Goal: Browse casually: Explore the website without a specific task or goal

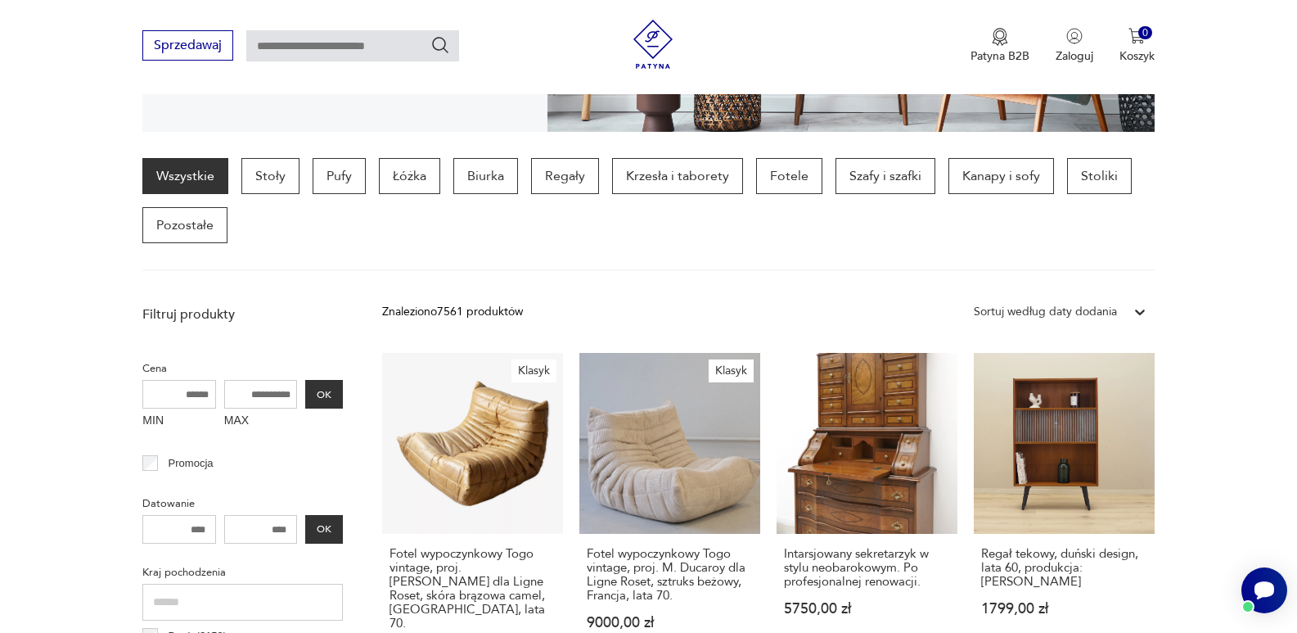
scroll to position [416, 0]
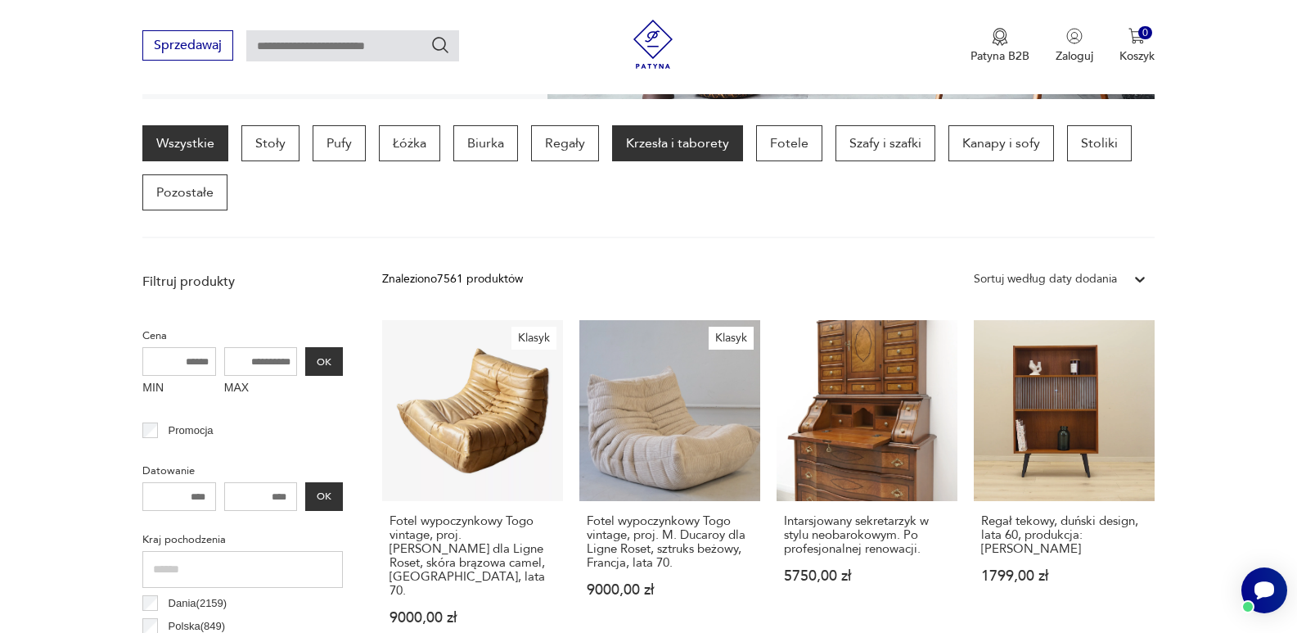
click at [671, 140] on p "Krzesła i taborety" at bounding box center [677, 143] width 131 height 36
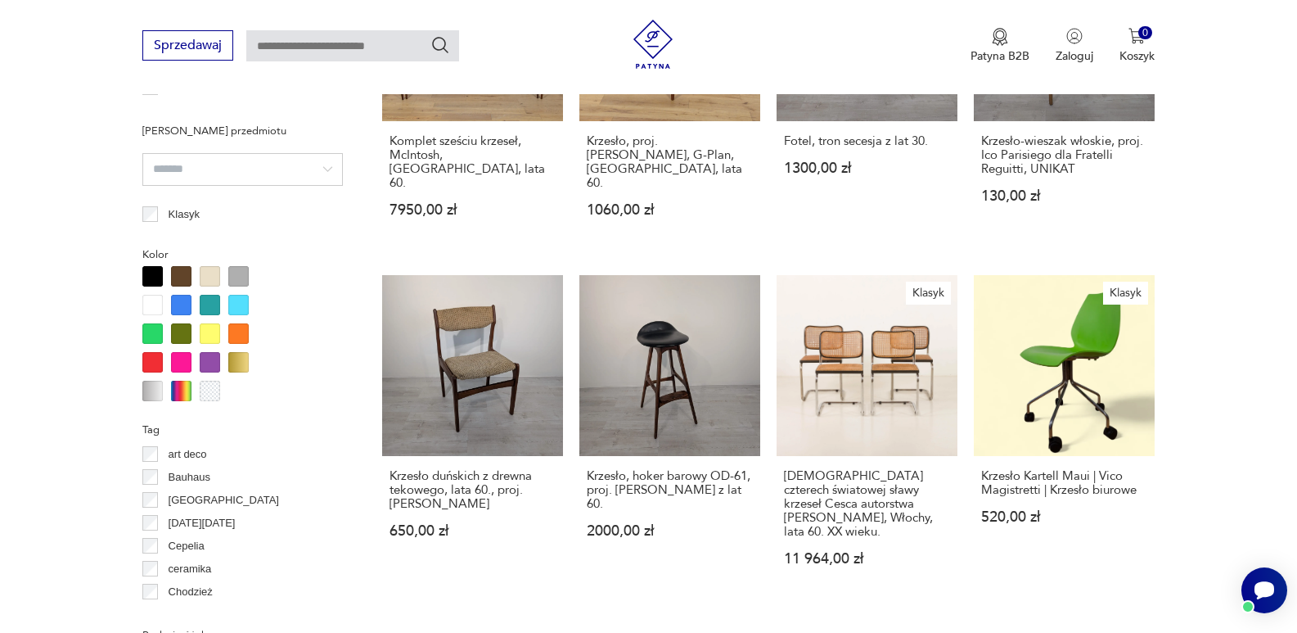
scroll to position [1502, 0]
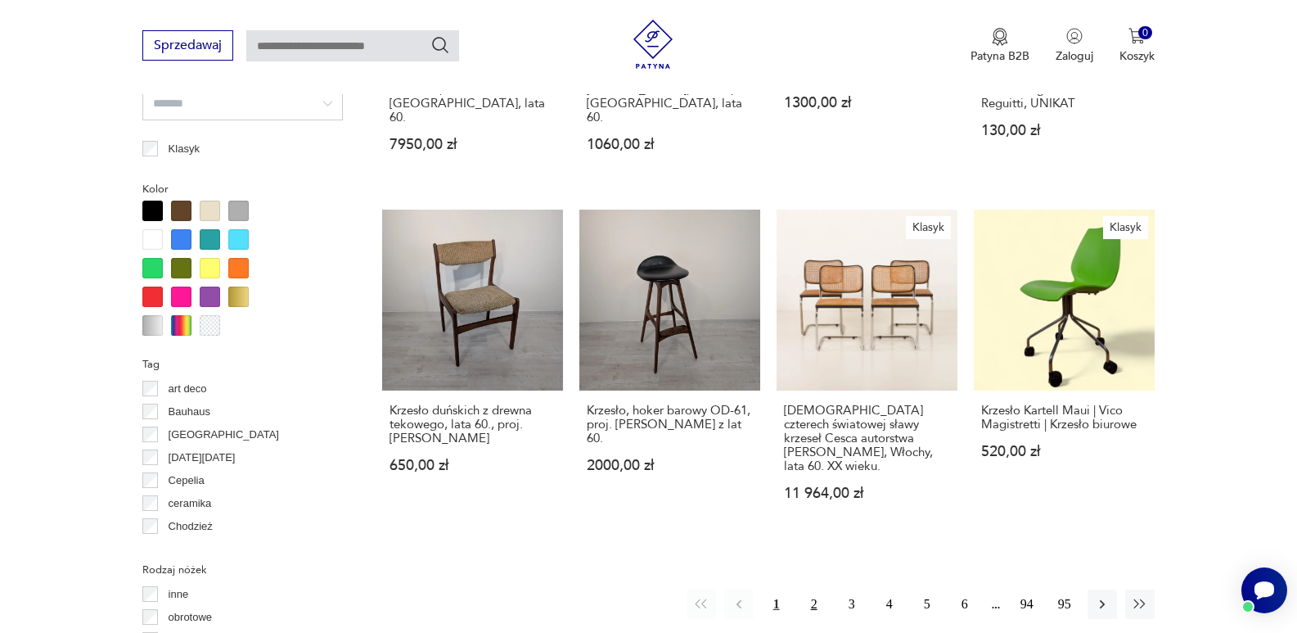
click at [812, 589] on button "2" at bounding box center [813, 603] width 29 height 29
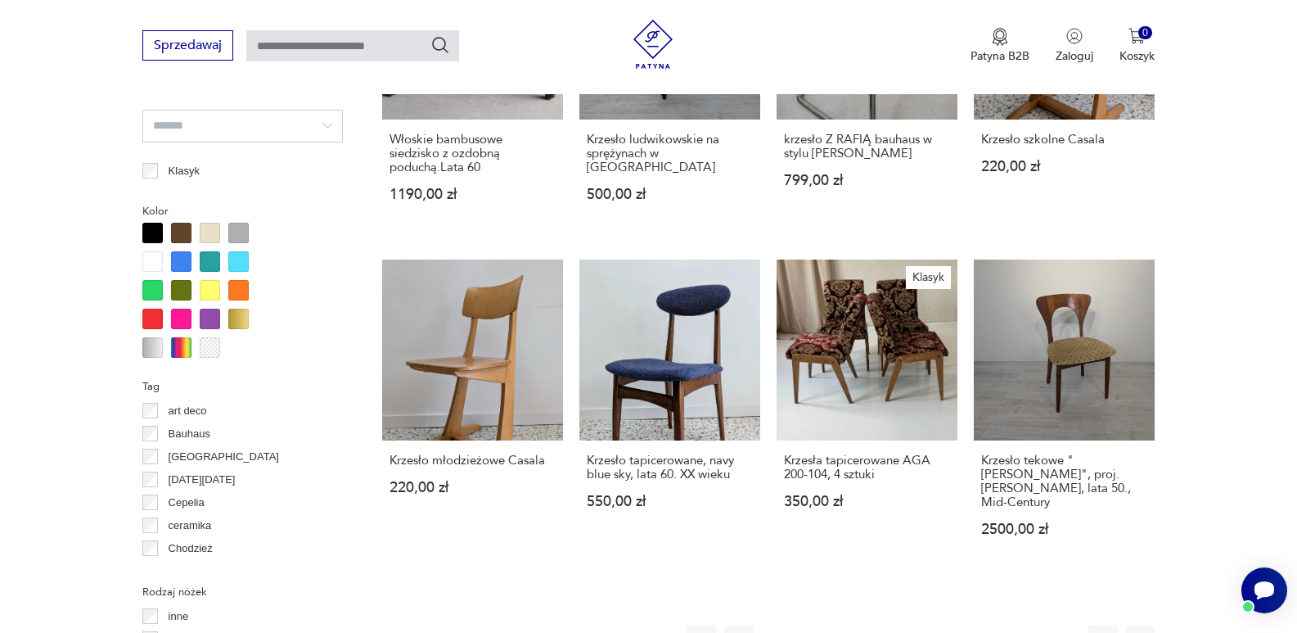
scroll to position [1535, 0]
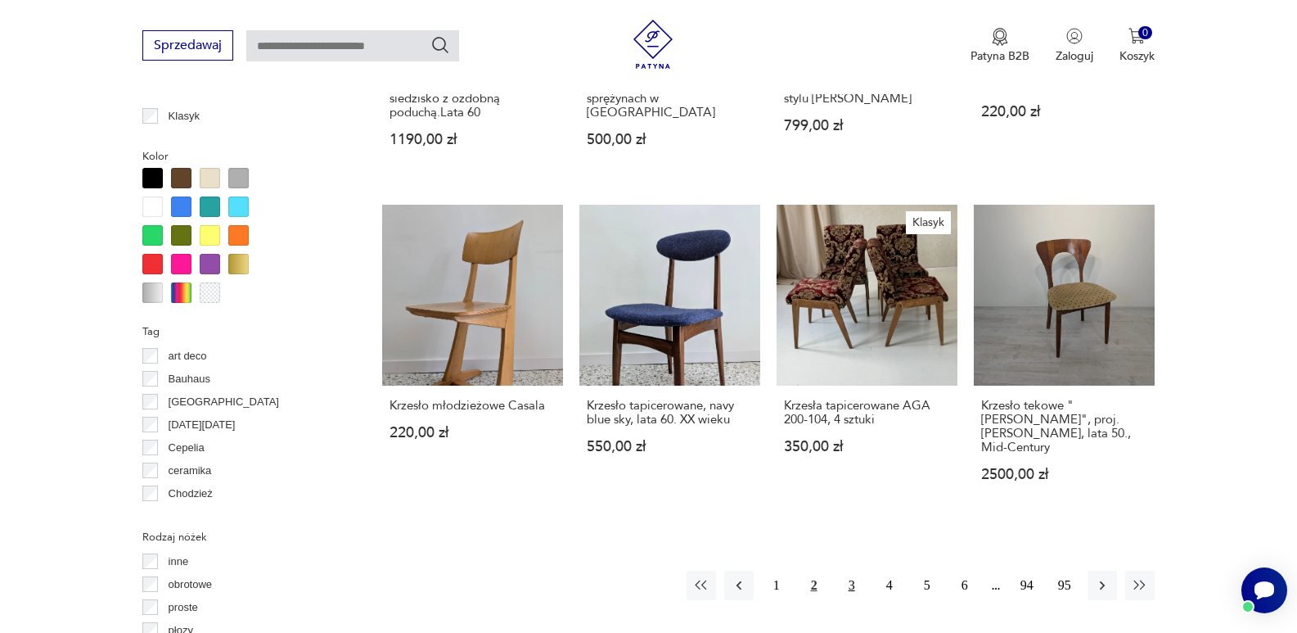
click at [850, 570] on button "3" at bounding box center [851, 584] width 29 height 29
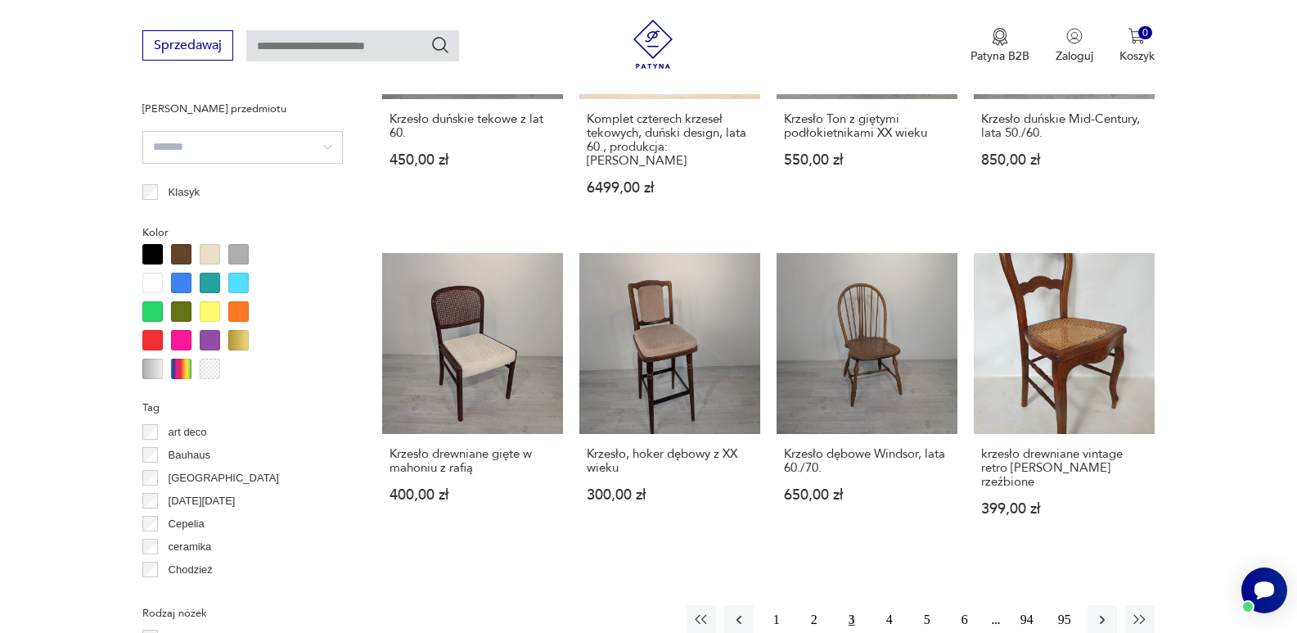
scroll to position [1524, 0]
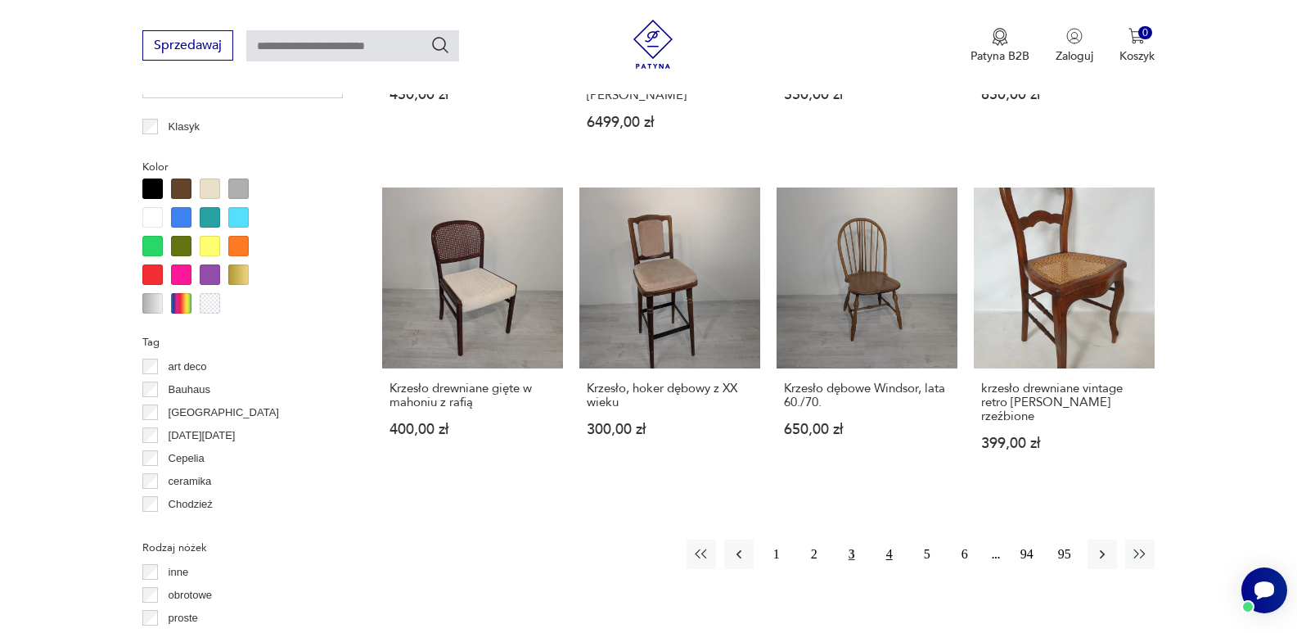
click at [889, 539] on button "4" at bounding box center [889, 553] width 29 height 29
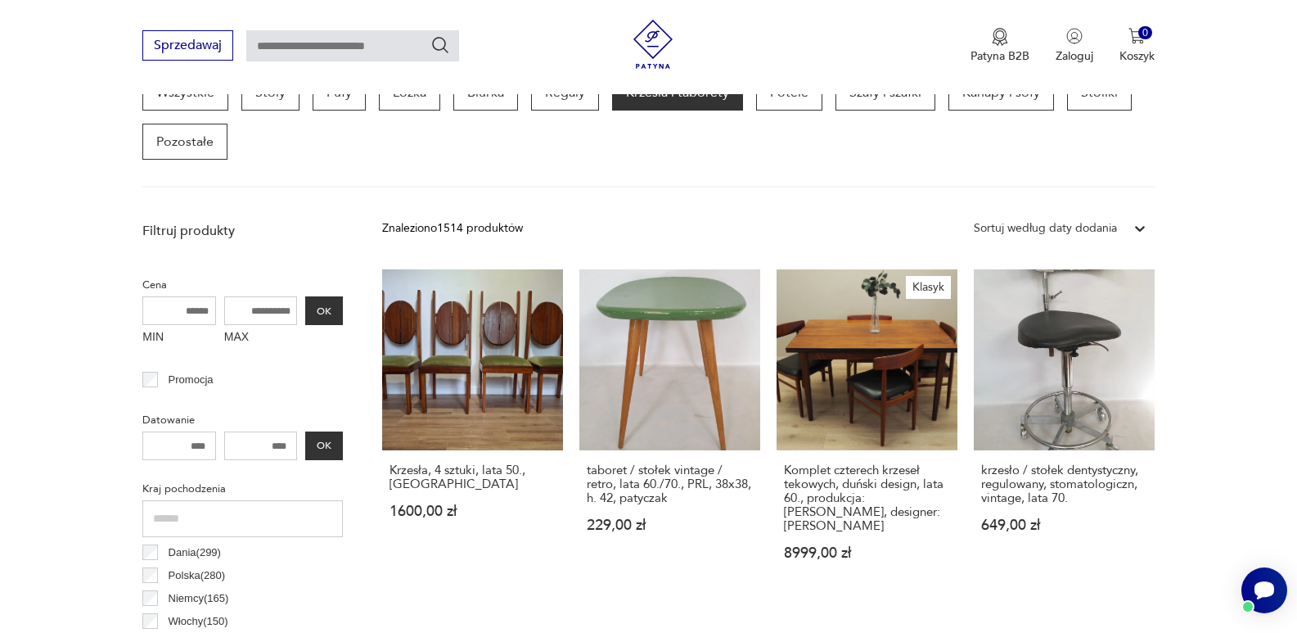
scroll to position [576, 0]
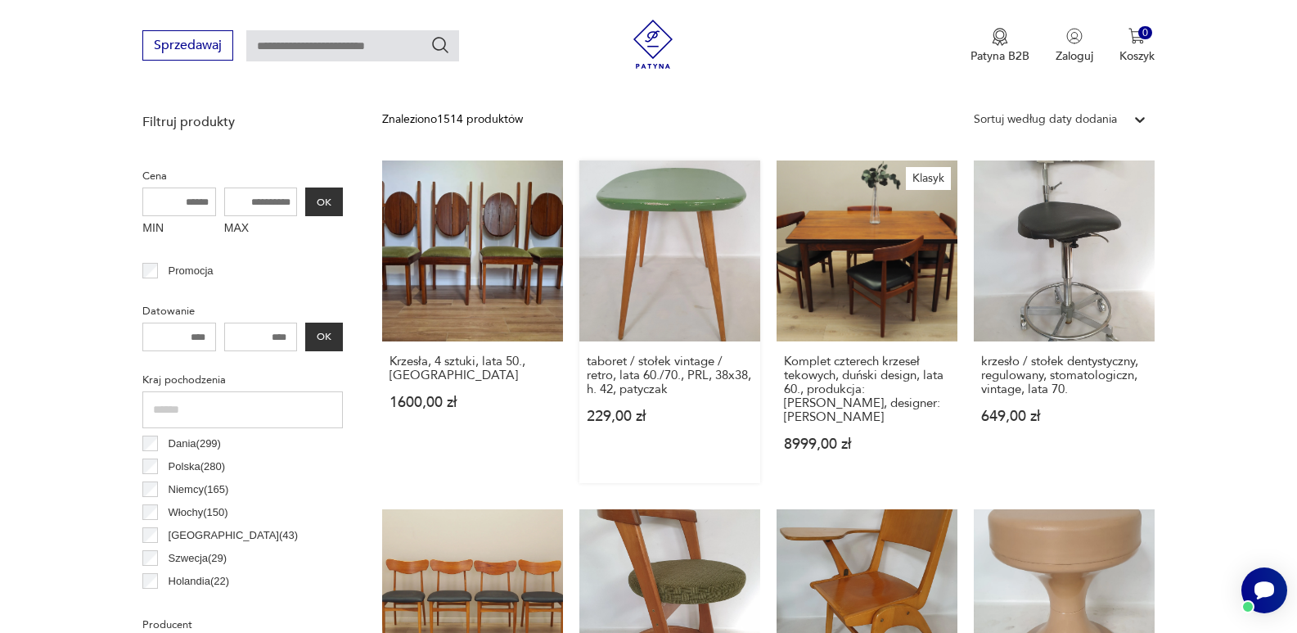
click at [673, 249] on link "taboret / stołek vintage / retro, lata 60./70., PRL, 38x38, h. 42, patyczak 229…" at bounding box center [669, 321] width 181 height 322
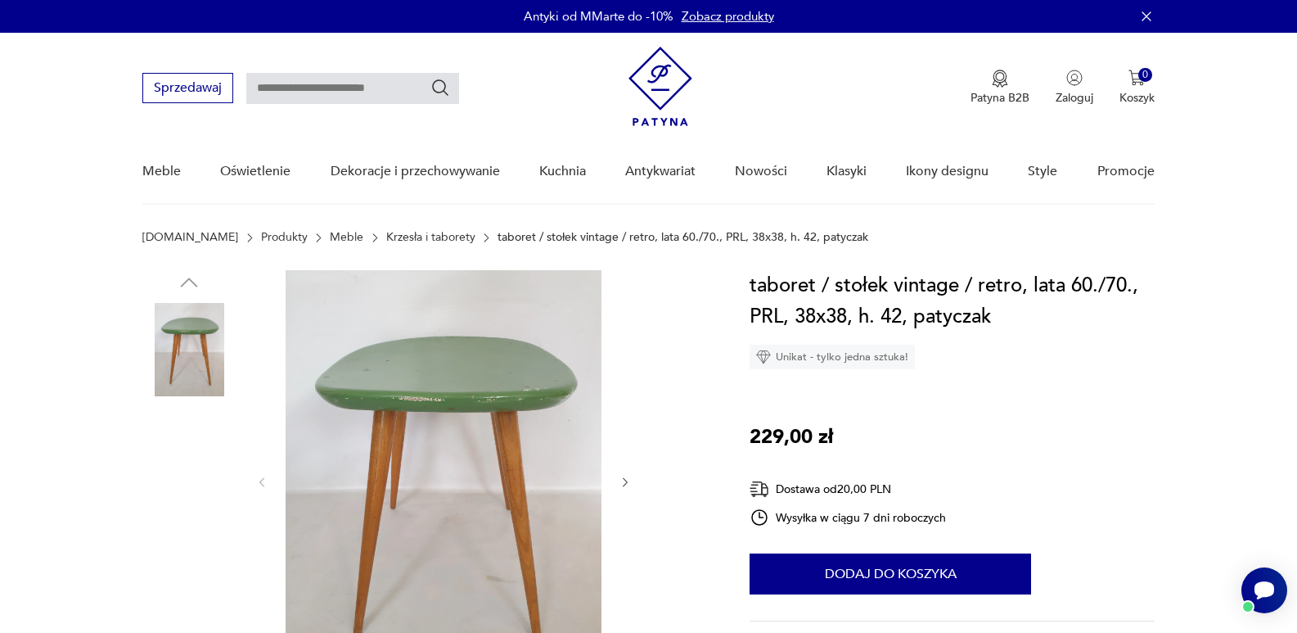
click at [466, 386] on img at bounding box center [444, 480] width 316 height 421
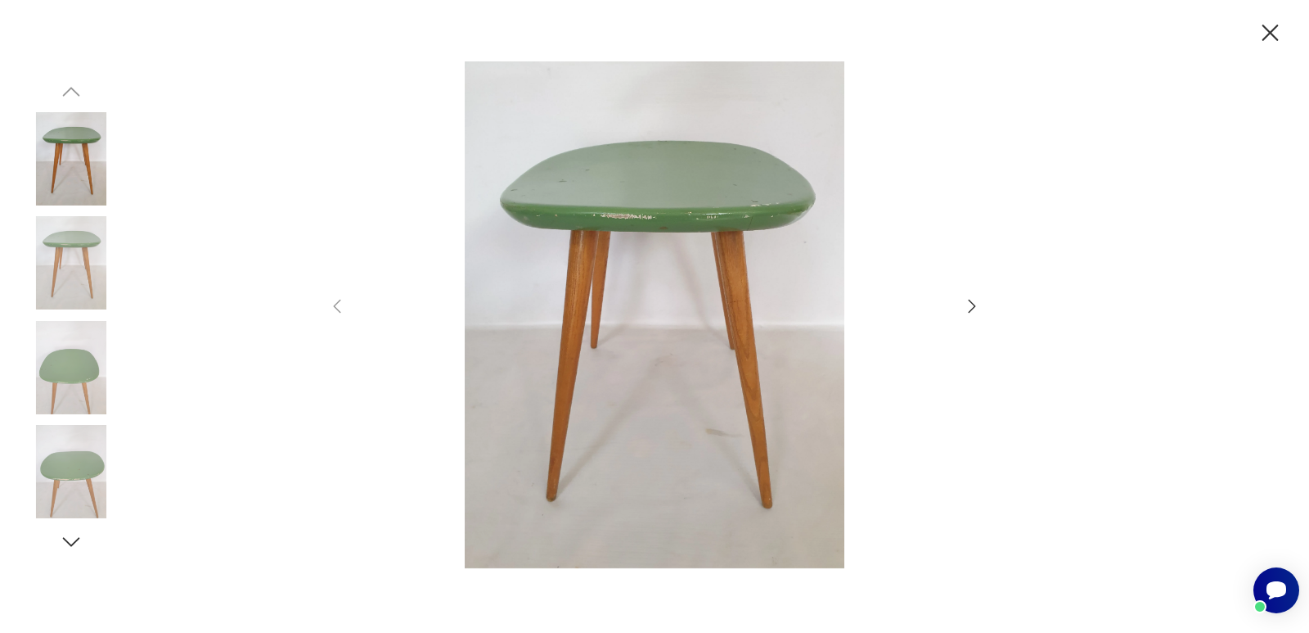
click at [973, 306] on icon "button" at bounding box center [972, 306] width 20 height 20
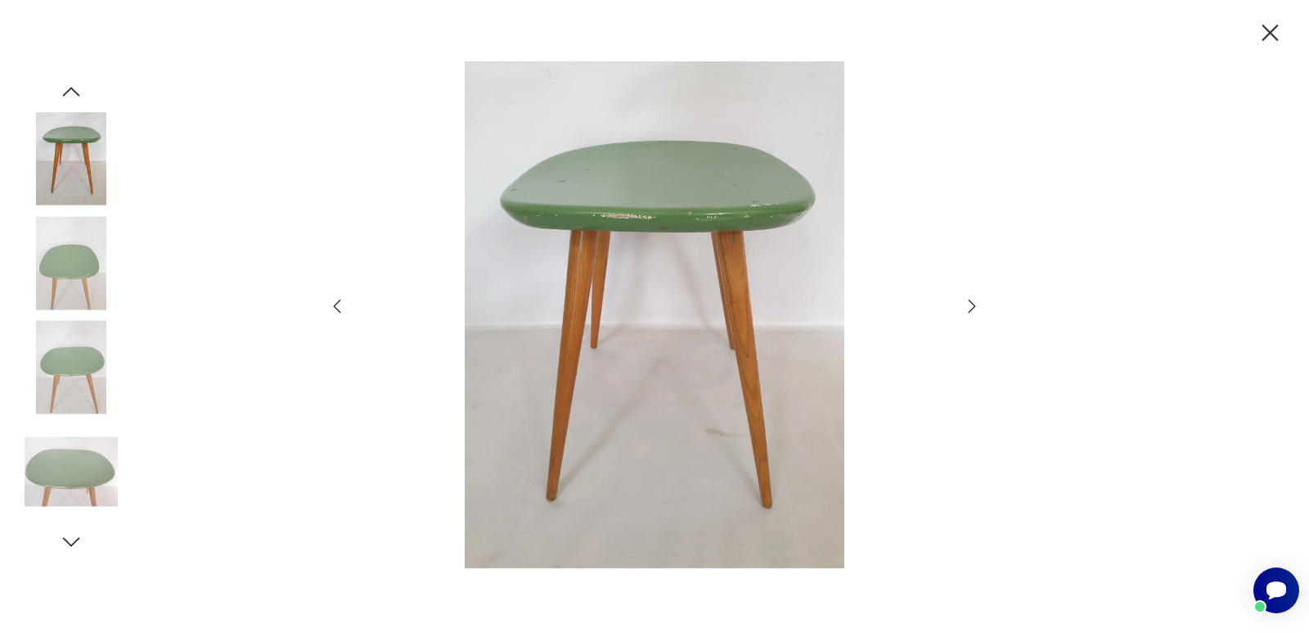
click at [973, 306] on icon "button" at bounding box center [972, 306] width 20 height 20
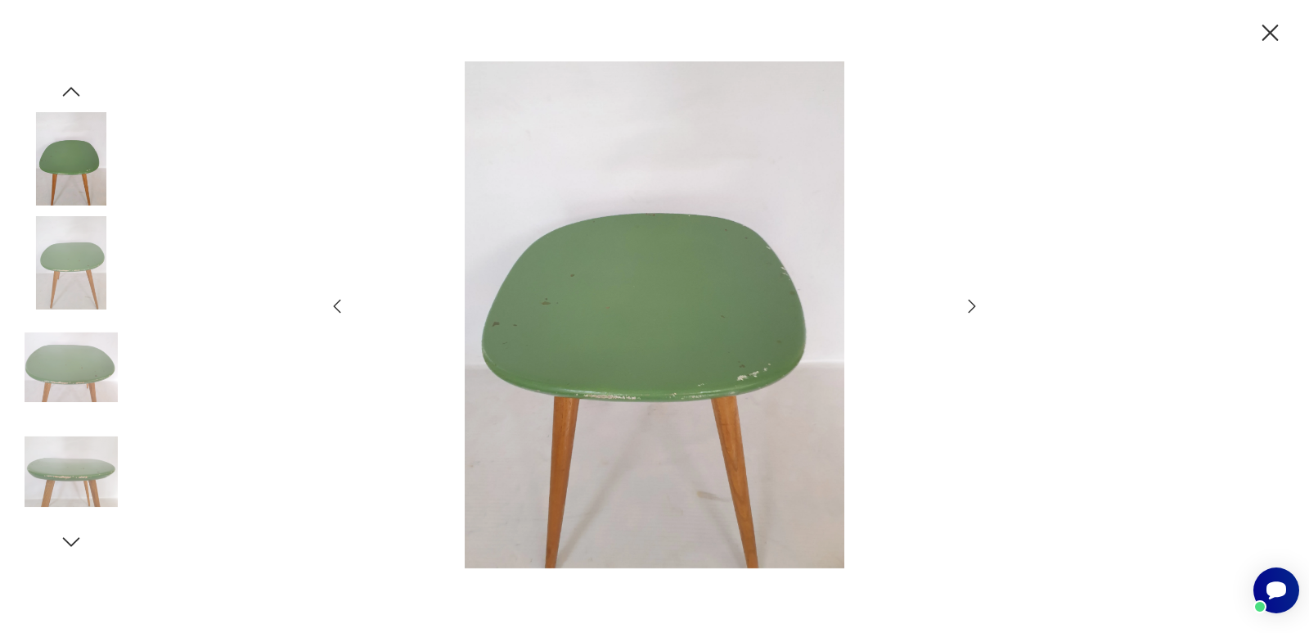
click at [1272, 27] on icon "button" at bounding box center [1270, 33] width 29 height 29
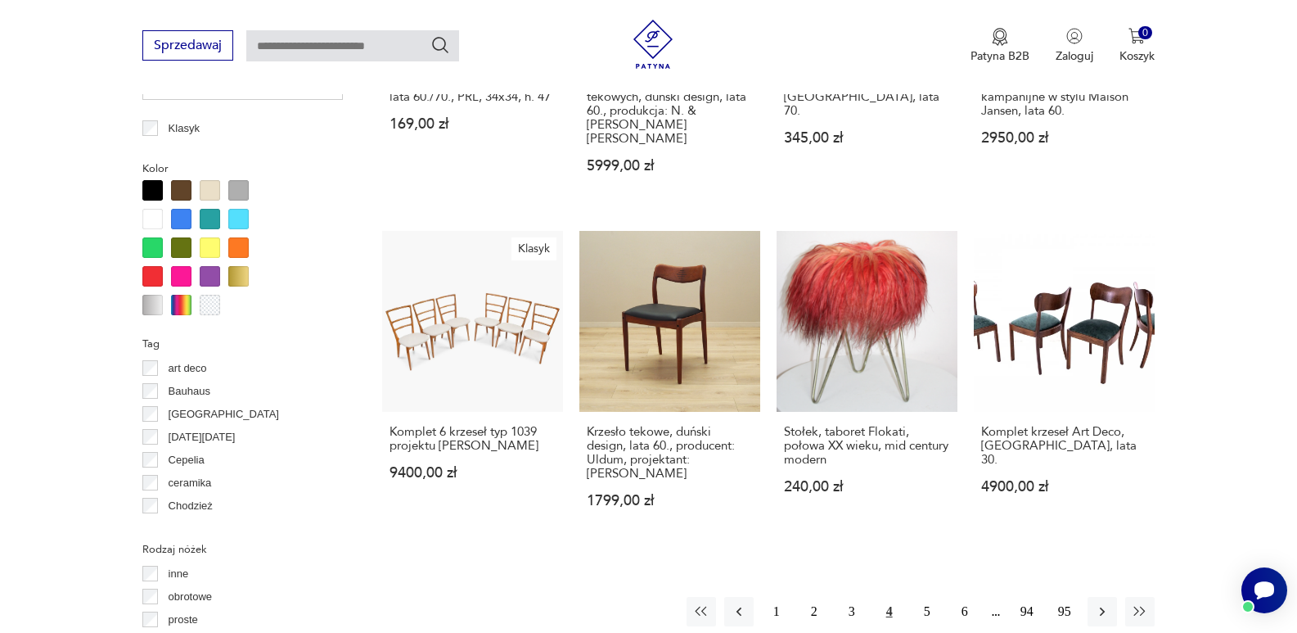
scroll to position [1588, 0]
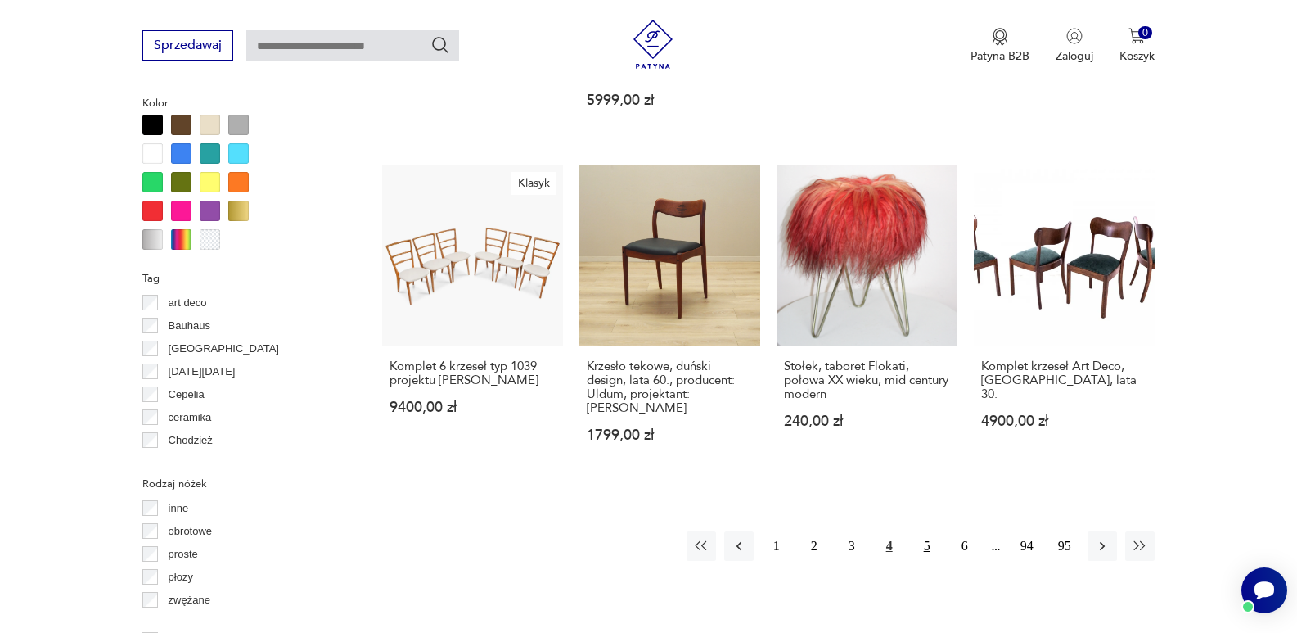
click at [926, 531] on button "5" at bounding box center [926, 545] width 29 height 29
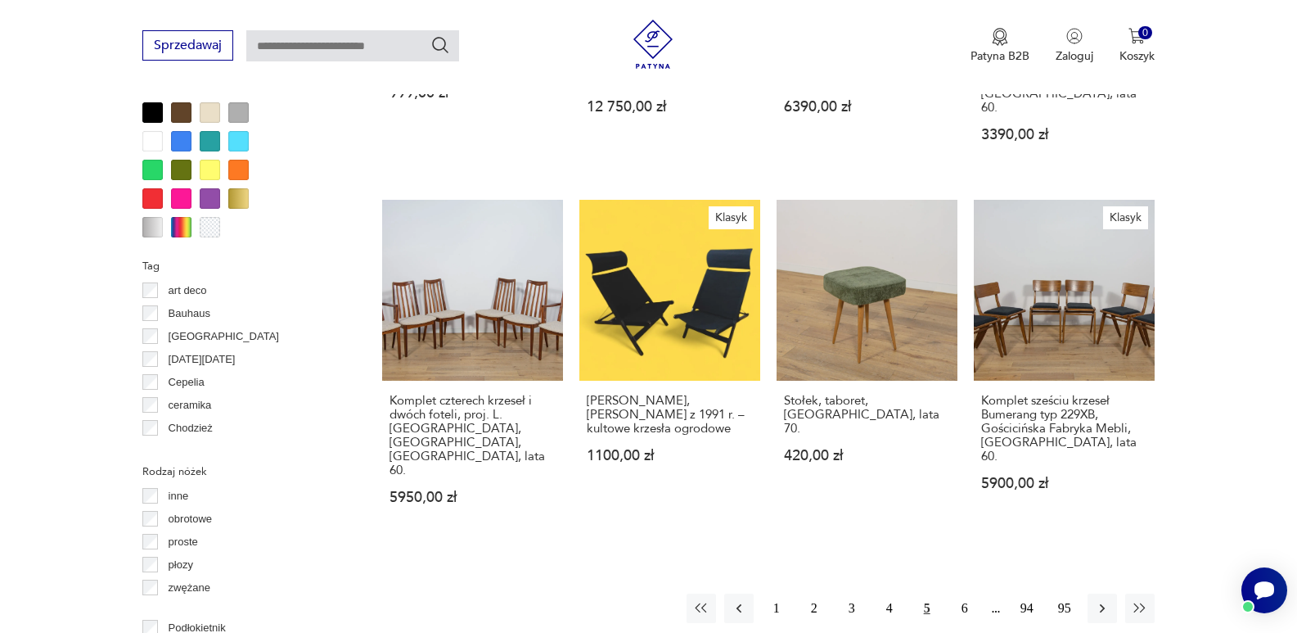
scroll to position [1611, 0]
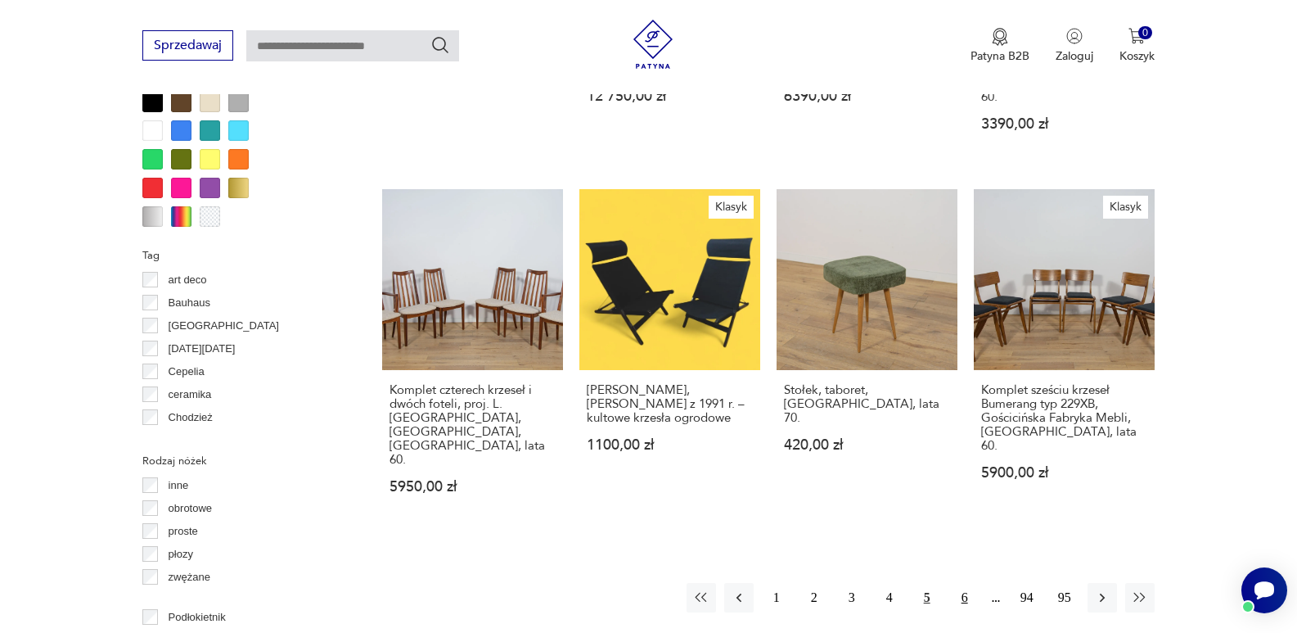
click at [966, 583] on button "6" at bounding box center [964, 597] width 29 height 29
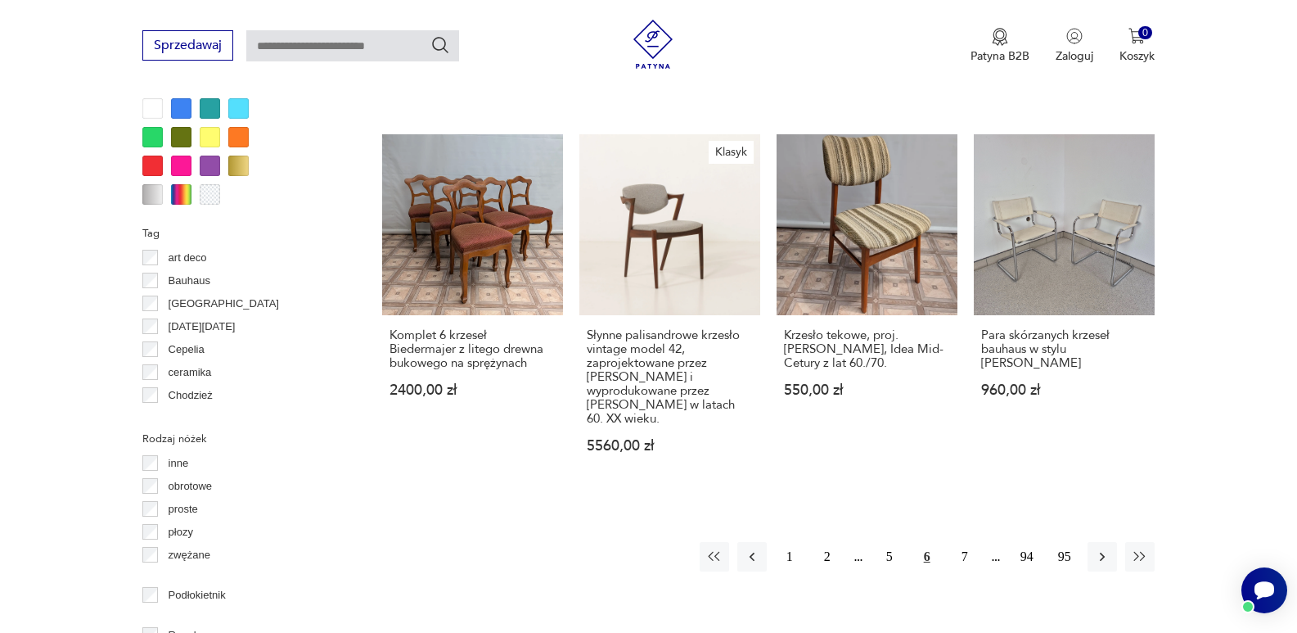
scroll to position [1644, 0]
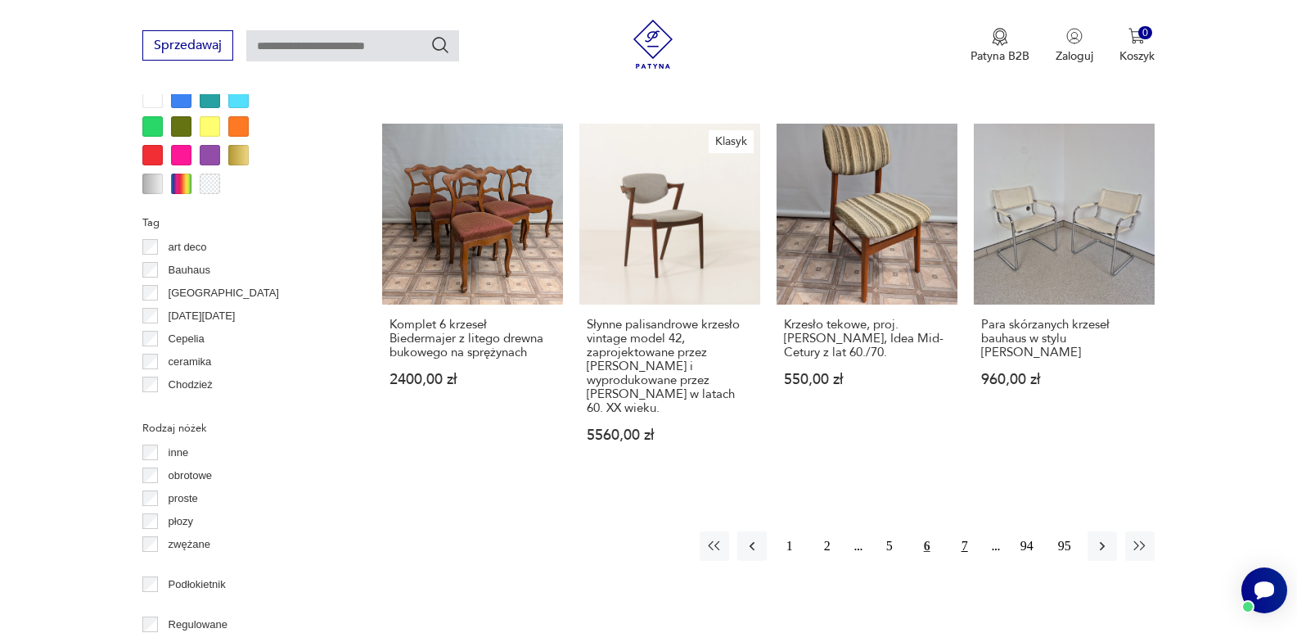
click at [961, 539] on button "7" at bounding box center [964, 545] width 29 height 29
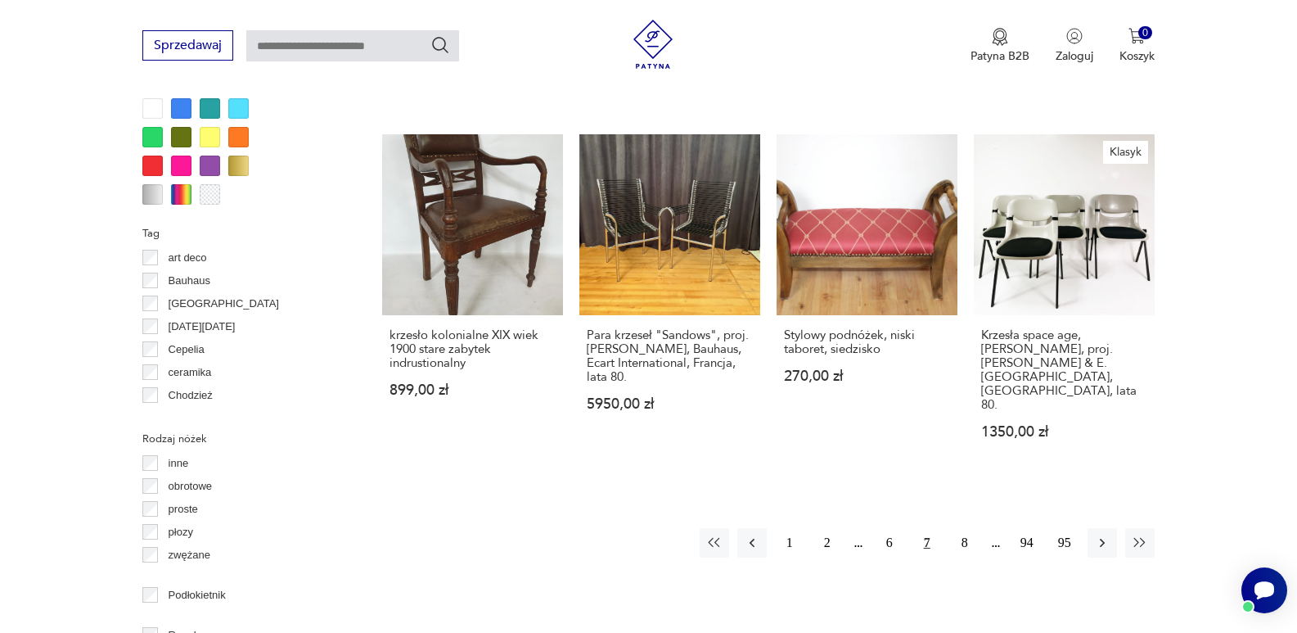
scroll to position [1654, 0]
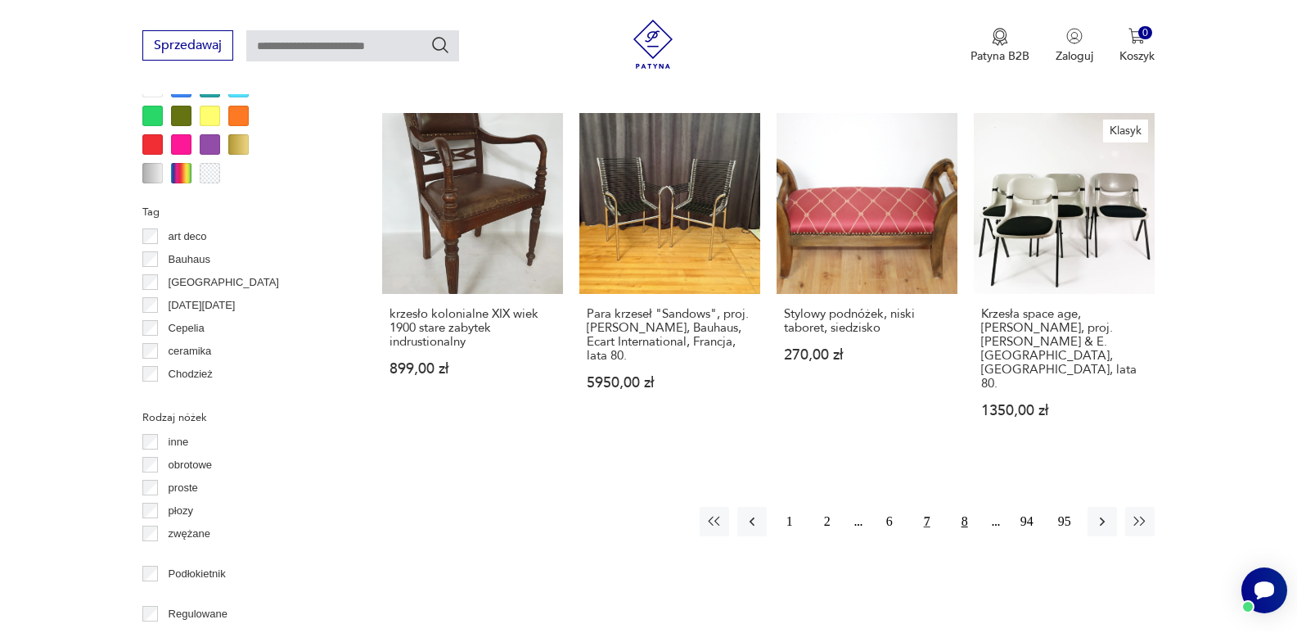
click at [963, 506] on button "8" at bounding box center [964, 520] width 29 height 29
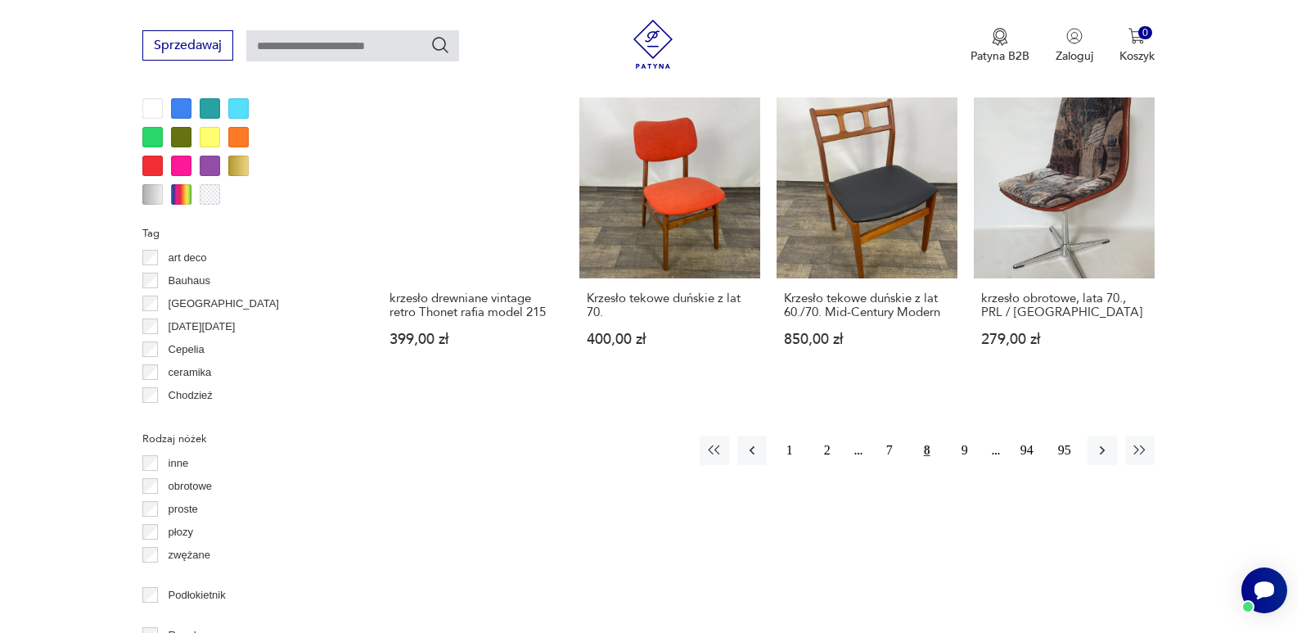
scroll to position [1687, 0]
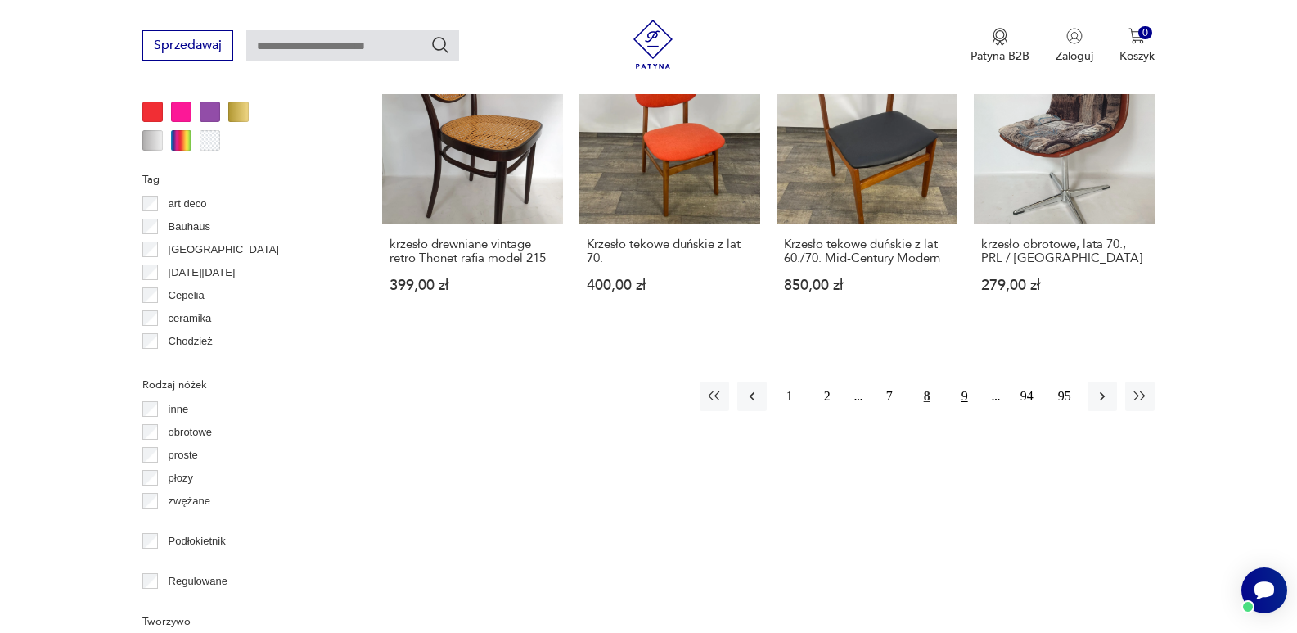
click at [965, 381] on button "9" at bounding box center [964, 395] width 29 height 29
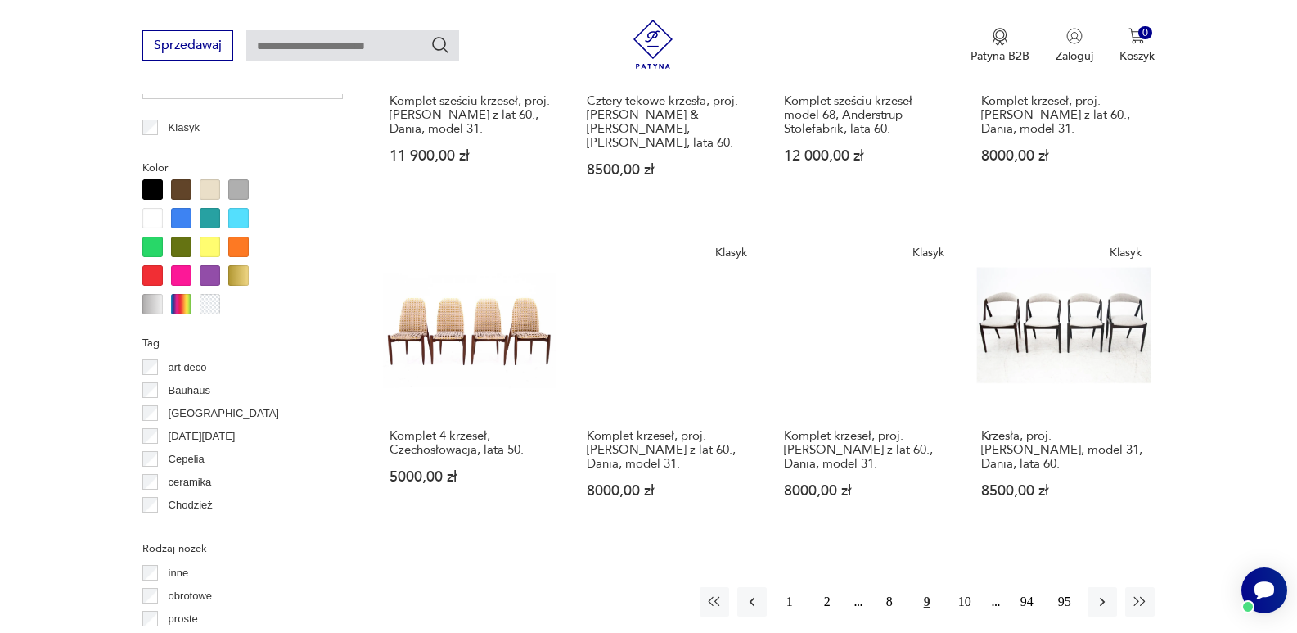
scroll to position [1654, 0]
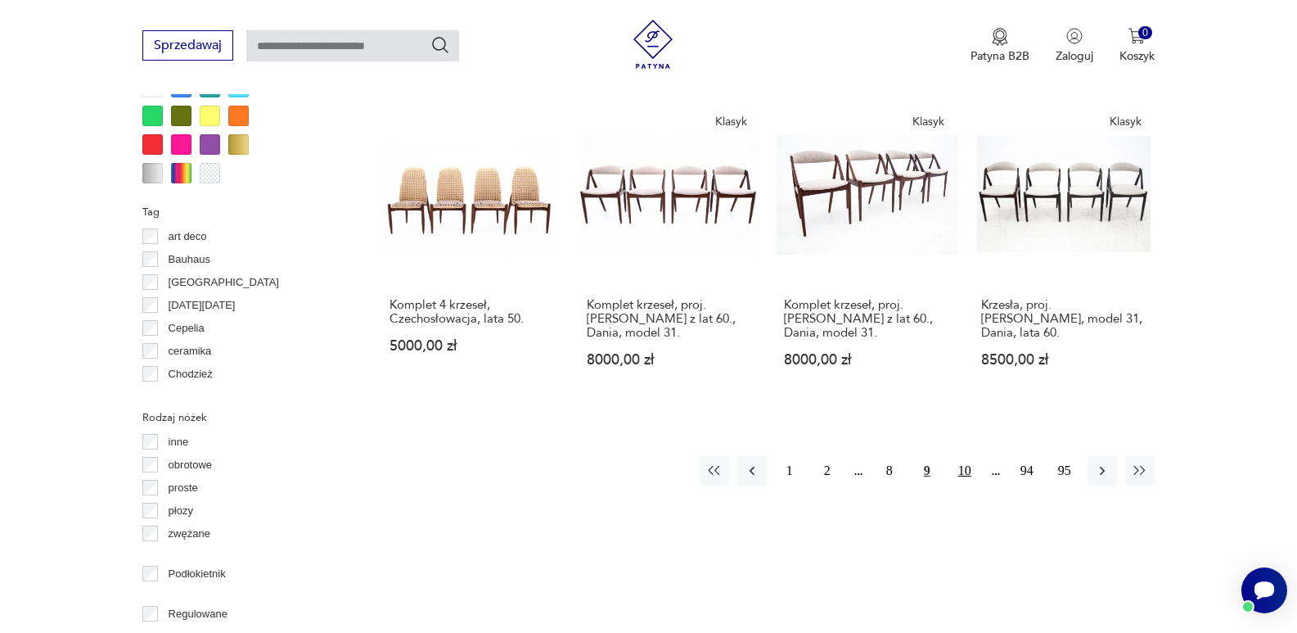
click at [966, 457] on button "10" at bounding box center [964, 470] width 29 height 29
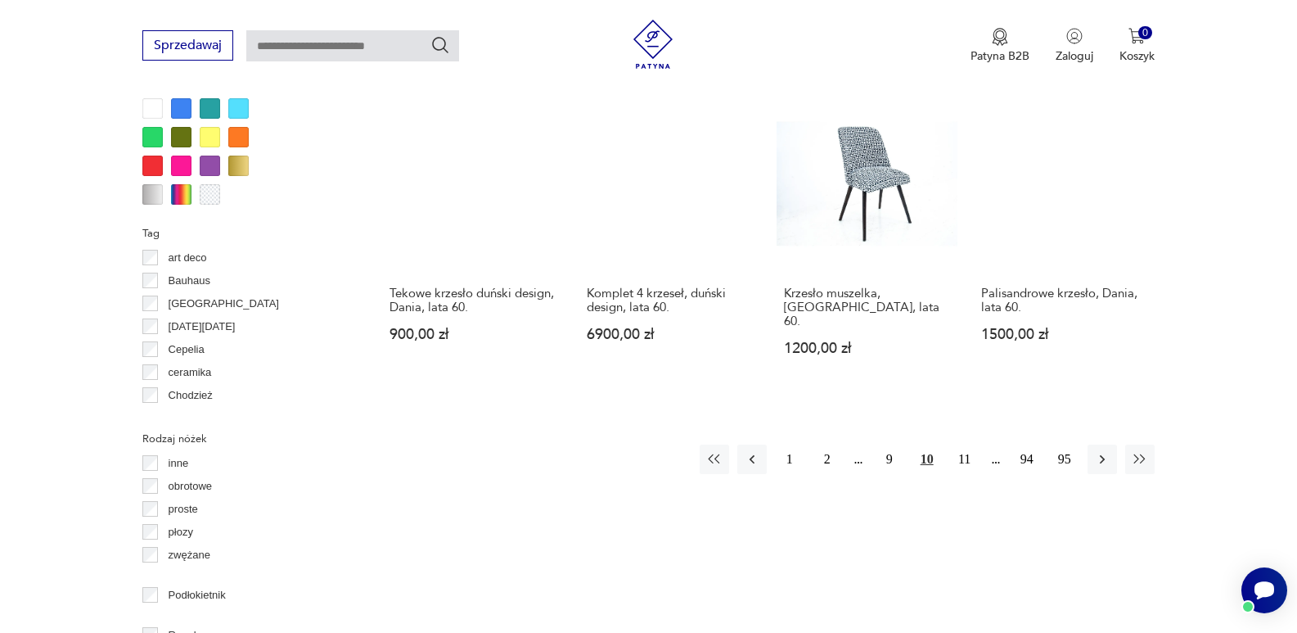
scroll to position [1644, 0]
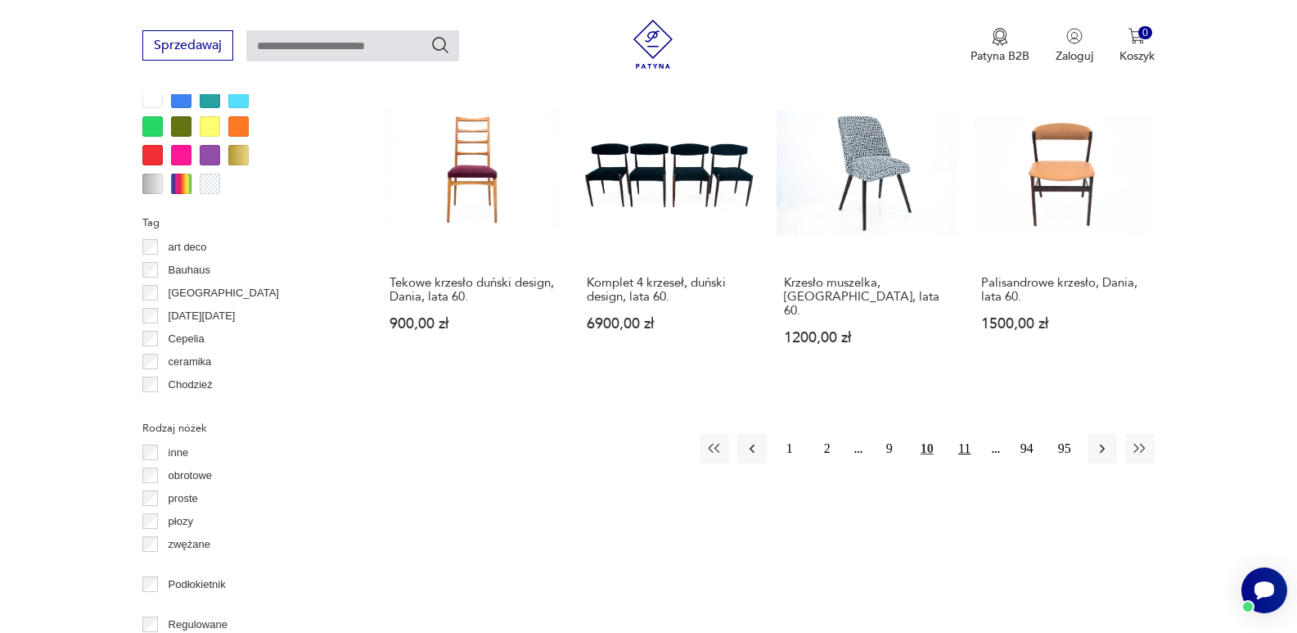
click at [967, 434] on button "11" at bounding box center [964, 448] width 29 height 29
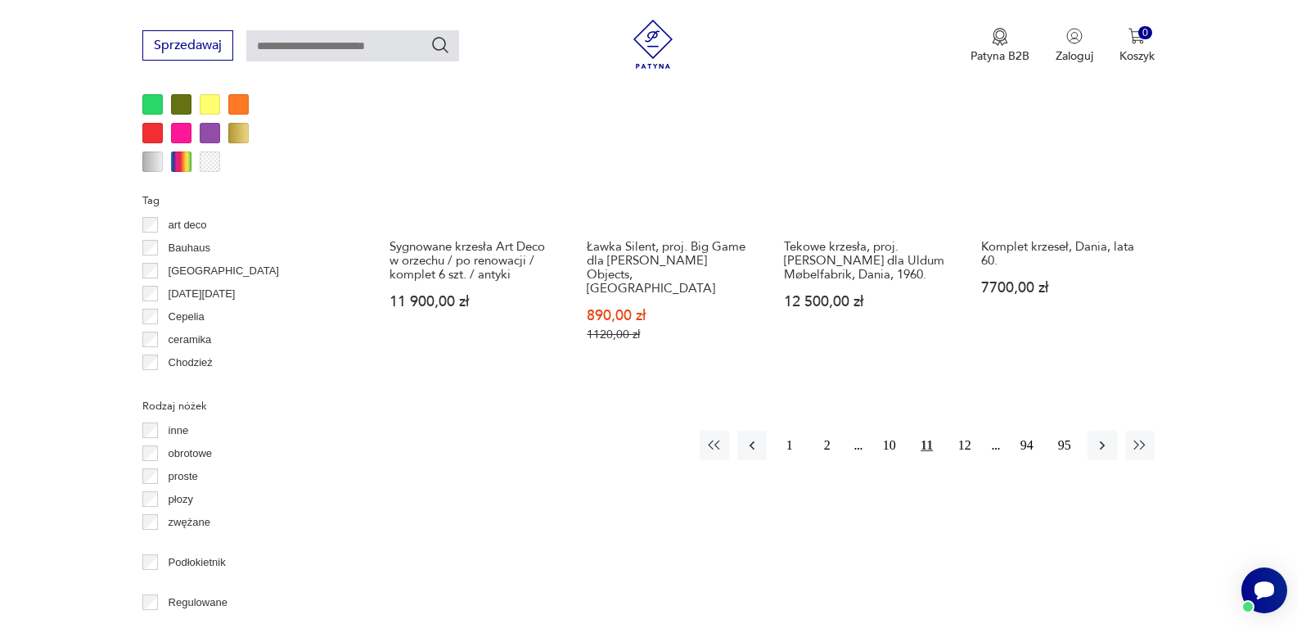
scroll to position [1687, 0]
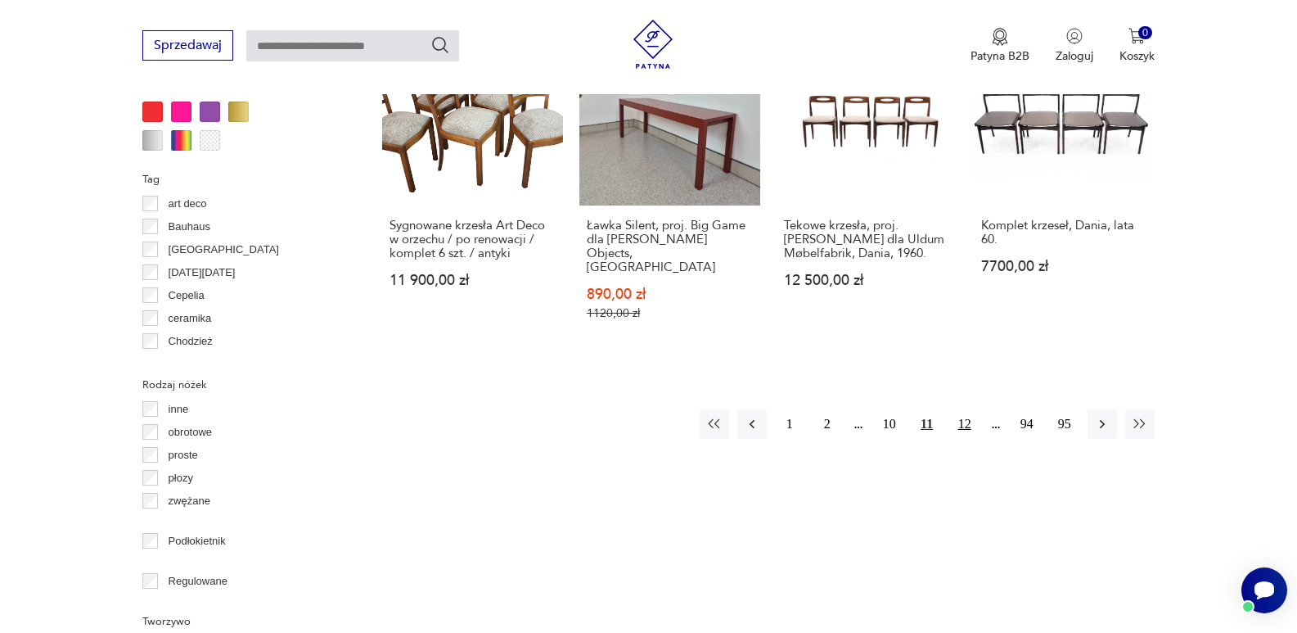
click at [968, 409] on button "12" at bounding box center [964, 423] width 29 height 29
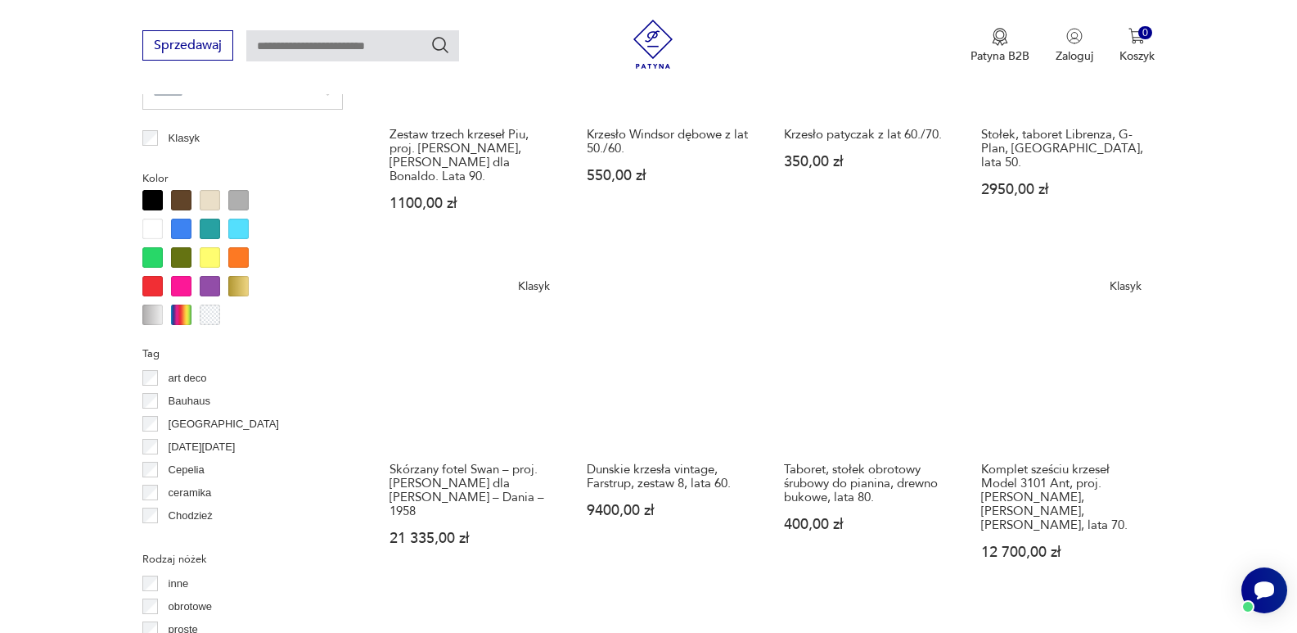
scroll to position [1589, 0]
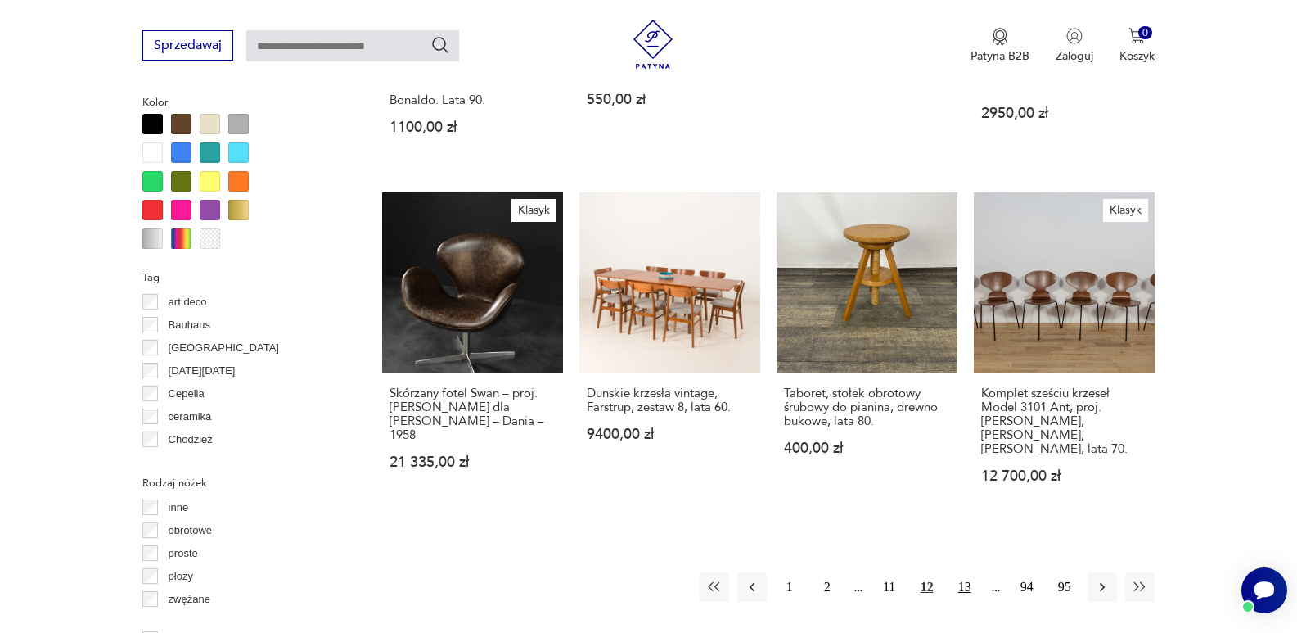
click at [962, 572] on button "13" at bounding box center [964, 586] width 29 height 29
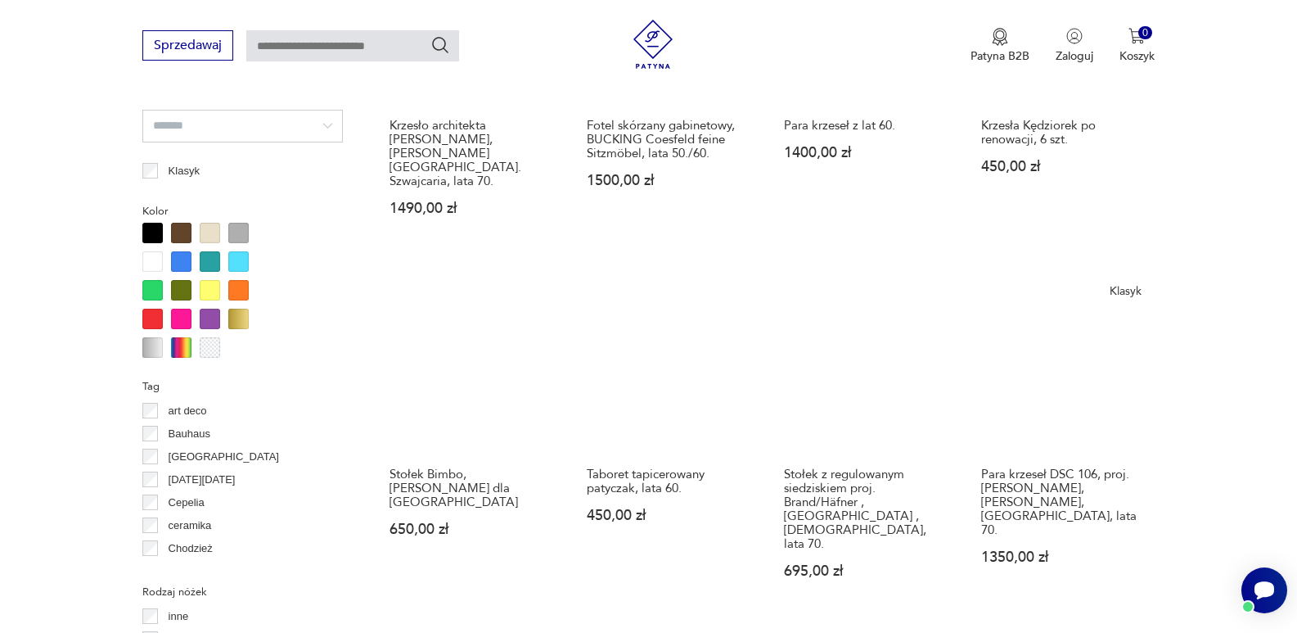
scroll to position [1546, 0]
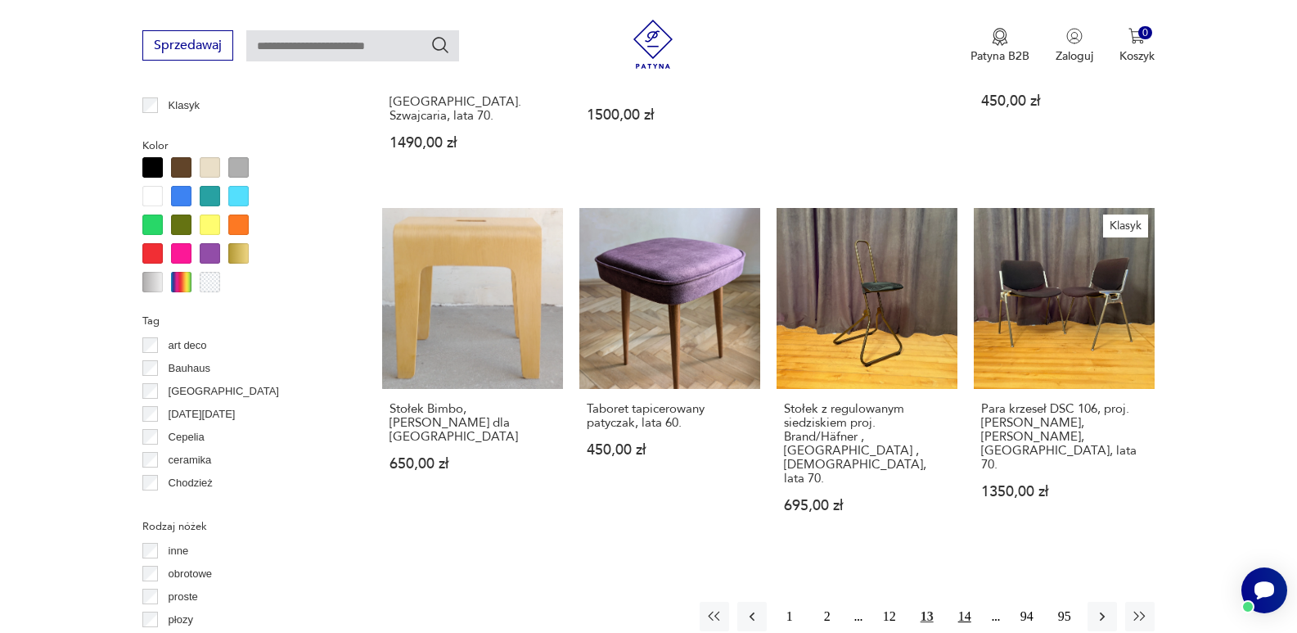
click at [964, 601] on button "14" at bounding box center [964, 615] width 29 height 29
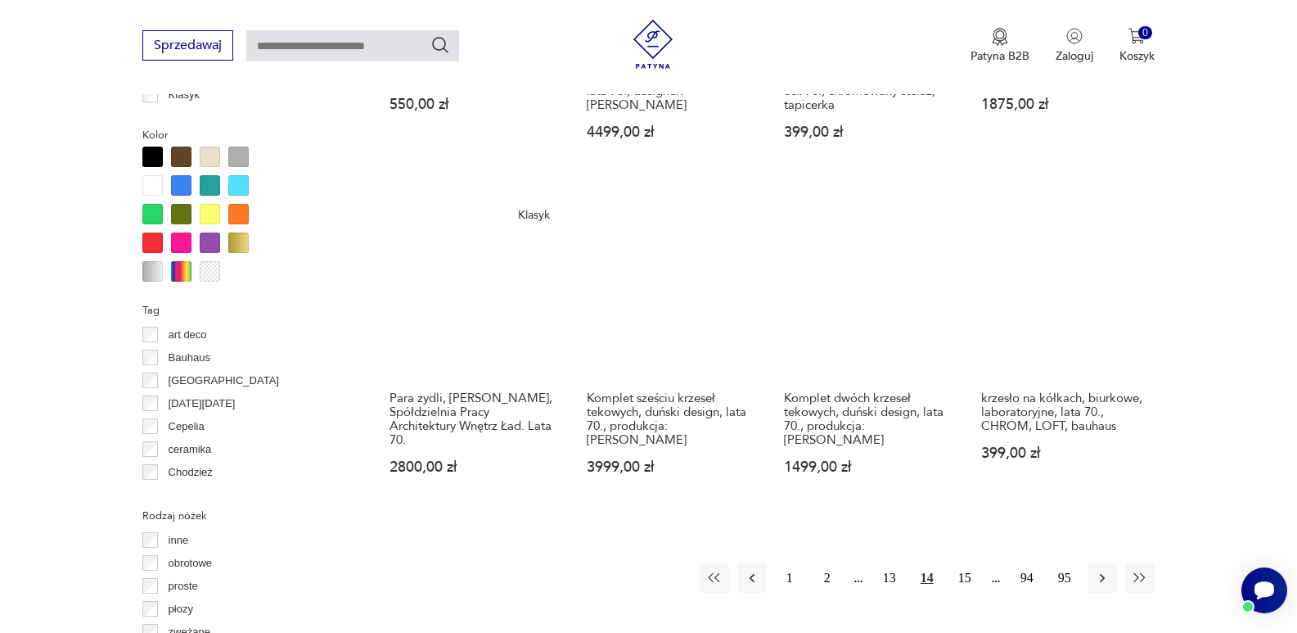
scroll to position [1578, 0]
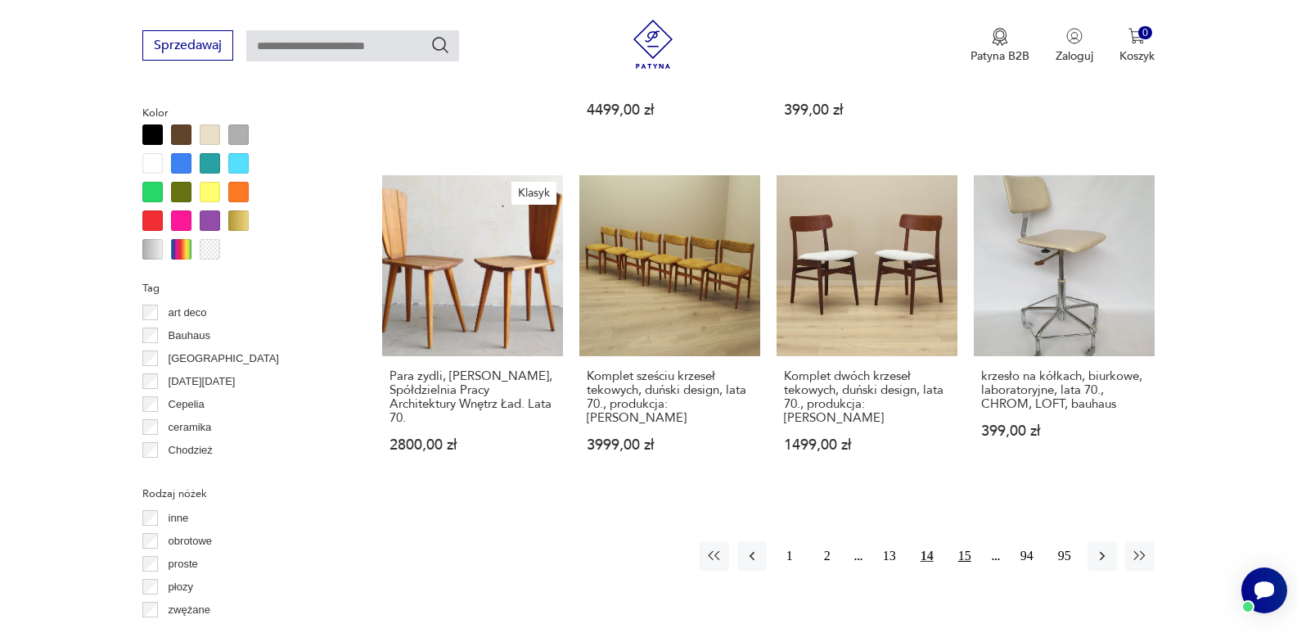
click at [966, 541] on button "15" at bounding box center [964, 555] width 29 height 29
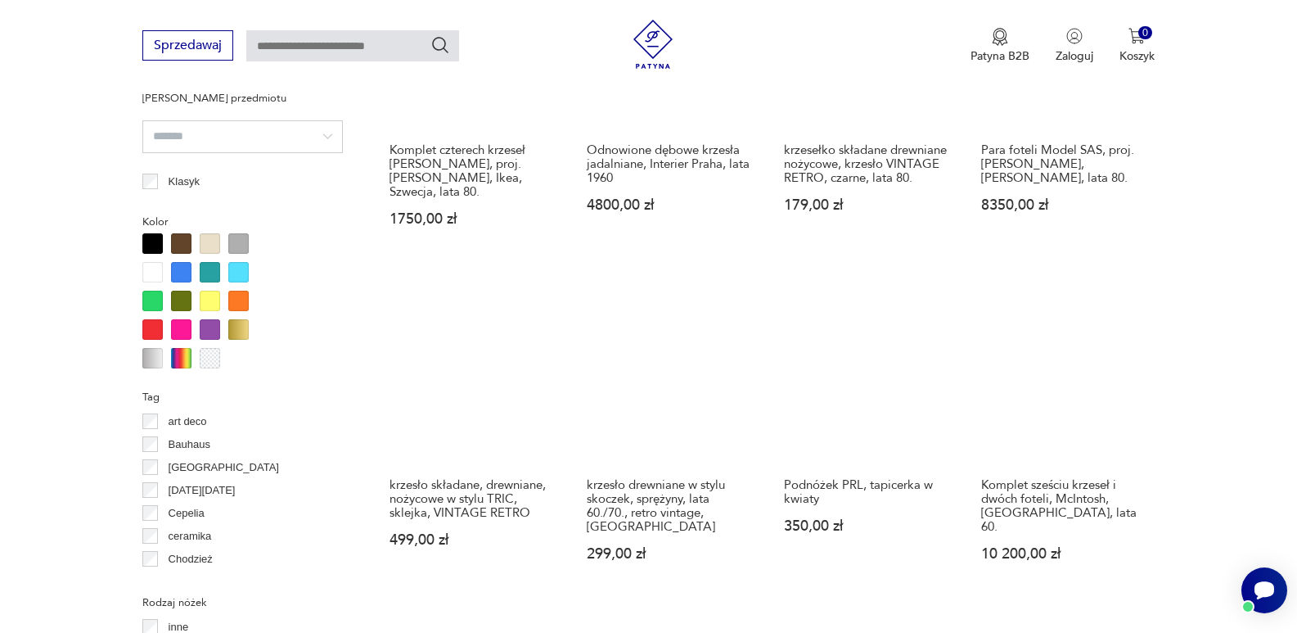
scroll to position [1524, 0]
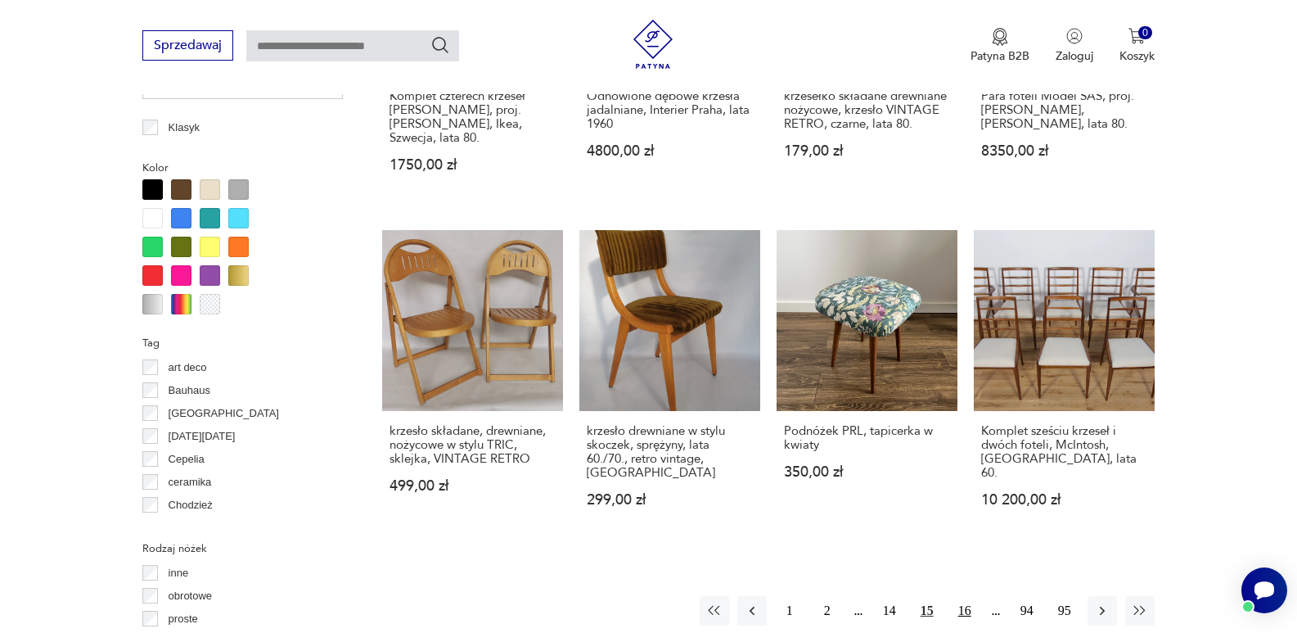
click at [963, 614] on button "16" at bounding box center [964, 610] width 29 height 29
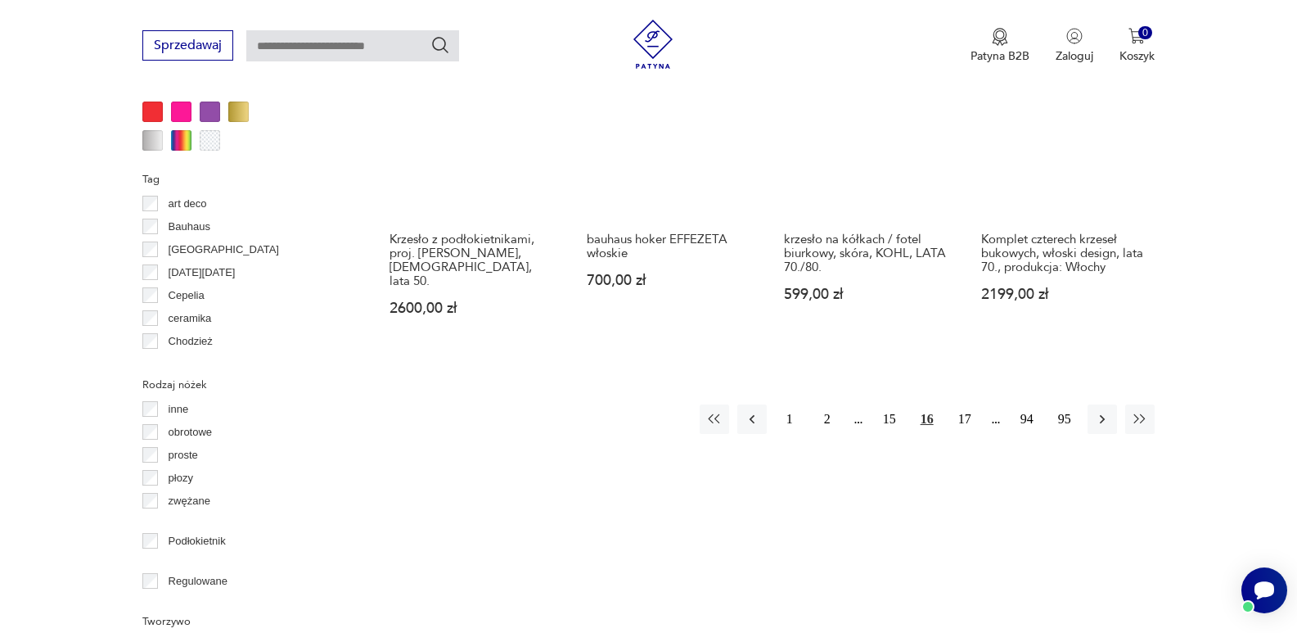
scroll to position [1720, 0]
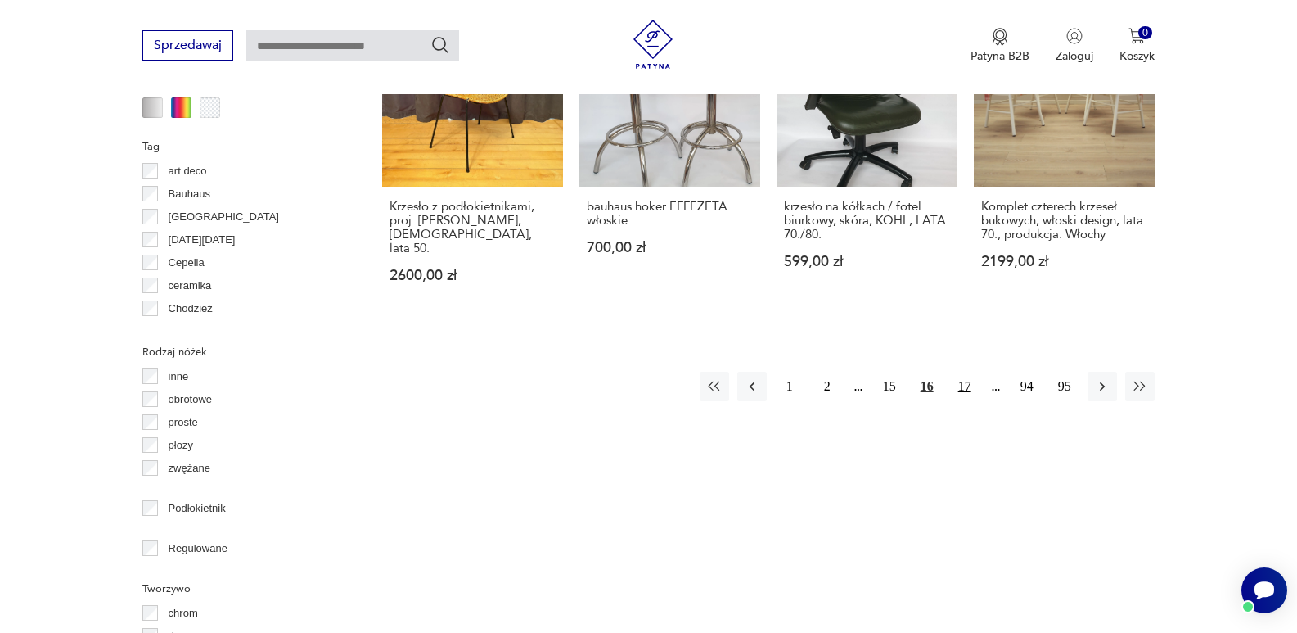
click at [969, 371] on button "17" at bounding box center [964, 385] width 29 height 29
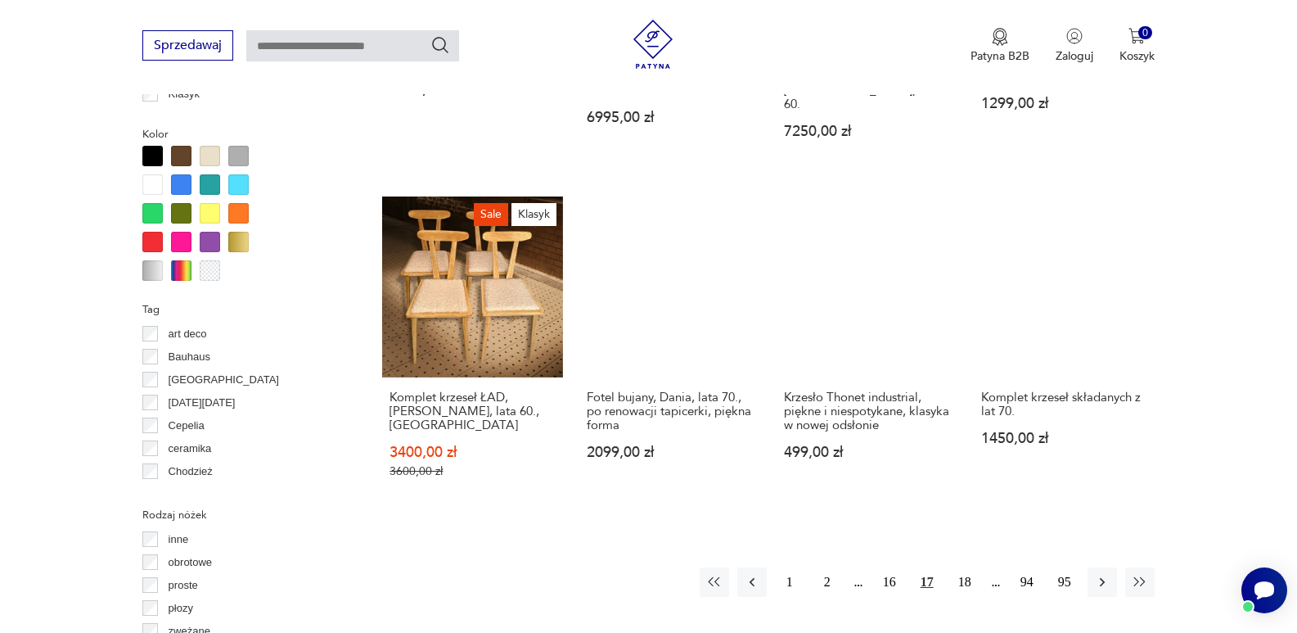
scroll to position [1611, 0]
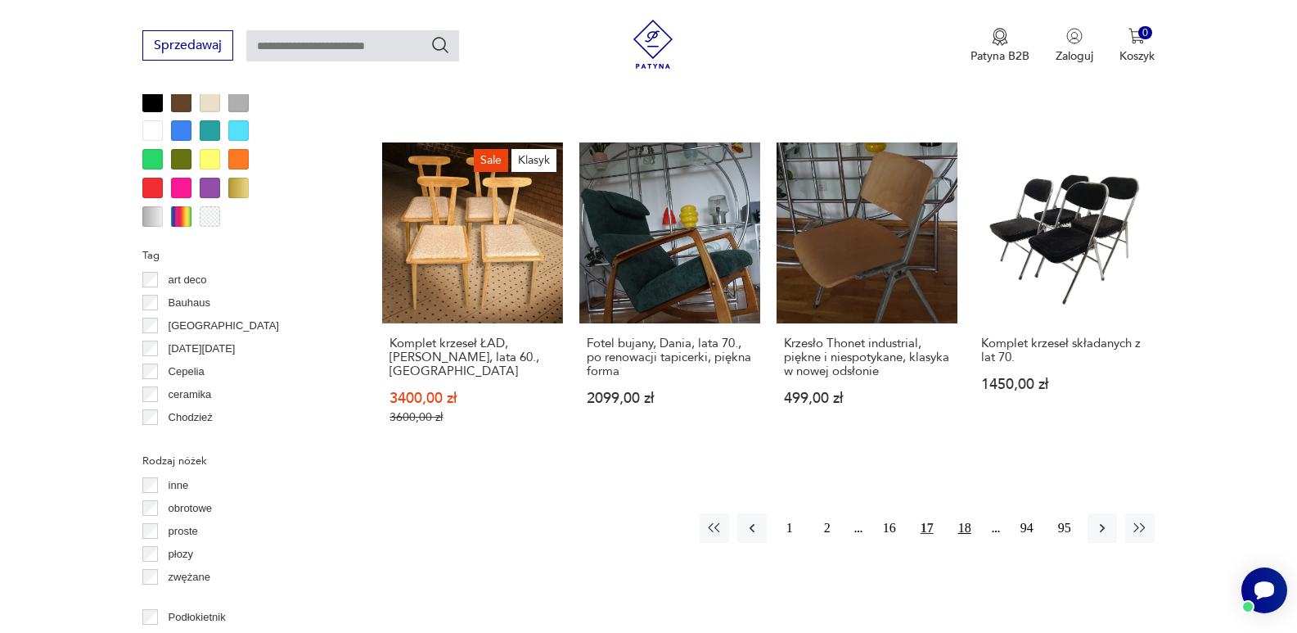
click at [966, 513] on button "18" at bounding box center [964, 527] width 29 height 29
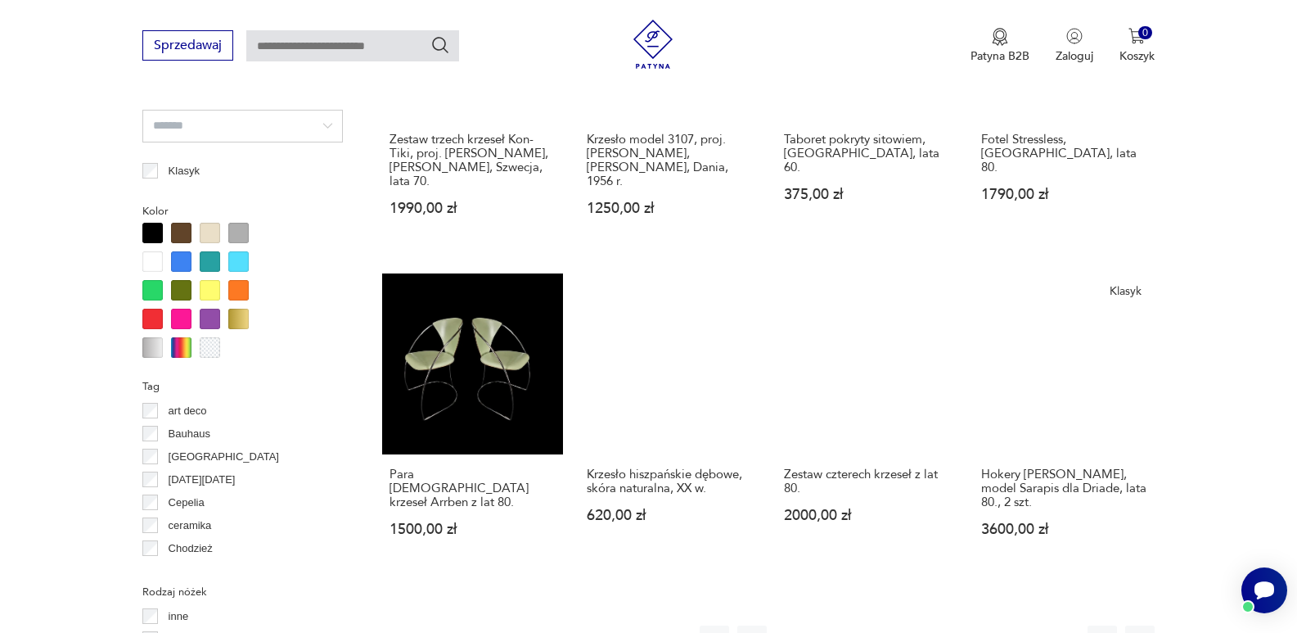
scroll to position [1556, 0]
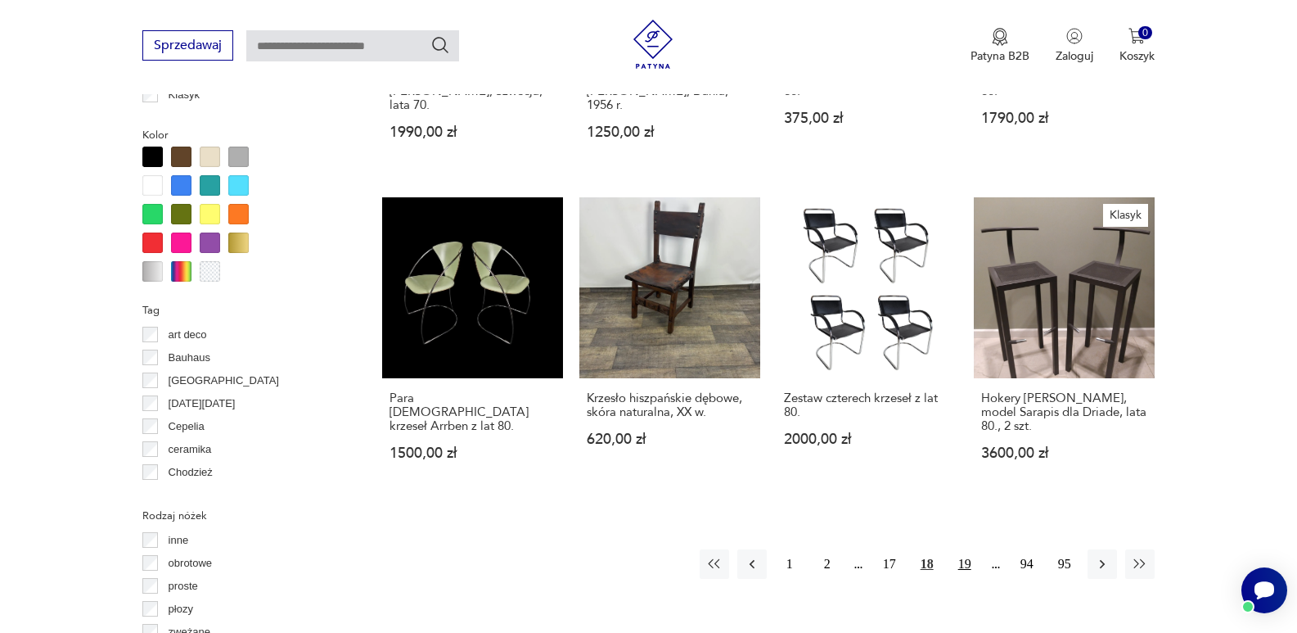
click at [961, 549] on button "19" at bounding box center [964, 563] width 29 height 29
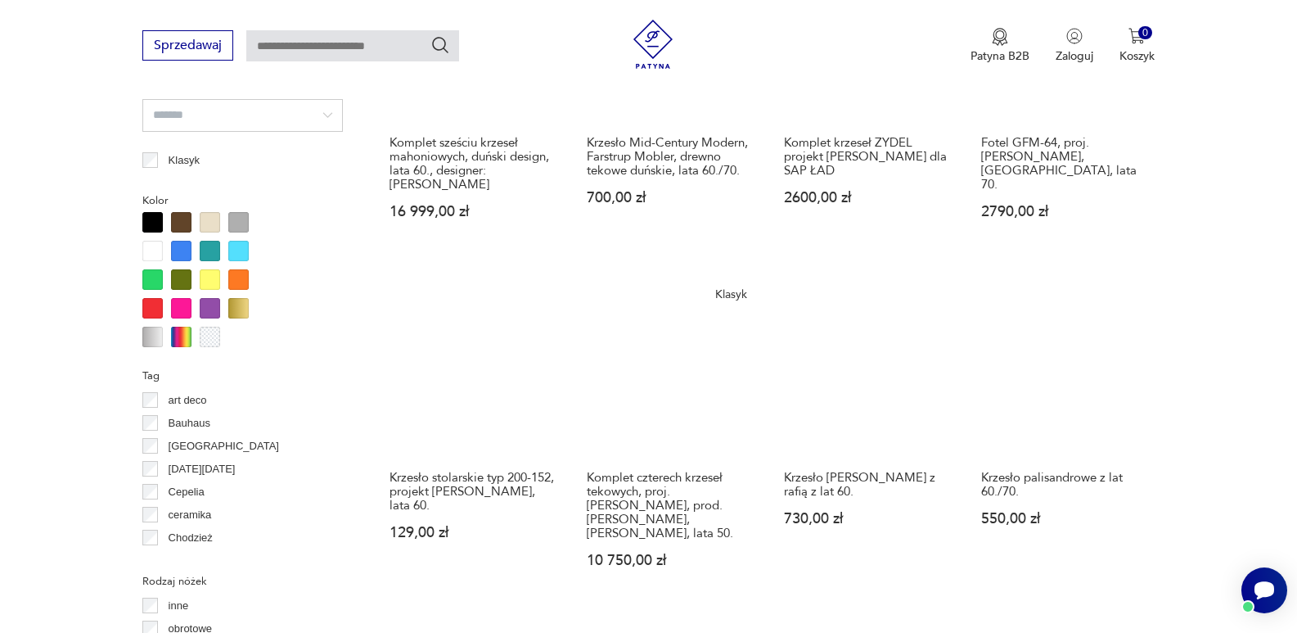
scroll to position [1502, 0]
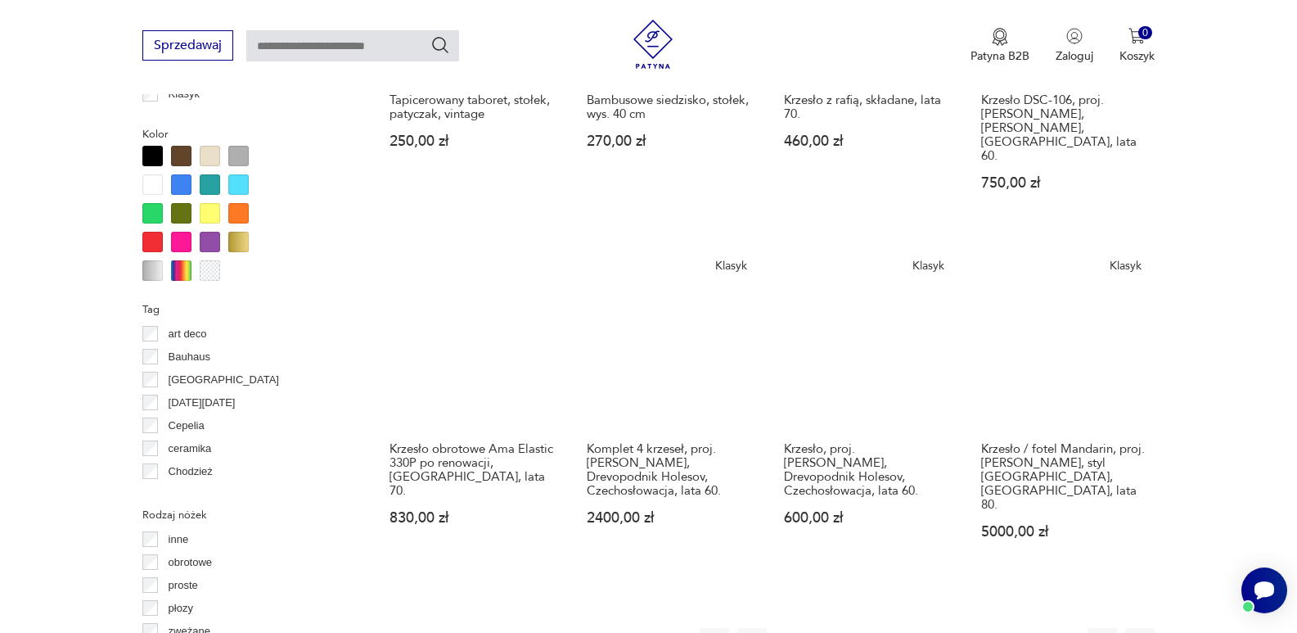
scroll to position [1589, 0]
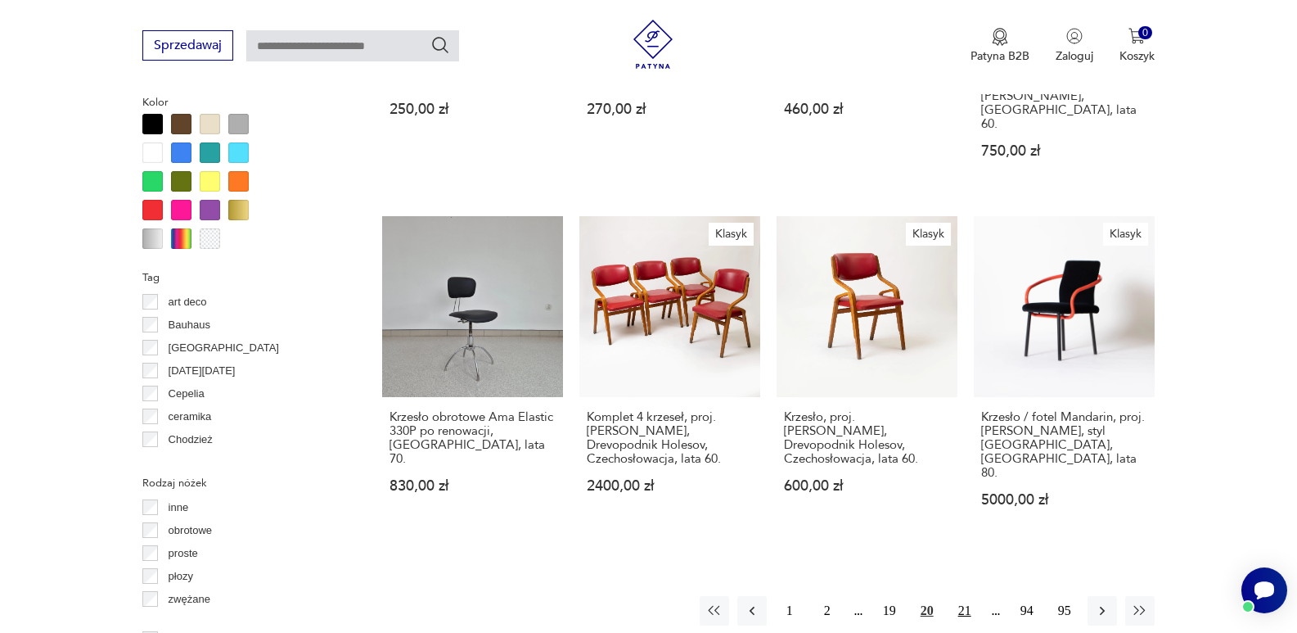
click at [965, 596] on button "21" at bounding box center [964, 610] width 29 height 29
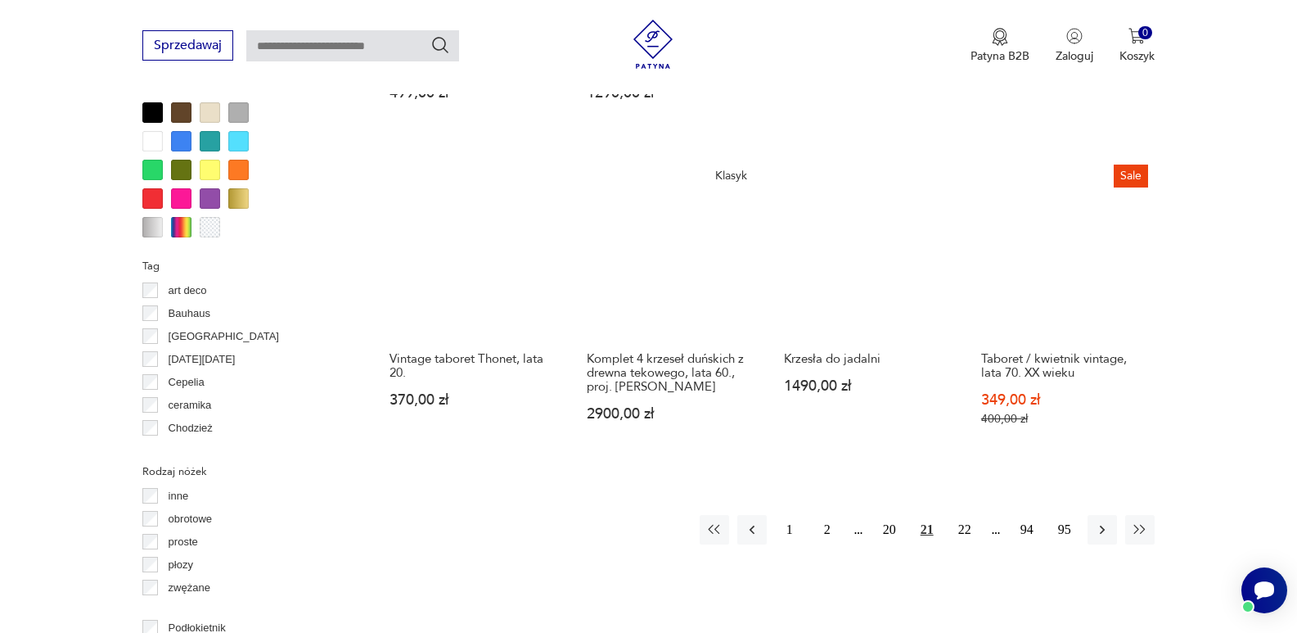
scroll to position [1611, 0]
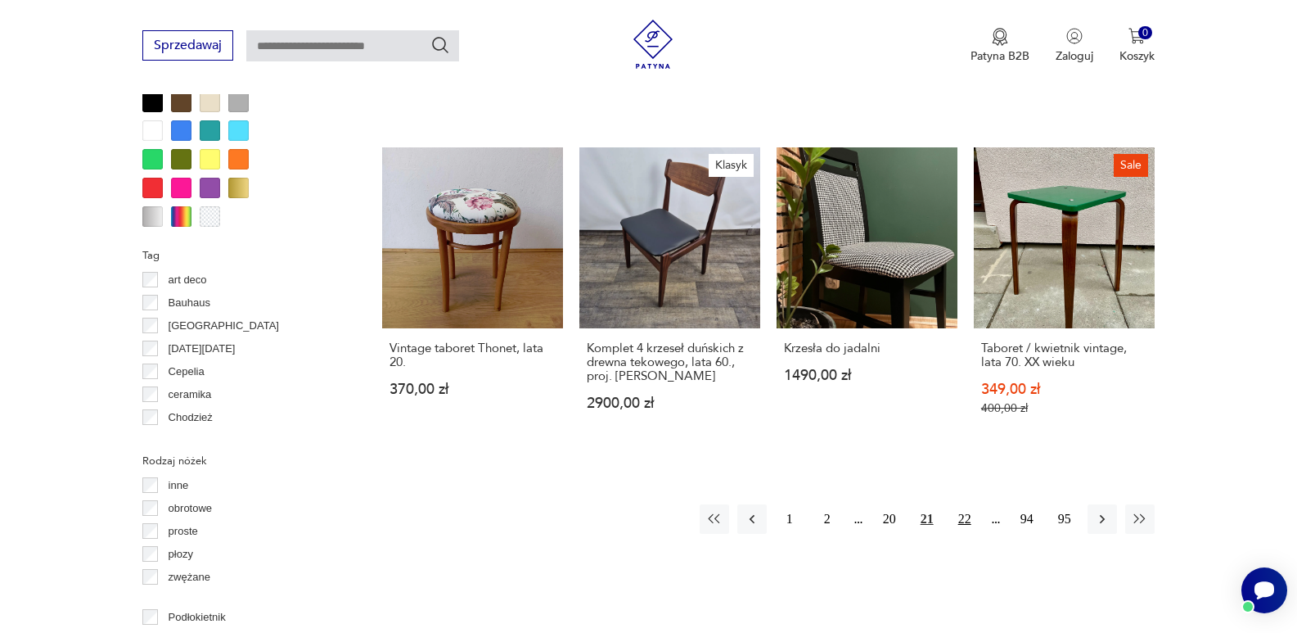
click at [962, 504] on button "22" at bounding box center [964, 518] width 29 height 29
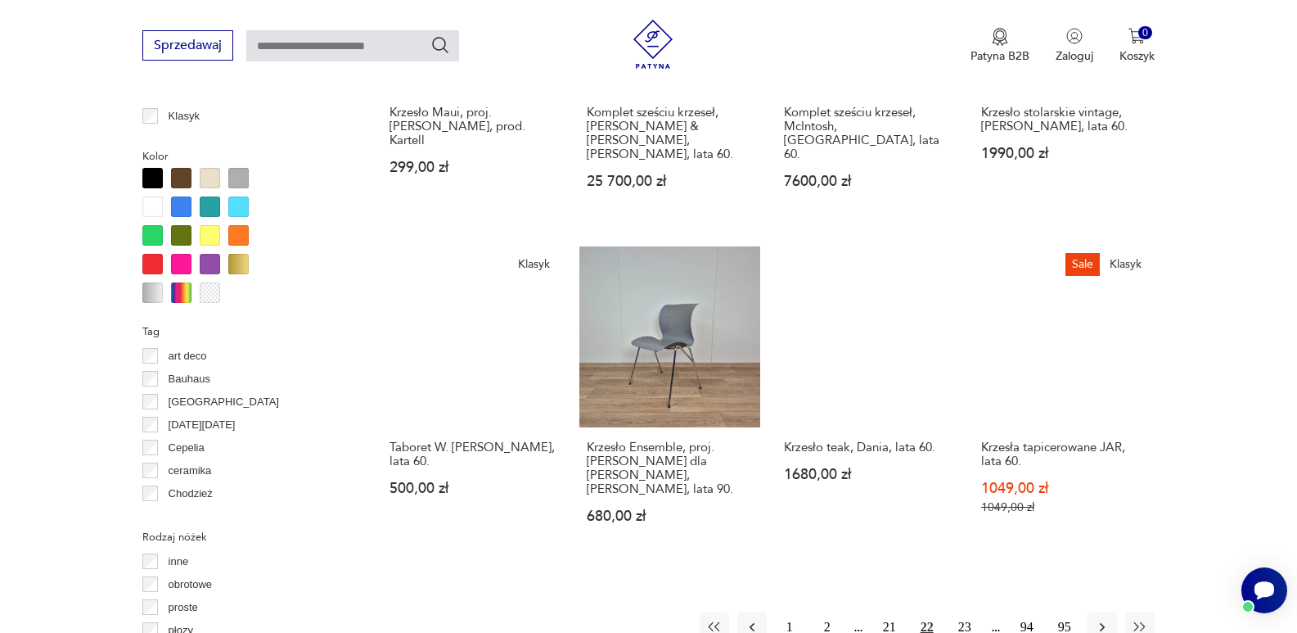
scroll to position [1556, 0]
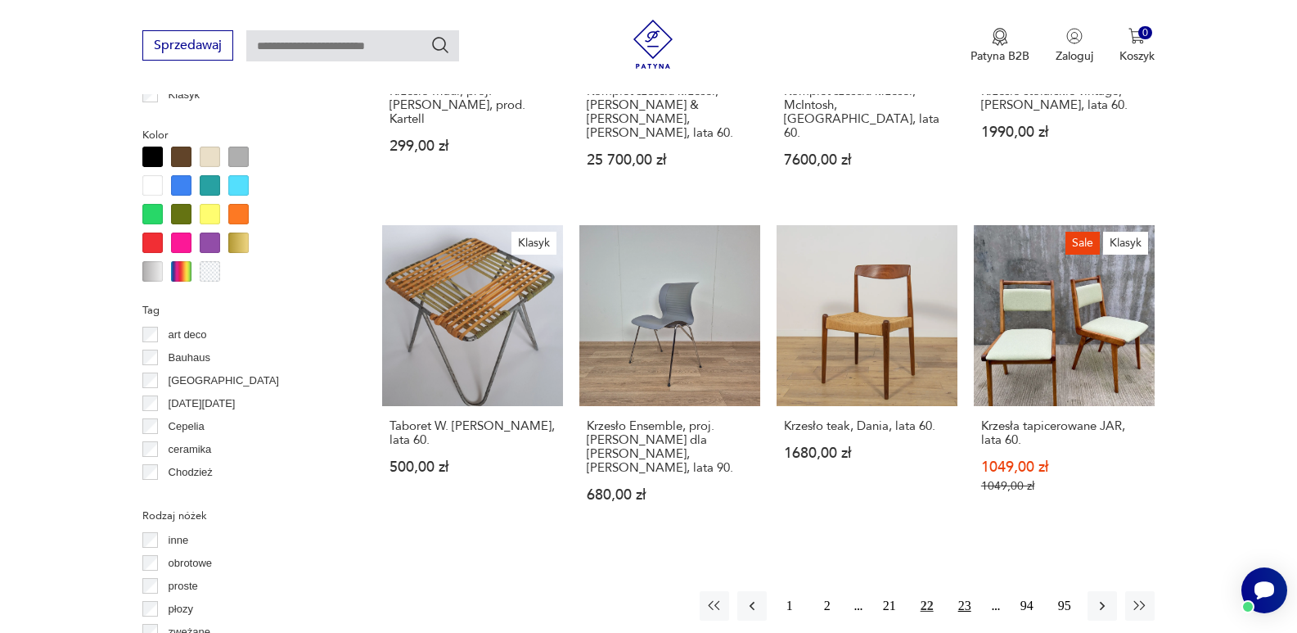
click at [964, 591] on button "23" at bounding box center [964, 605] width 29 height 29
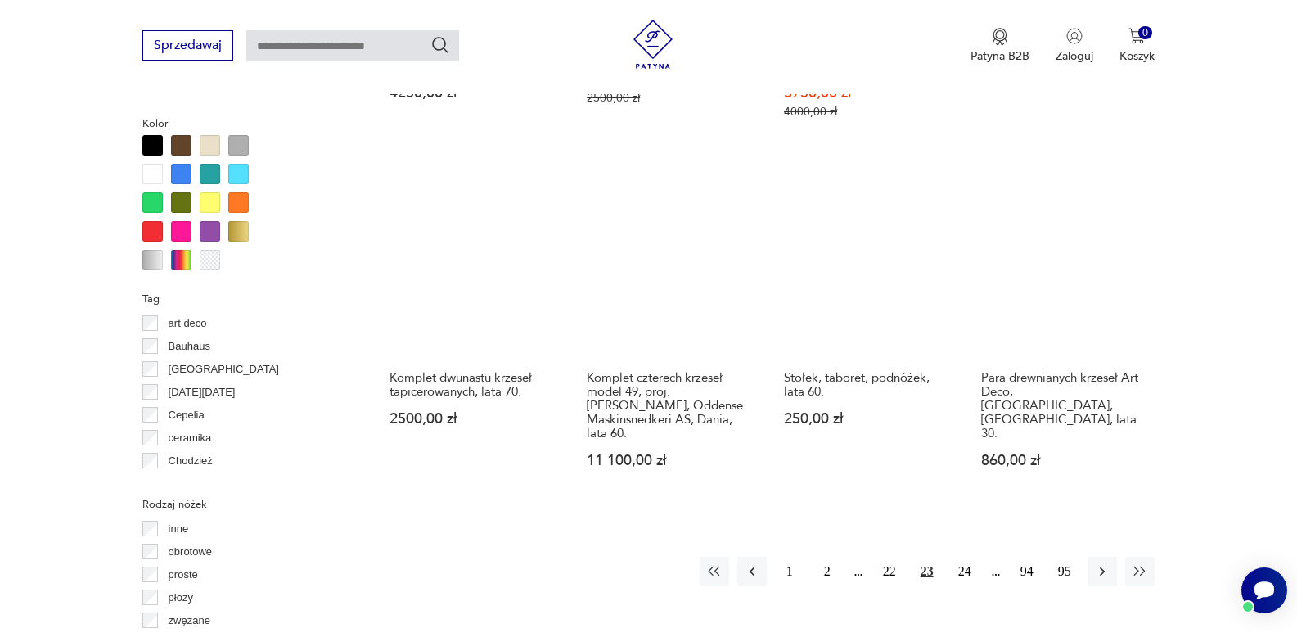
scroll to position [1600, 0]
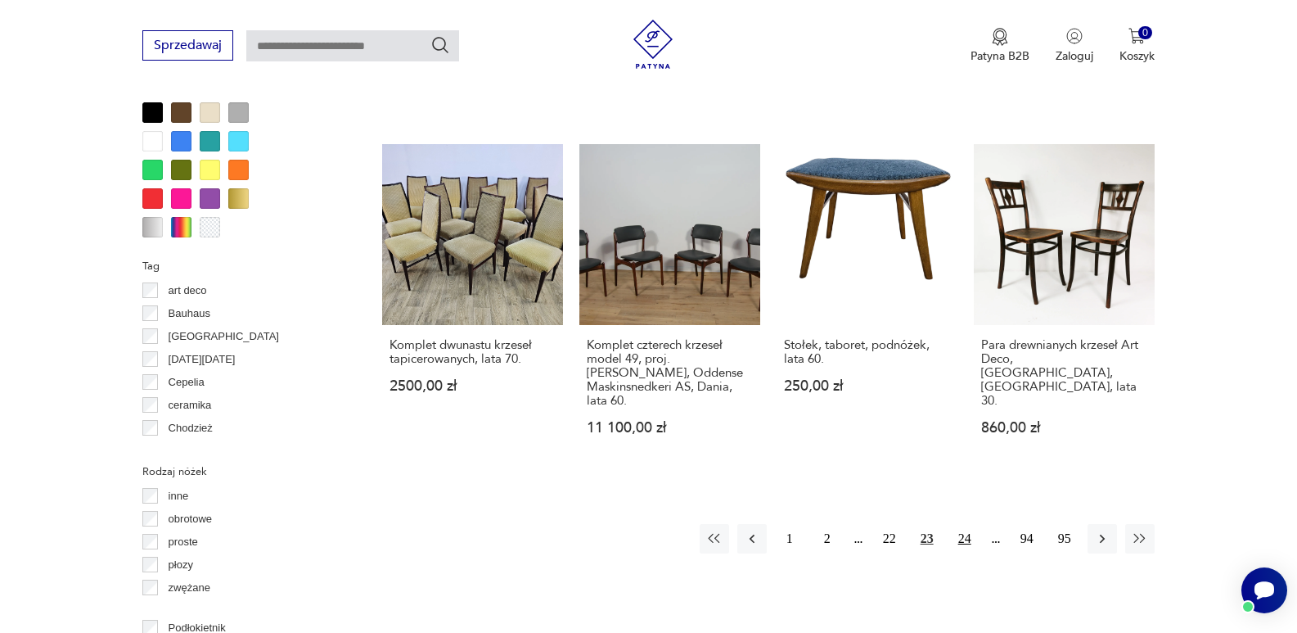
click at [965, 524] on button "24" at bounding box center [964, 538] width 29 height 29
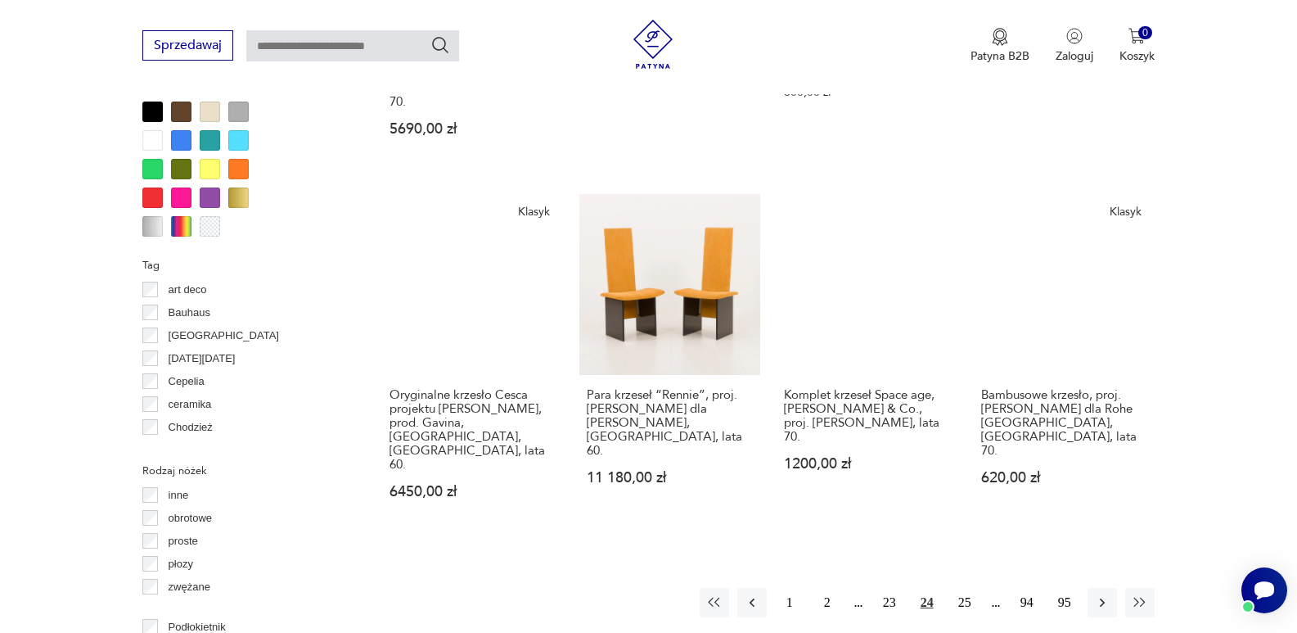
scroll to position [1611, 0]
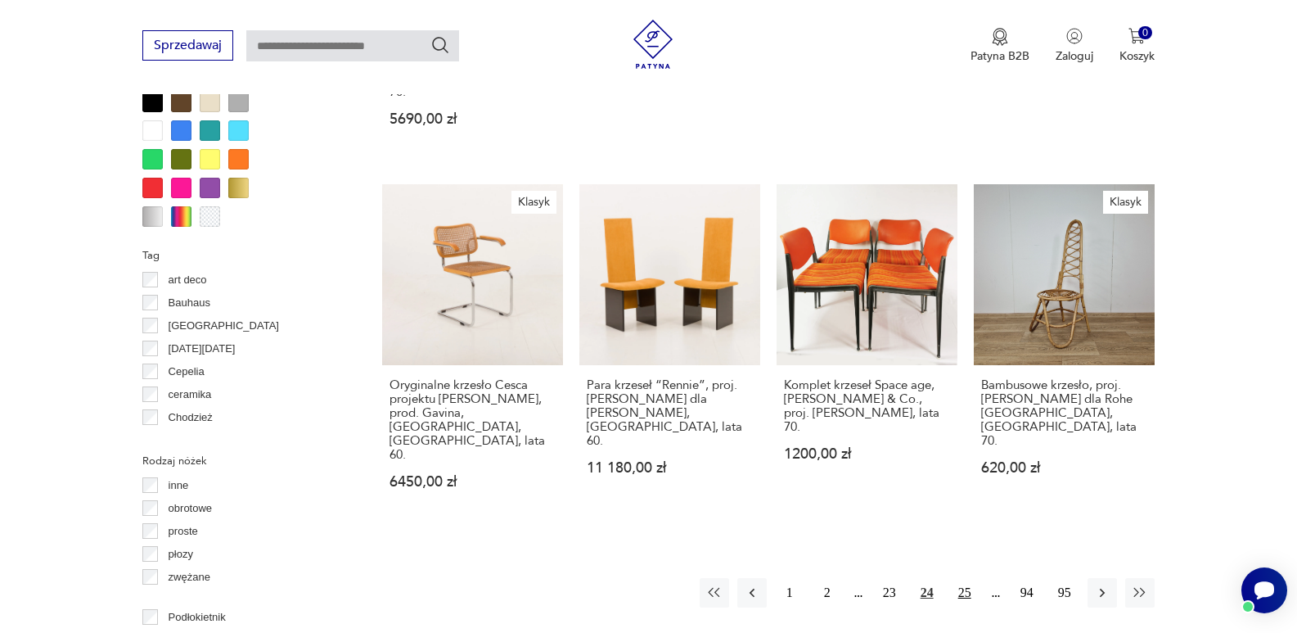
click at [964, 578] on button "25" at bounding box center [964, 592] width 29 height 29
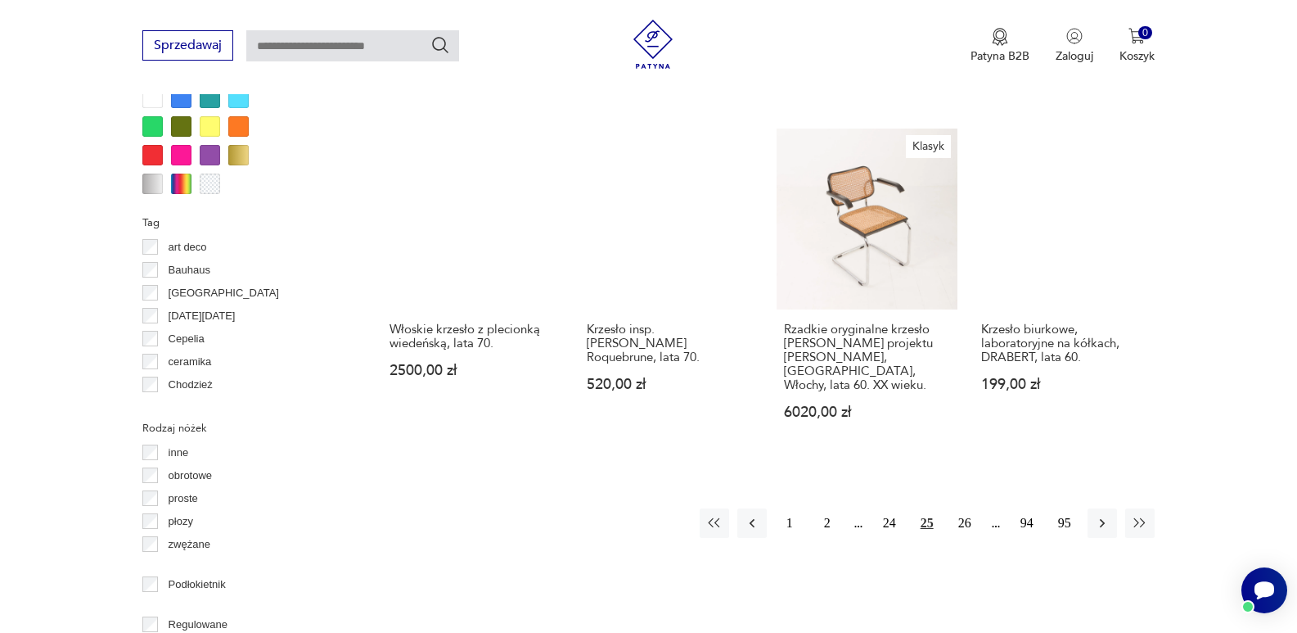
scroll to position [1677, 0]
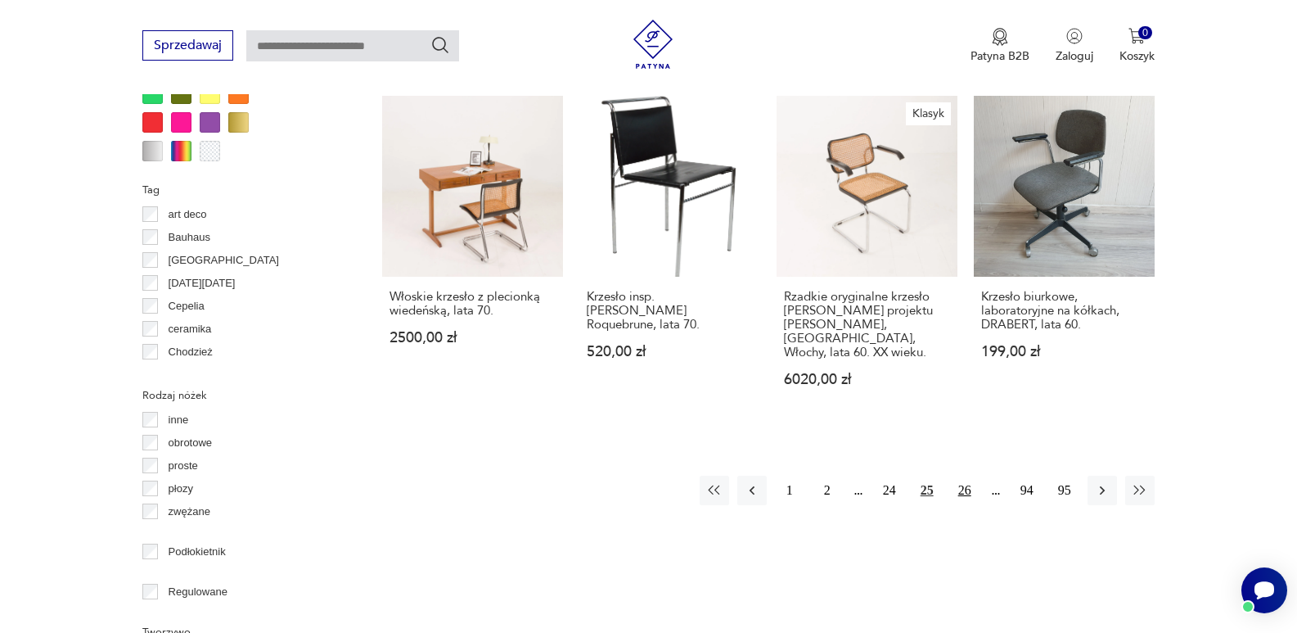
click at [964, 475] on button "26" at bounding box center [964, 489] width 29 height 29
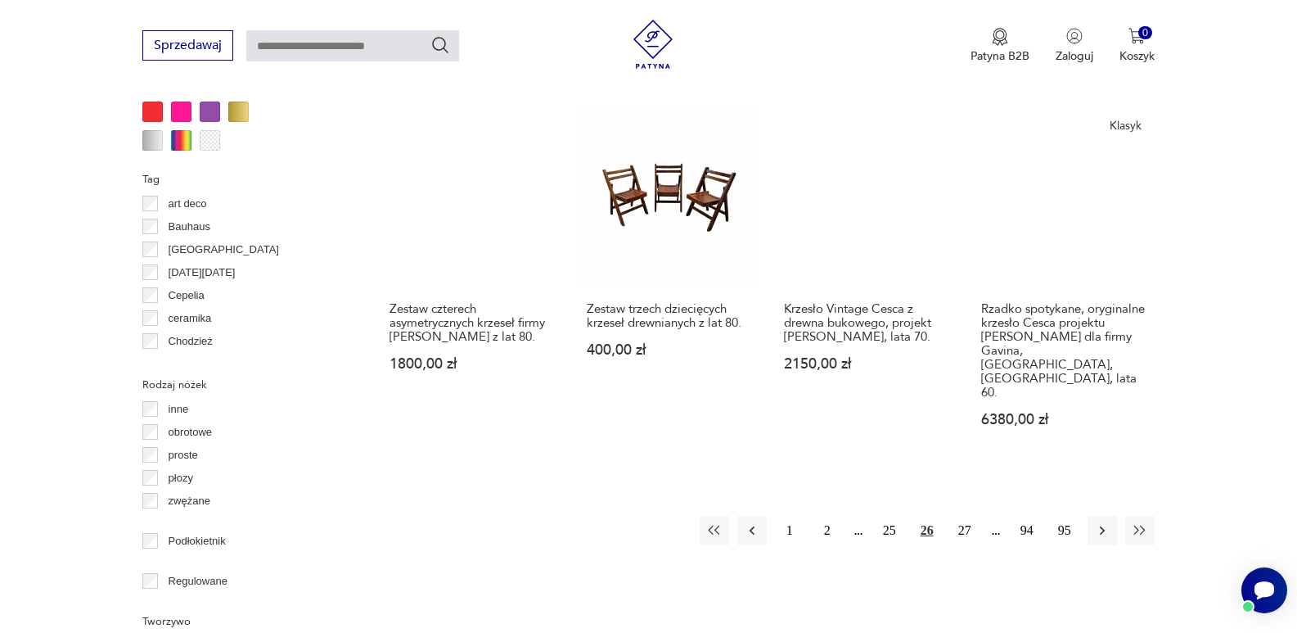
scroll to position [1796, 0]
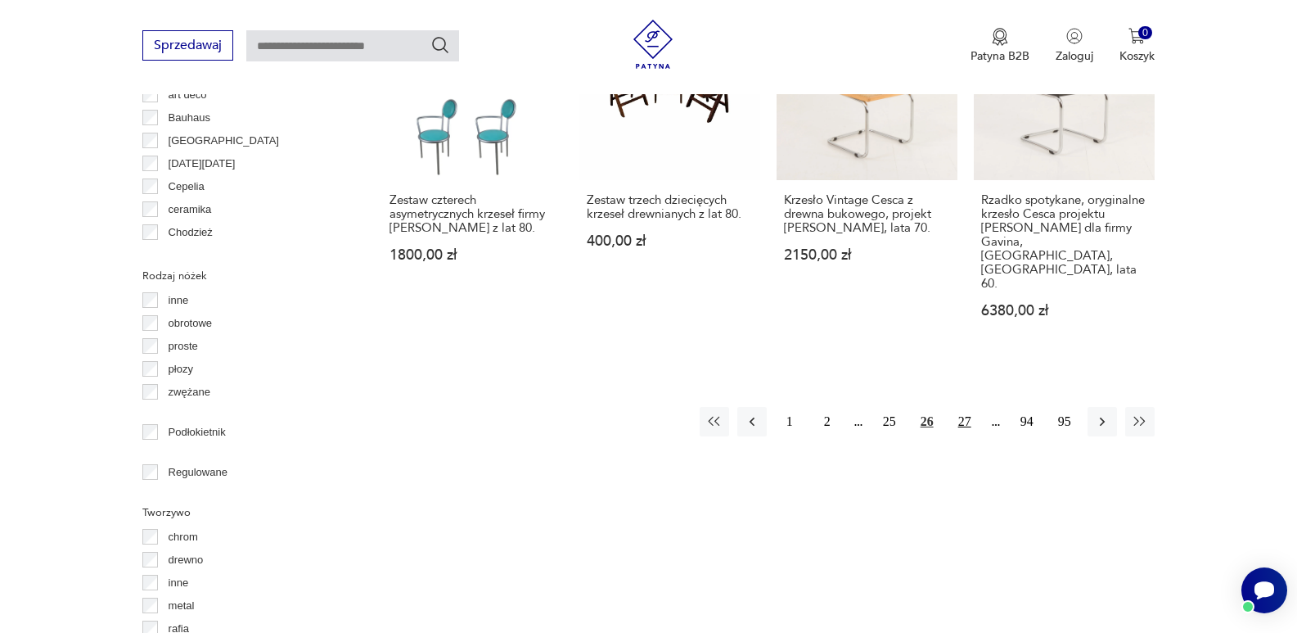
click at [966, 407] on button "27" at bounding box center [964, 421] width 29 height 29
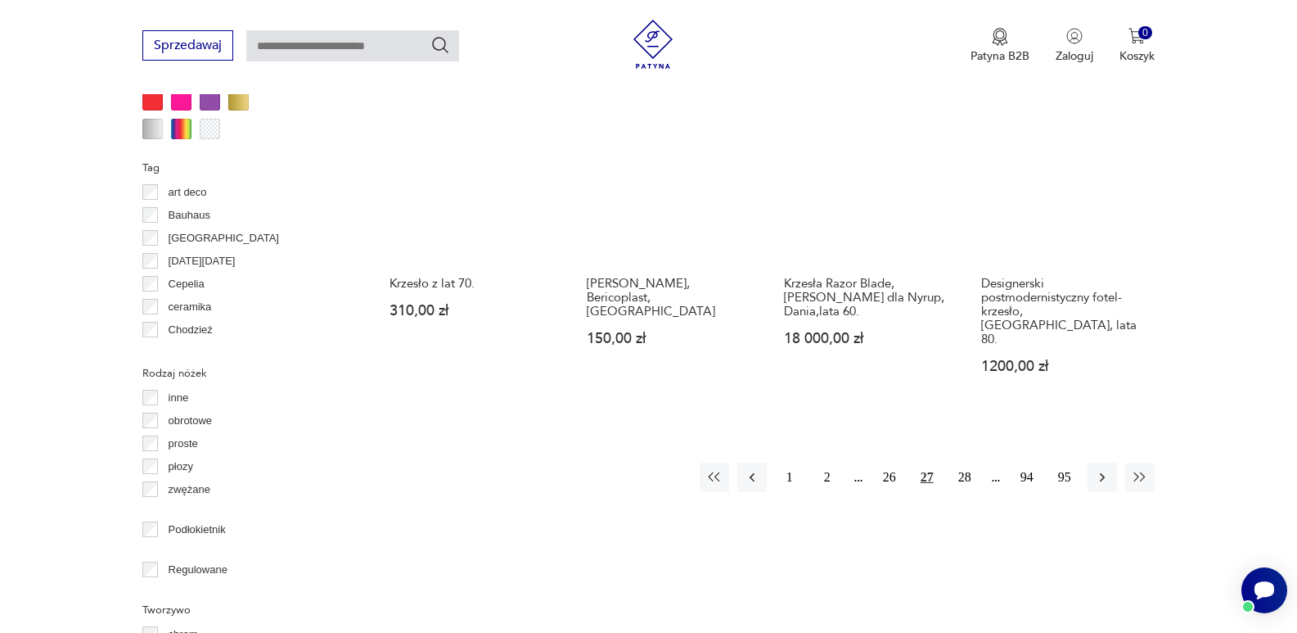
scroll to position [1753, 0]
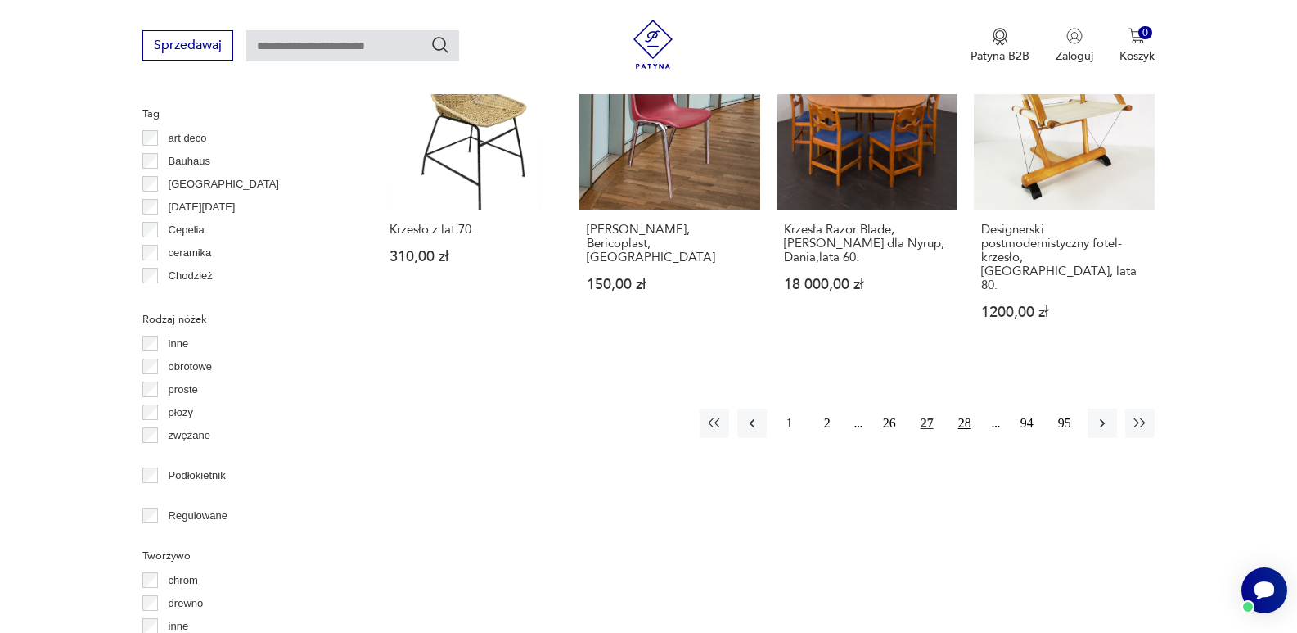
click at [966, 408] on button "28" at bounding box center [964, 422] width 29 height 29
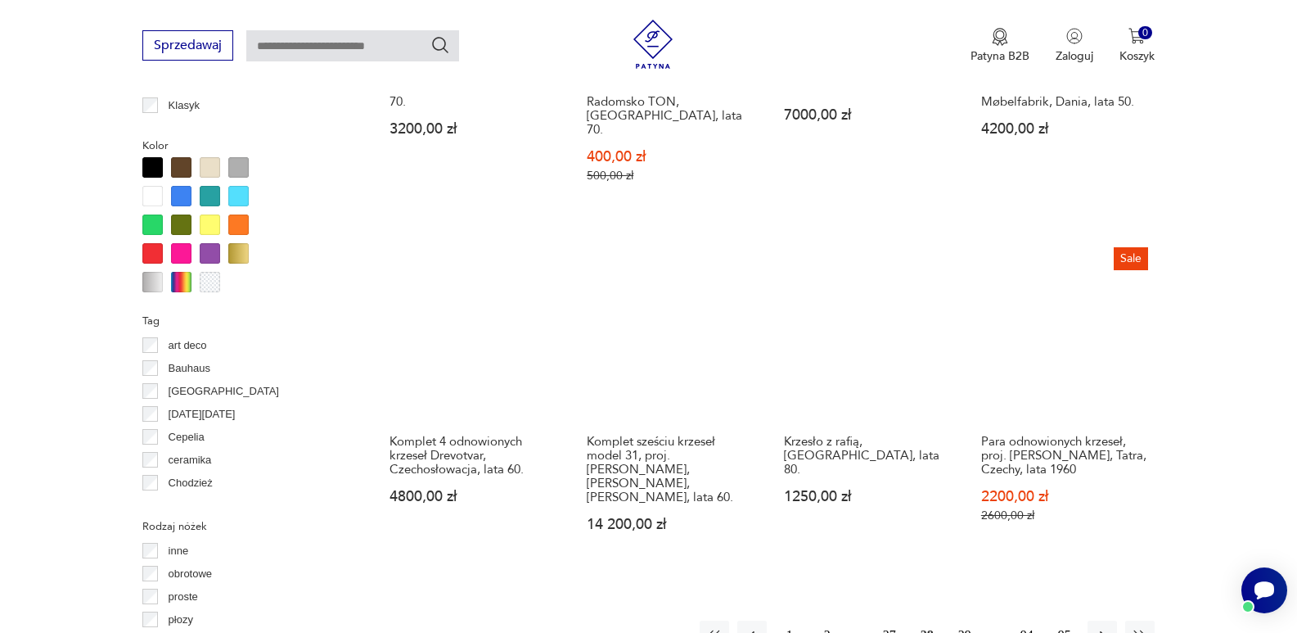
scroll to position [1666, 0]
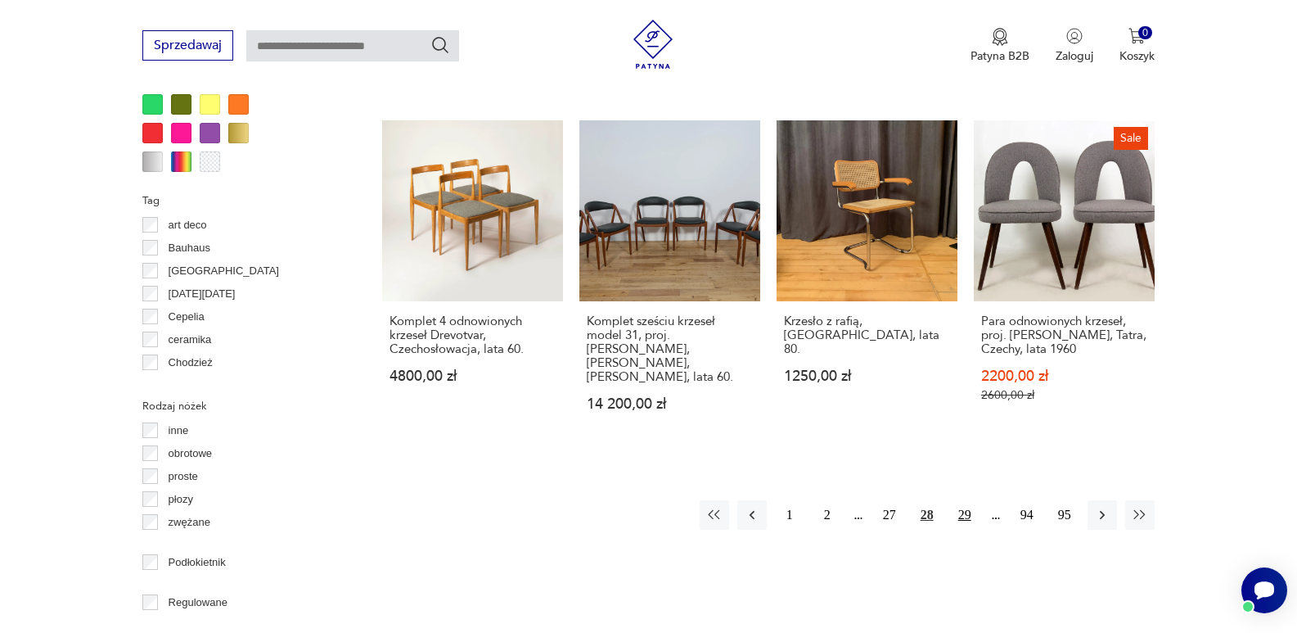
click at [962, 500] on button "29" at bounding box center [964, 514] width 29 height 29
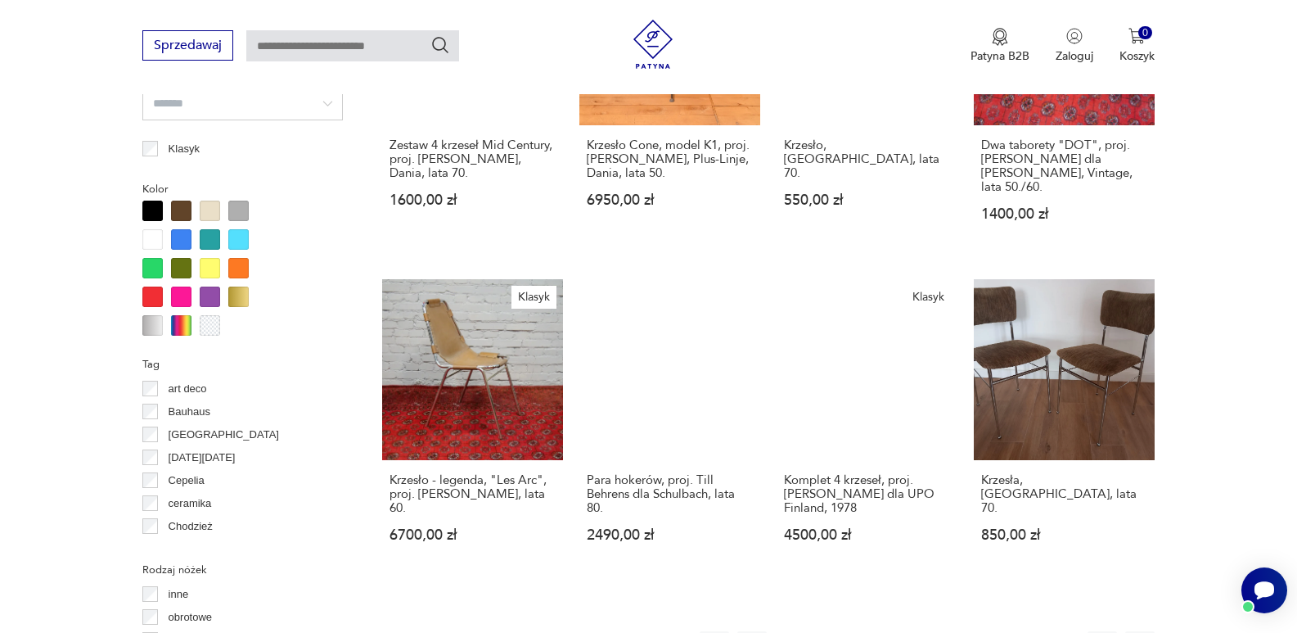
scroll to position [1568, 0]
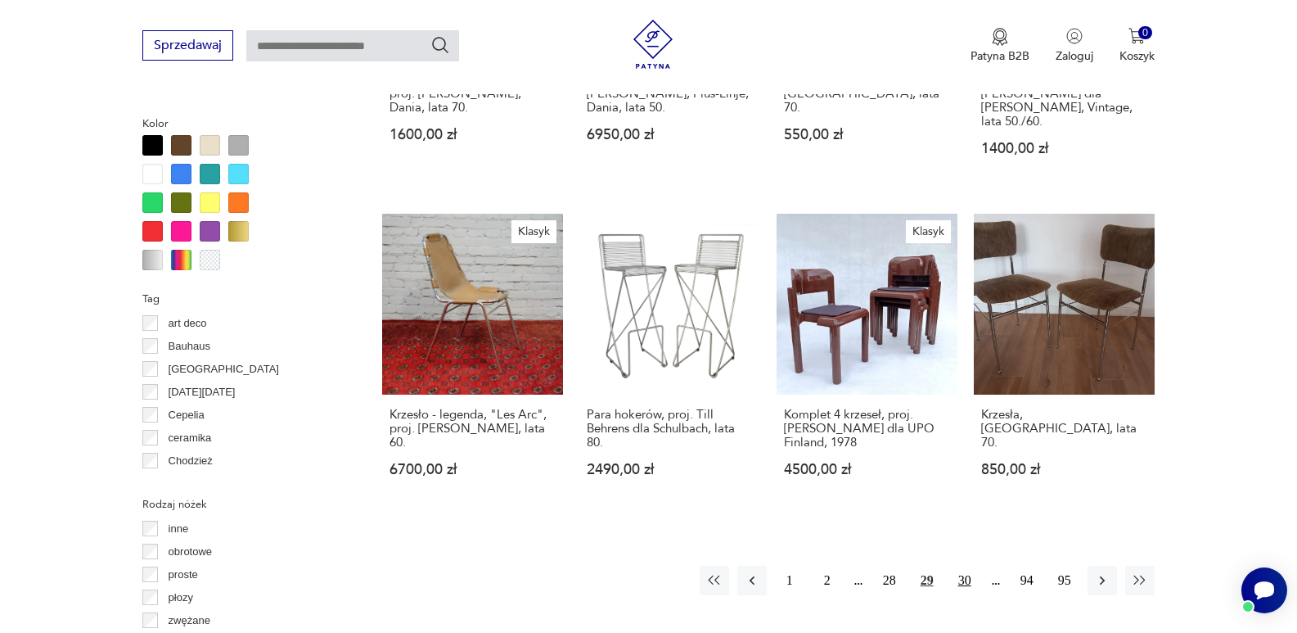
click at [962, 565] on button "30" at bounding box center [964, 579] width 29 height 29
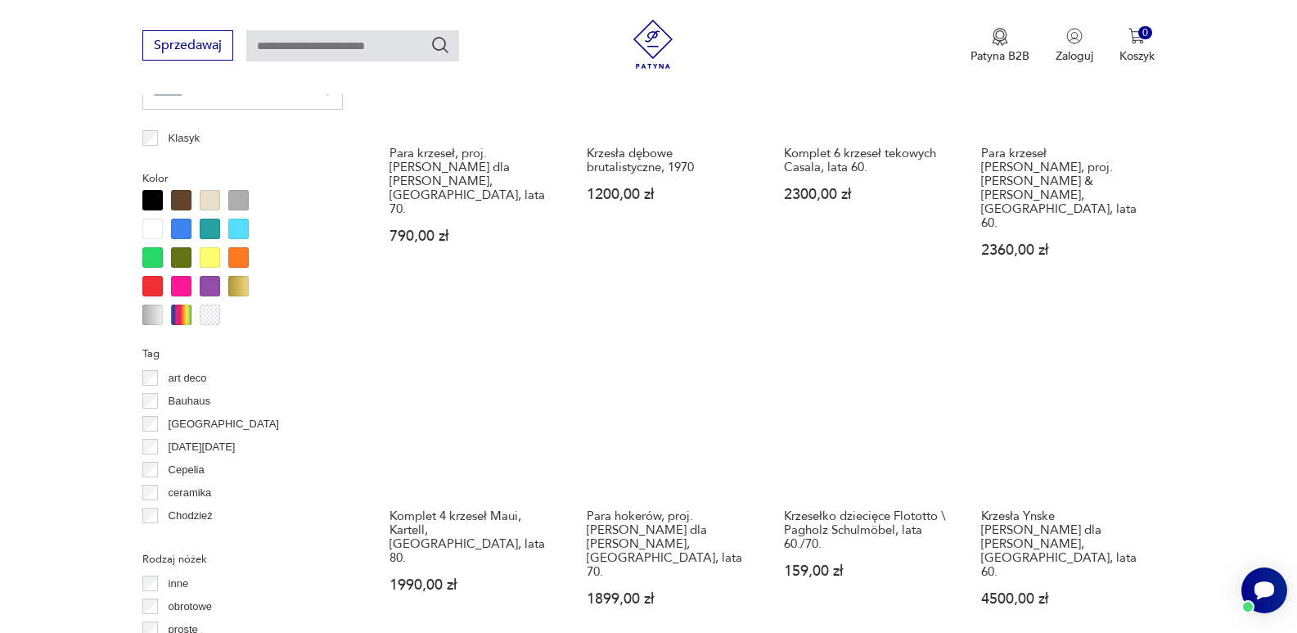
scroll to position [1556, 0]
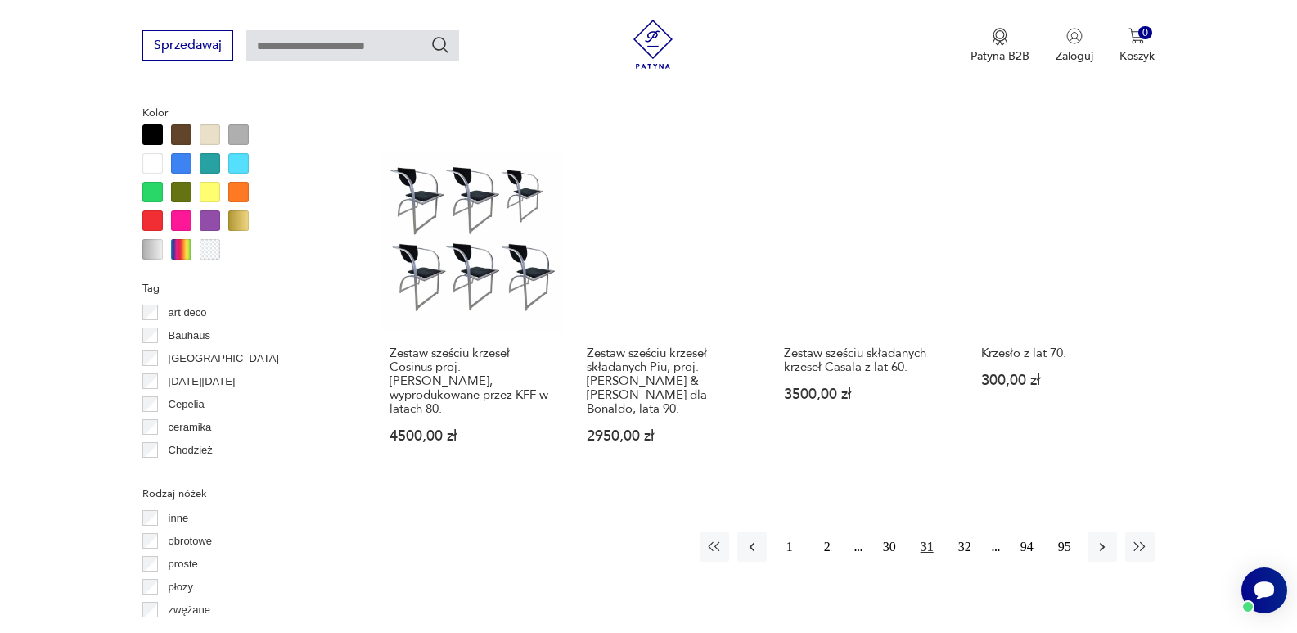
scroll to position [1720, 0]
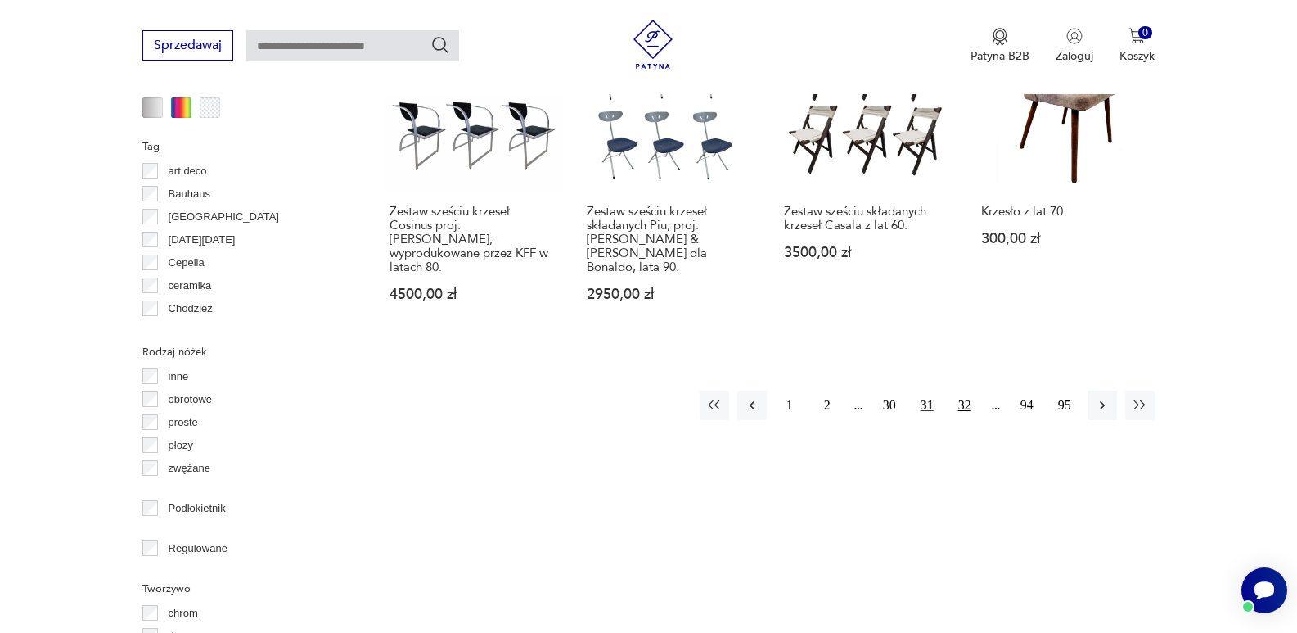
click at [958, 390] on button "32" at bounding box center [964, 404] width 29 height 29
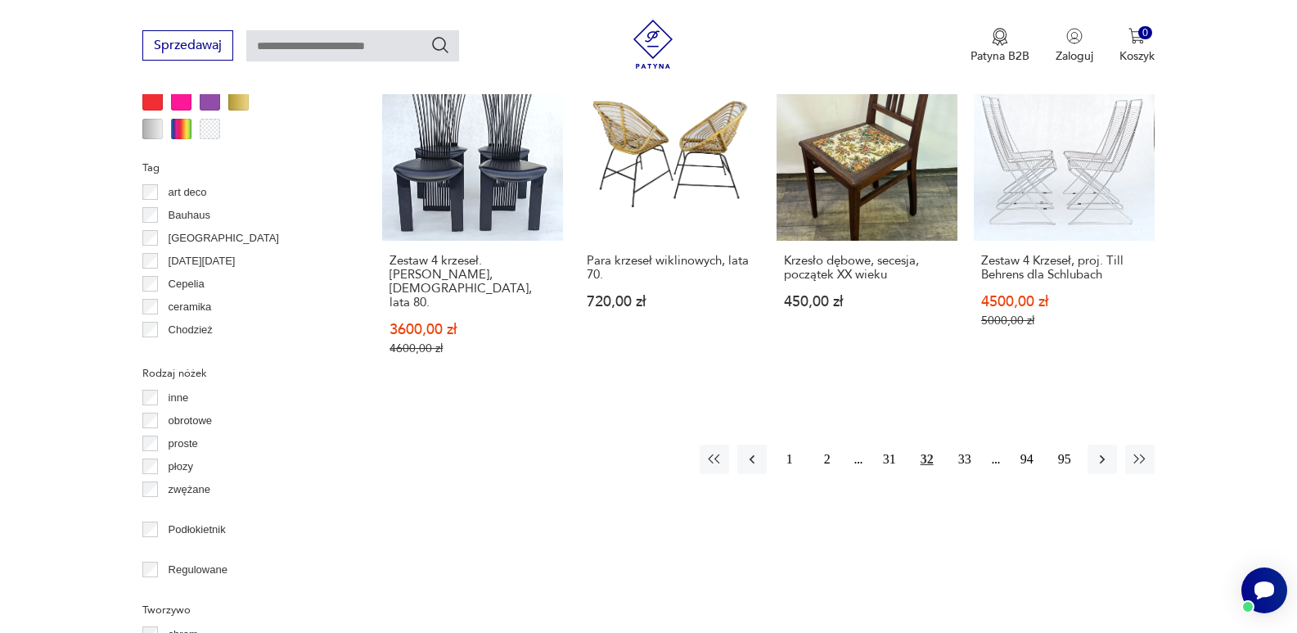
scroll to position [1731, 0]
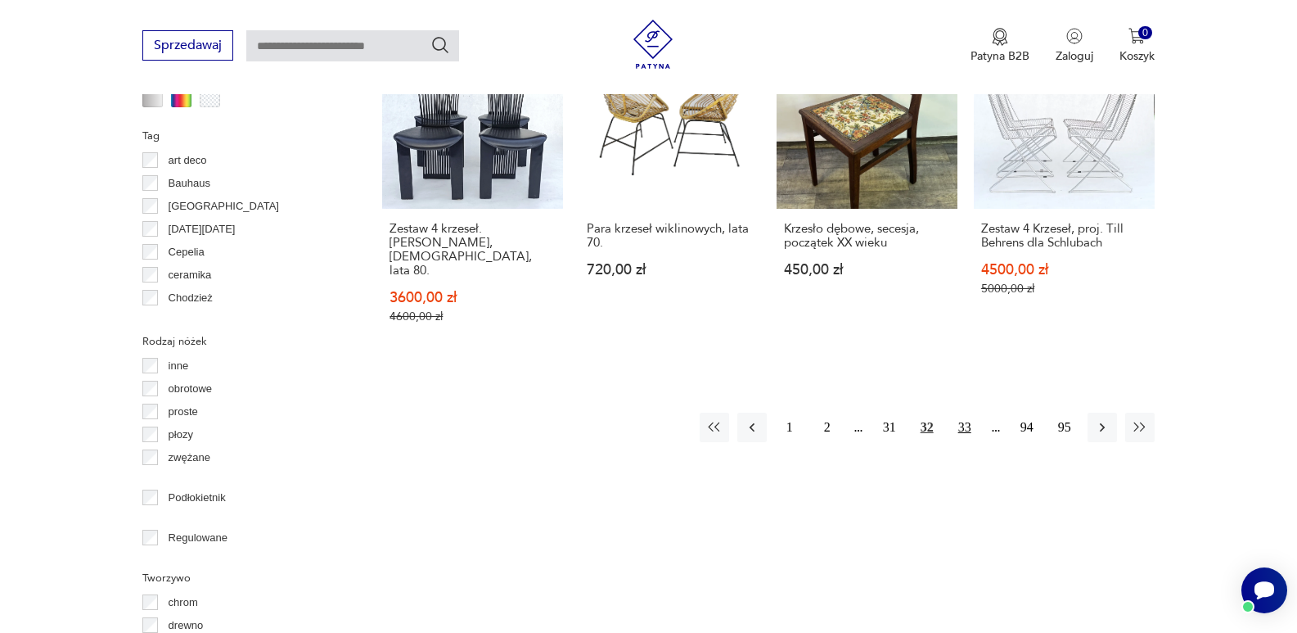
click at [959, 412] on button "33" at bounding box center [964, 426] width 29 height 29
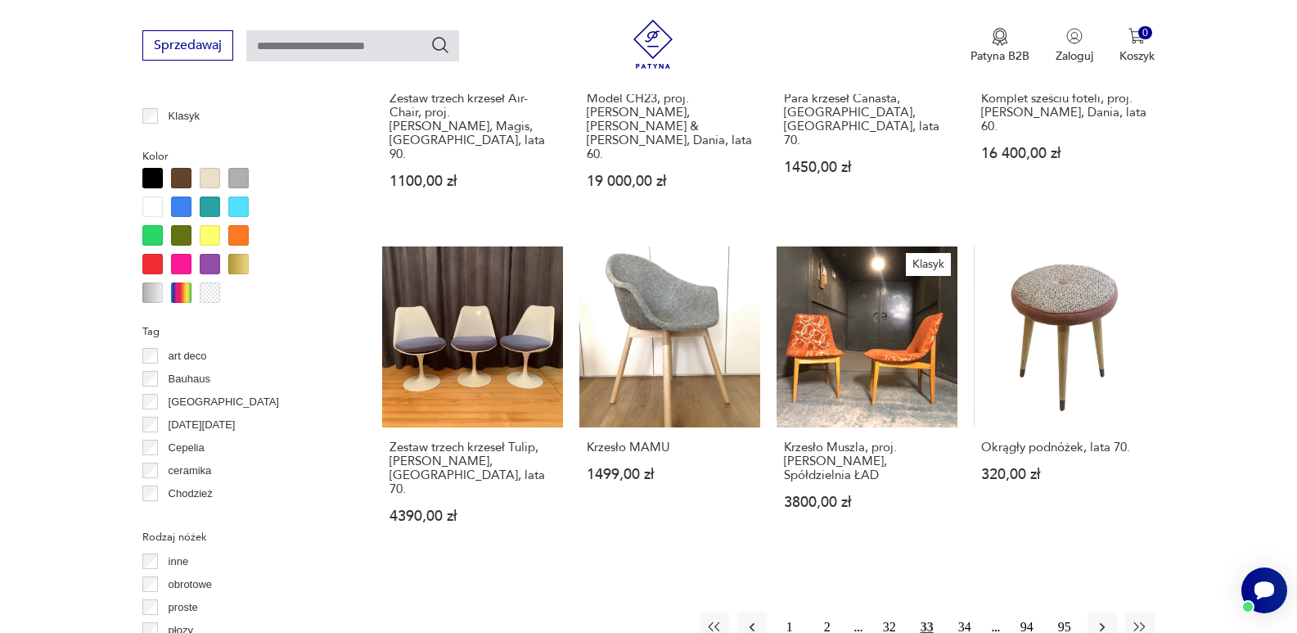
scroll to position [1600, 0]
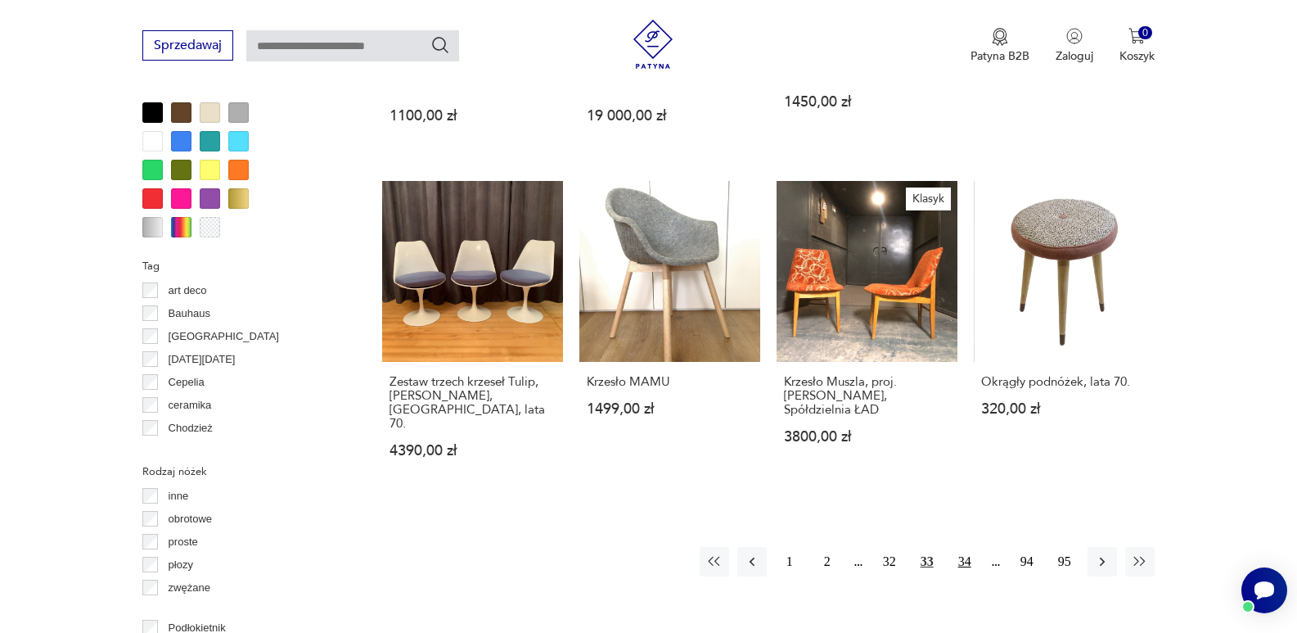
click at [960, 547] on button "34" at bounding box center [964, 561] width 29 height 29
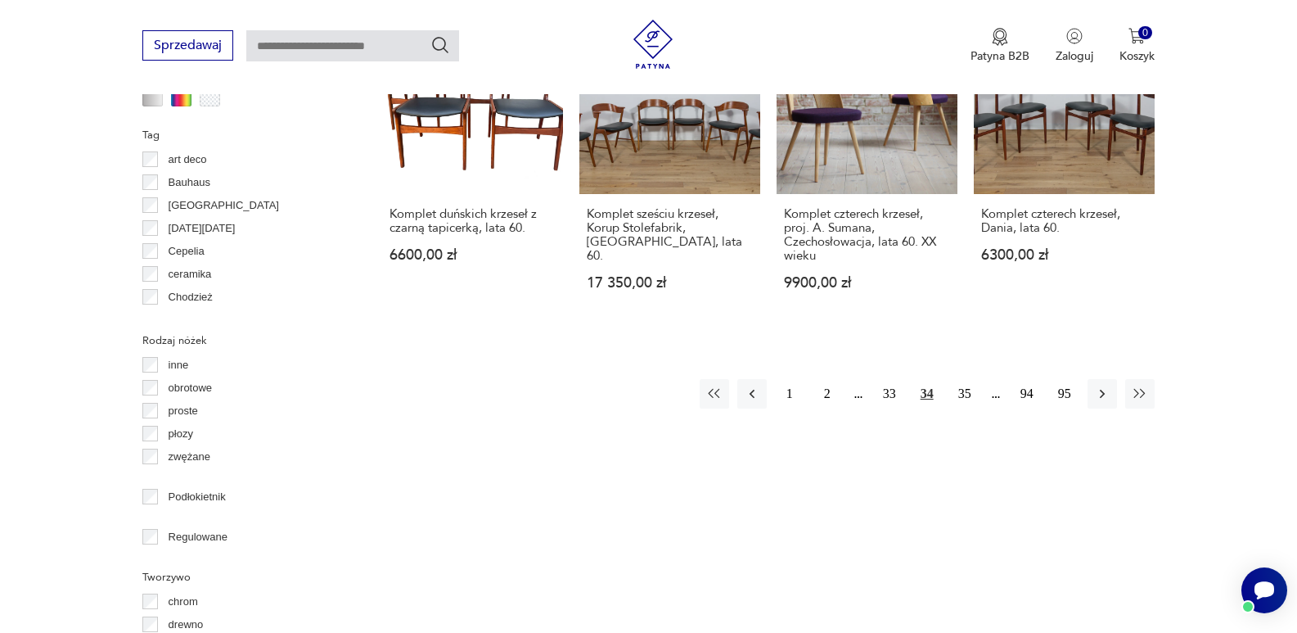
scroll to position [1775, 0]
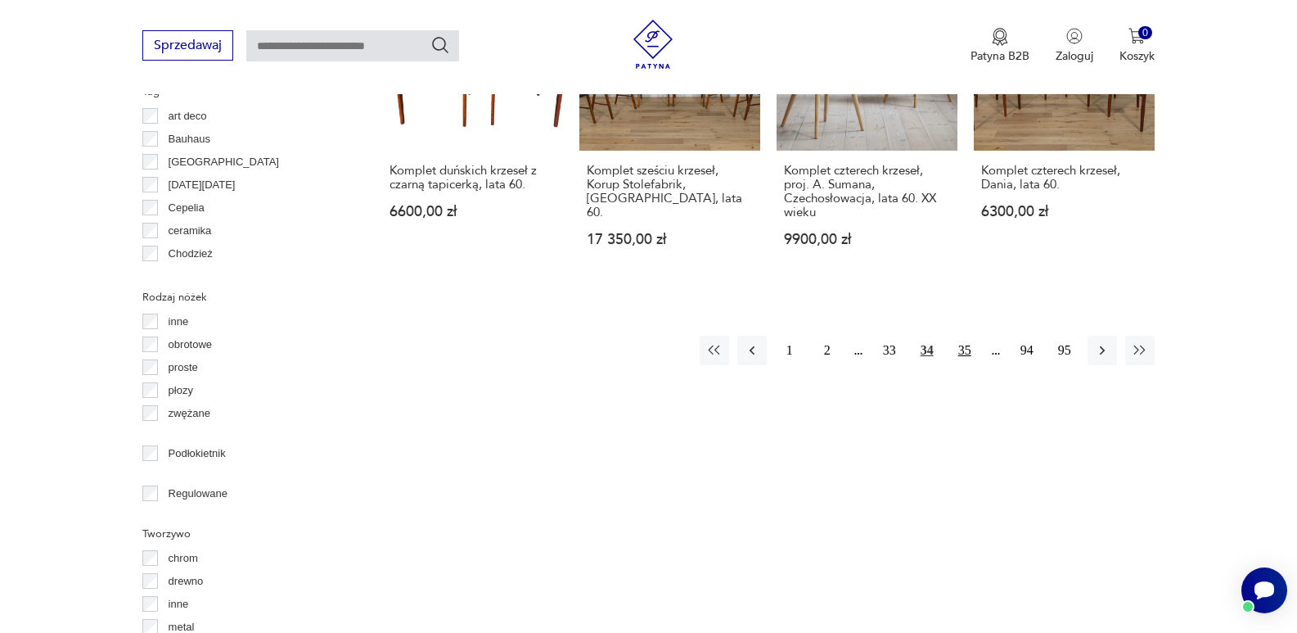
click at [964, 335] on button "35" at bounding box center [964, 349] width 29 height 29
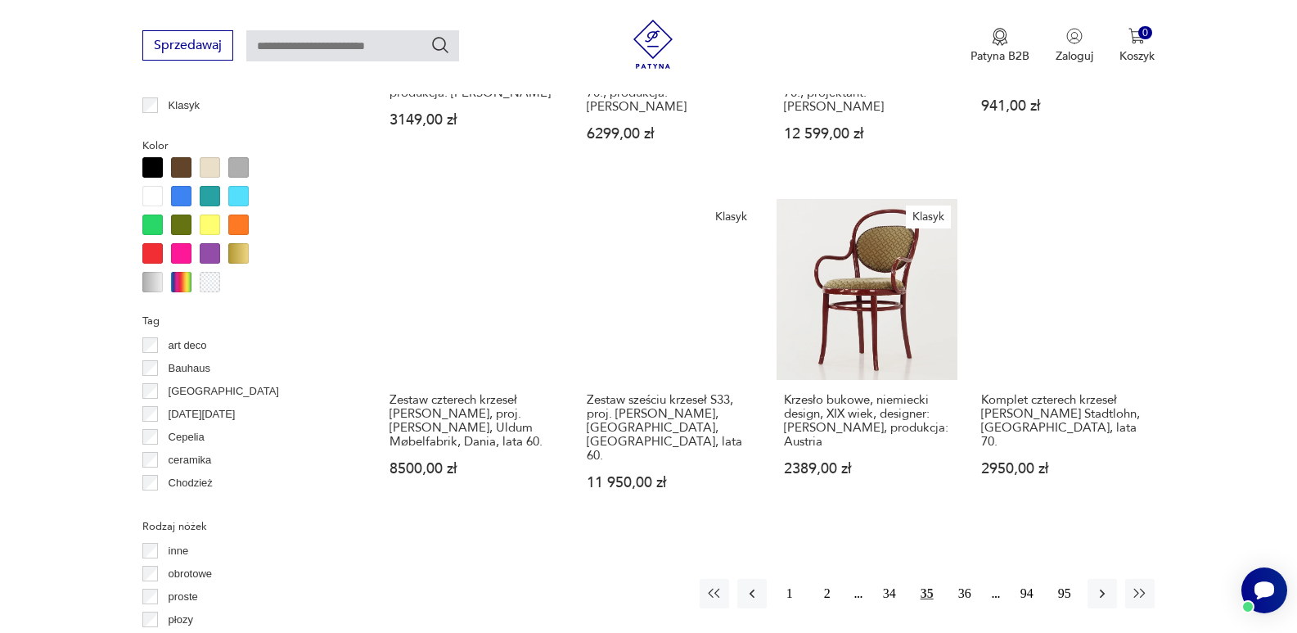
scroll to position [1622, 0]
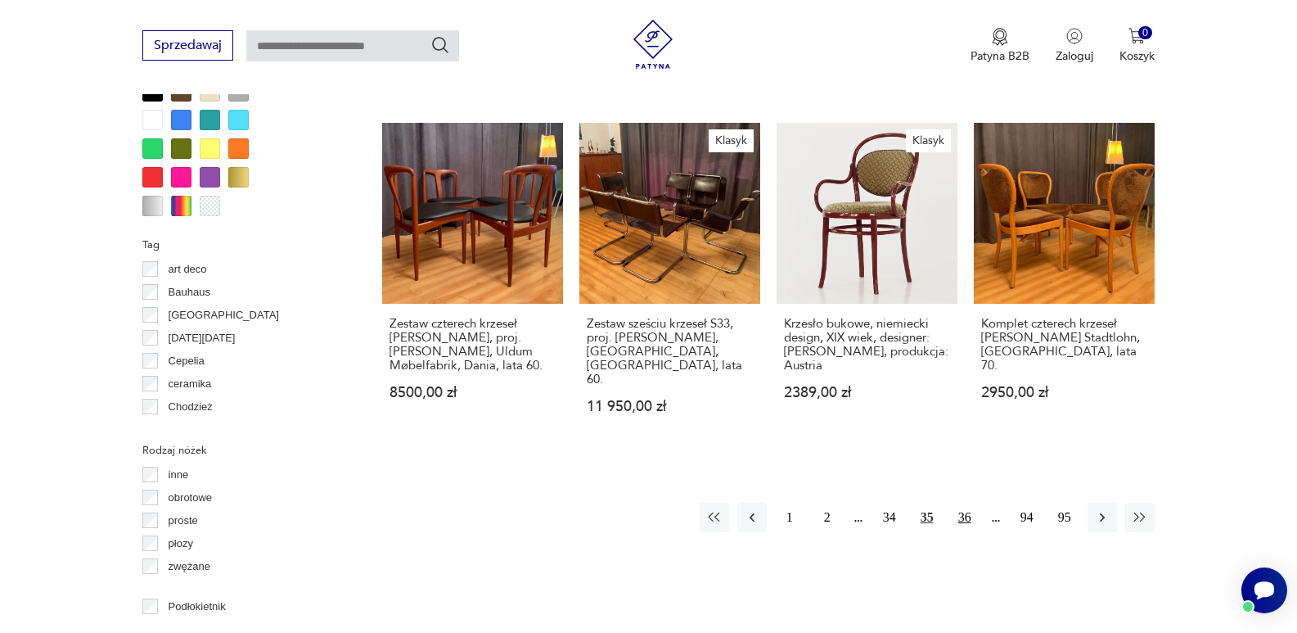
click at [969, 502] on button "36" at bounding box center [964, 516] width 29 height 29
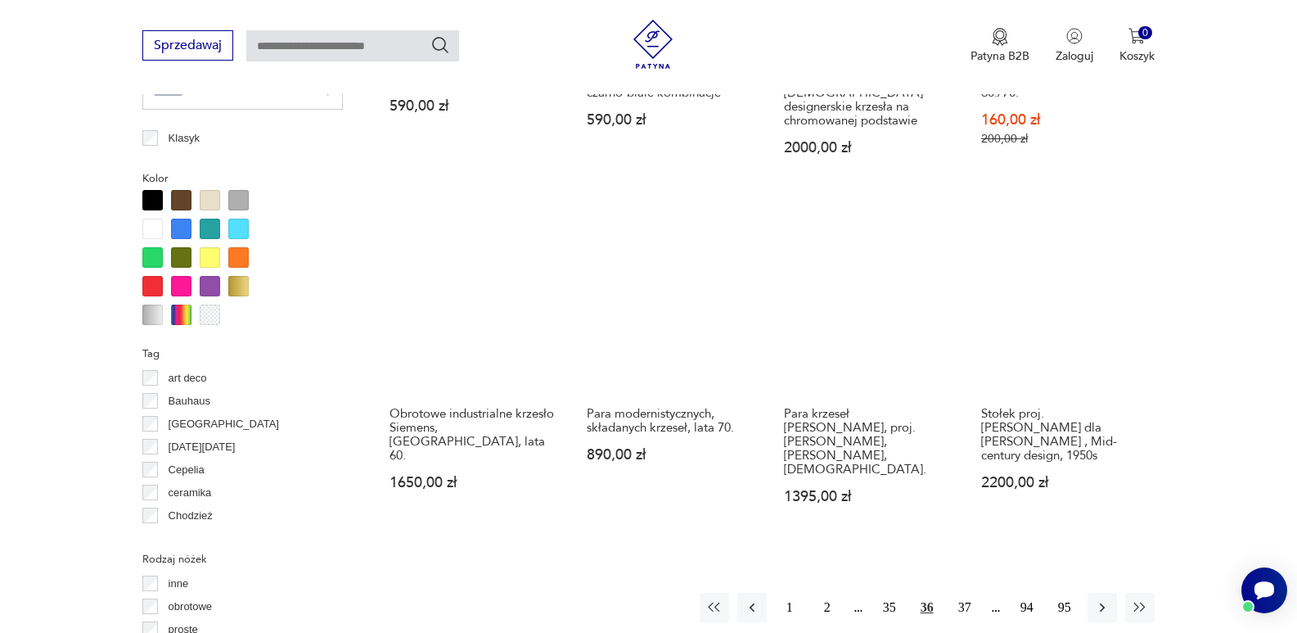
scroll to position [1524, 0]
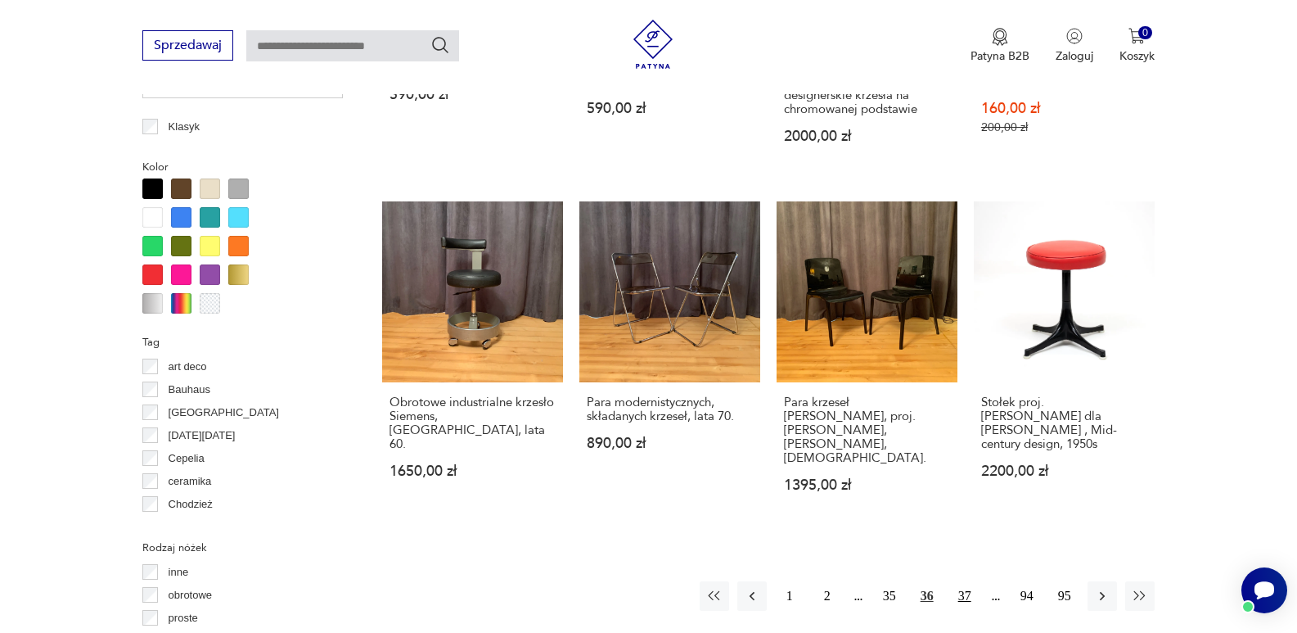
click at [960, 581] on button "37" at bounding box center [964, 595] width 29 height 29
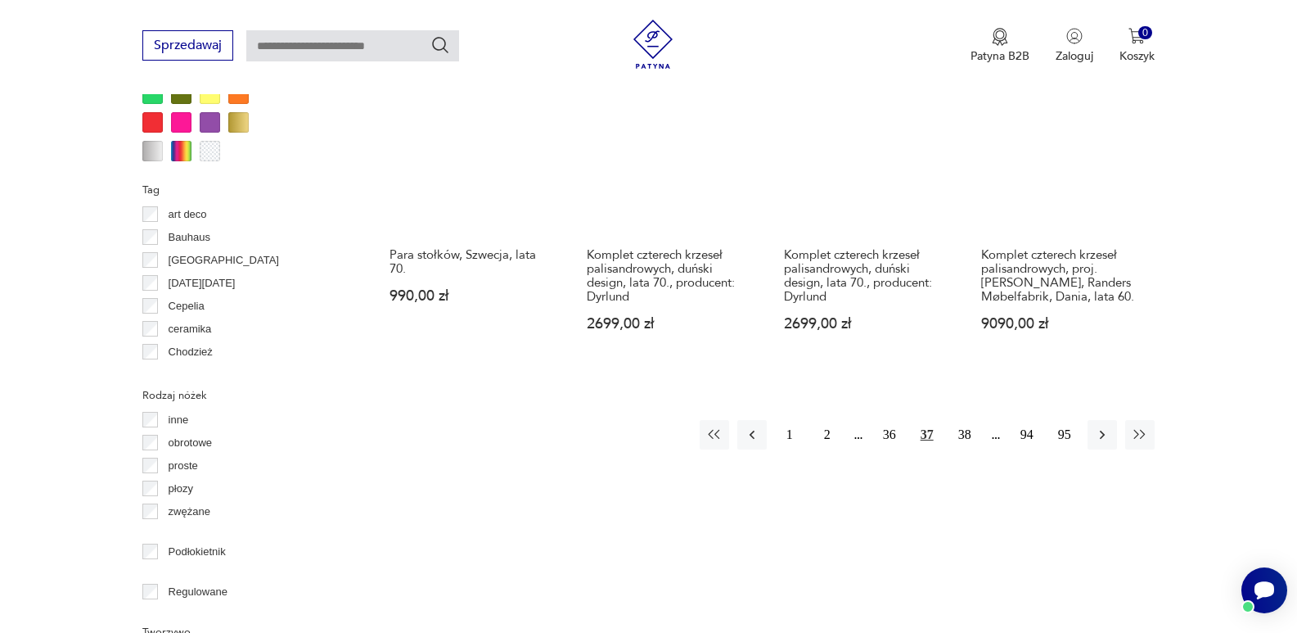
scroll to position [1687, 0]
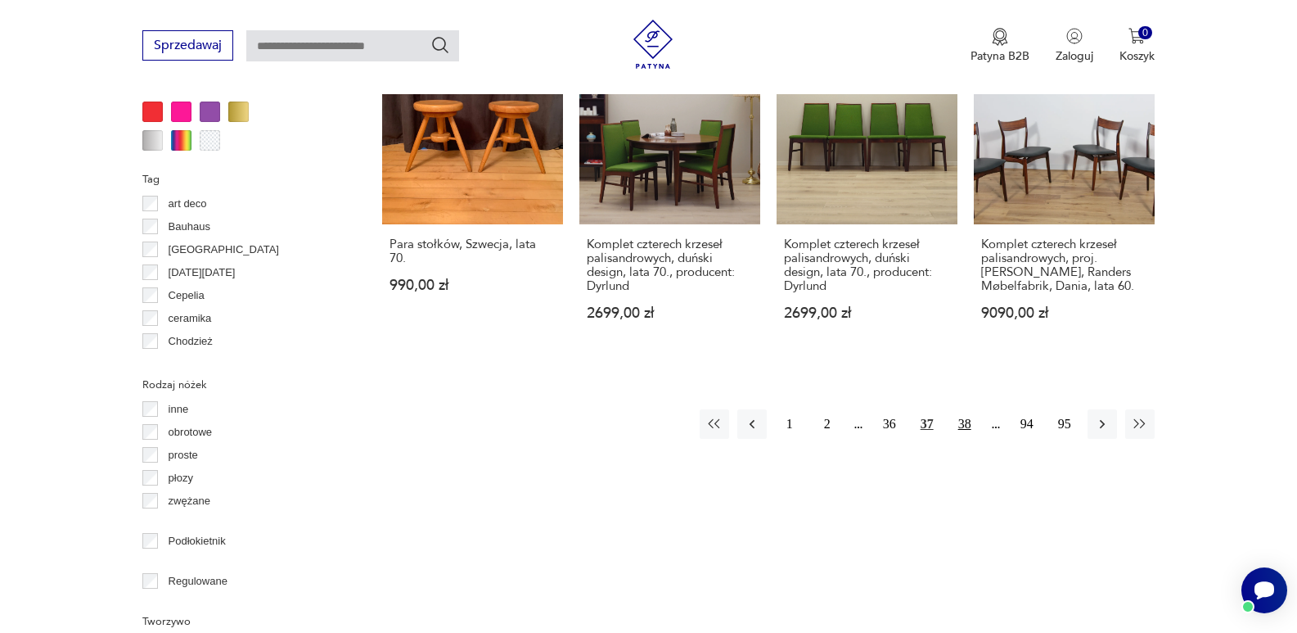
click at [961, 415] on button "38" at bounding box center [964, 423] width 29 height 29
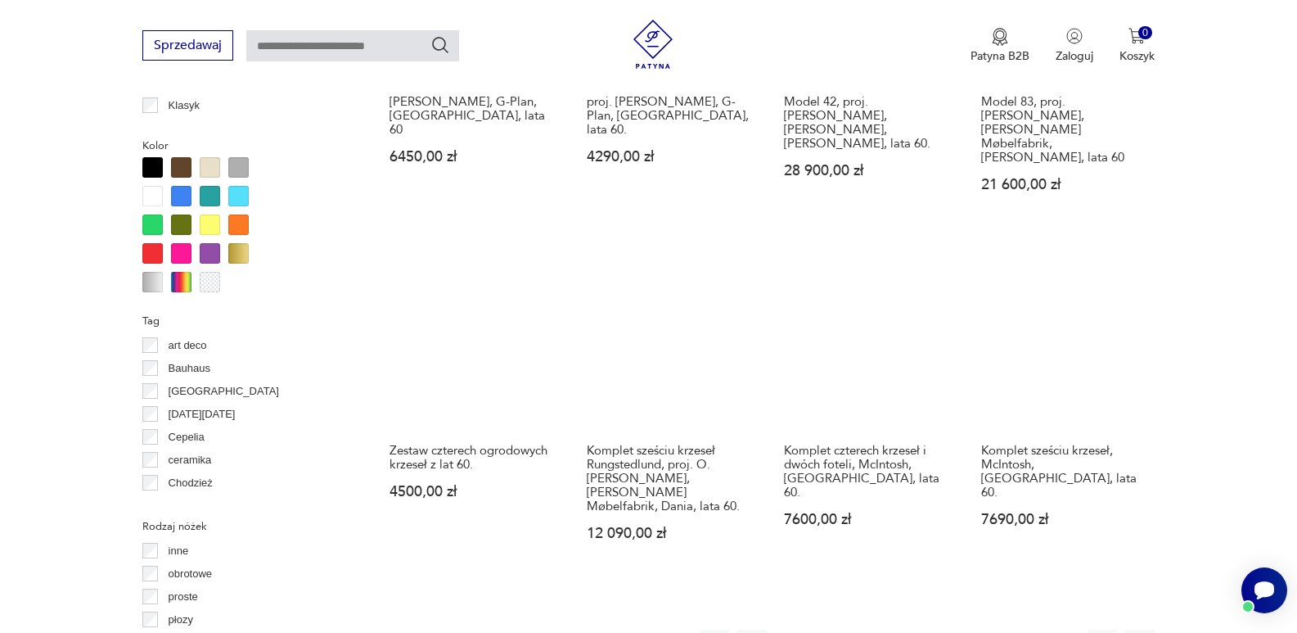
scroll to position [1578, 0]
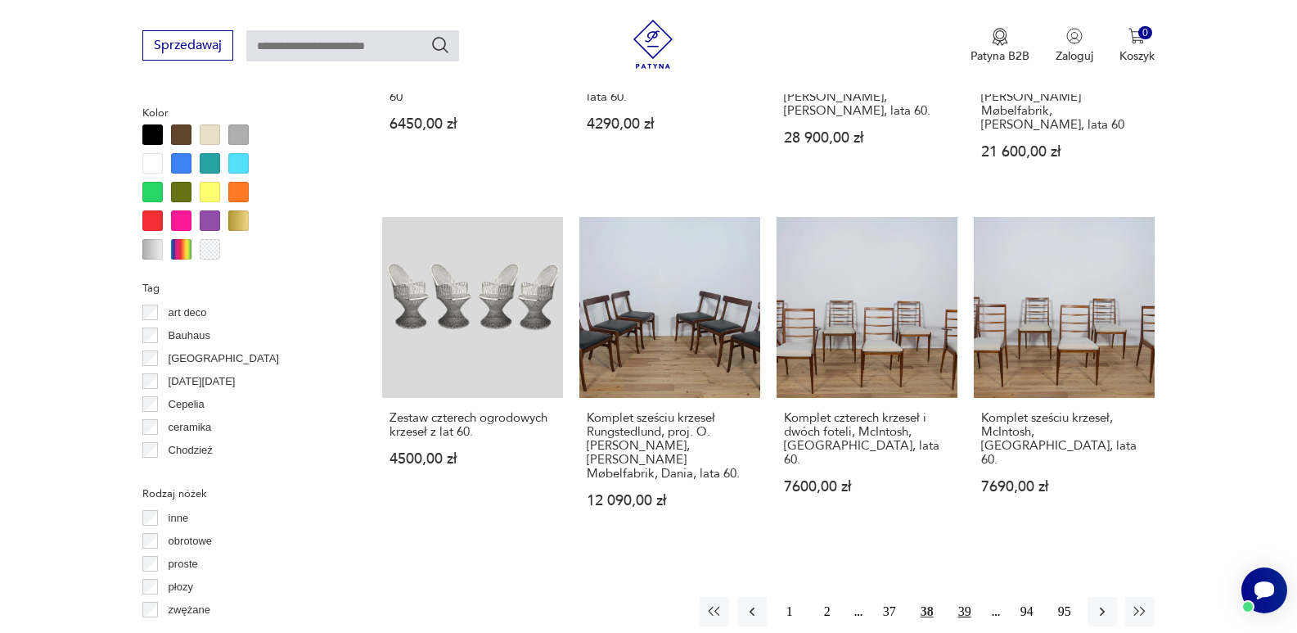
click at [966, 597] on button "39" at bounding box center [964, 611] width 29 height 29
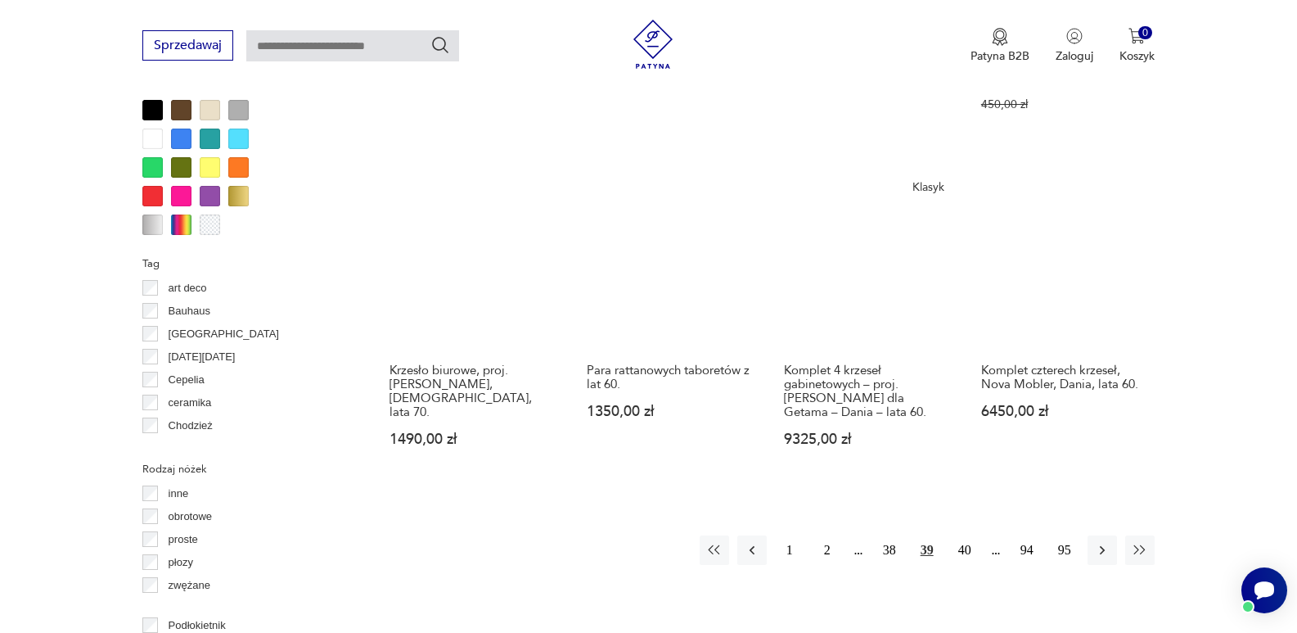
scroll to position [1594, 0]
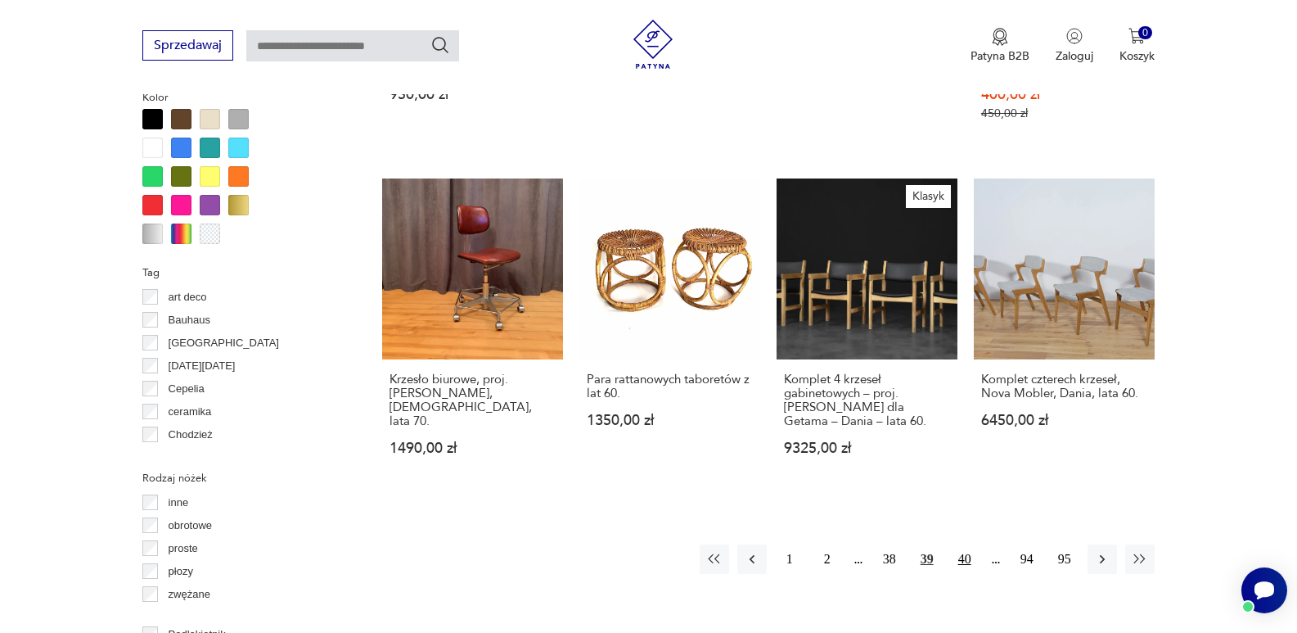
click at [962, 544] on button "40" at bounding box center [964, 558] width 29 height 29
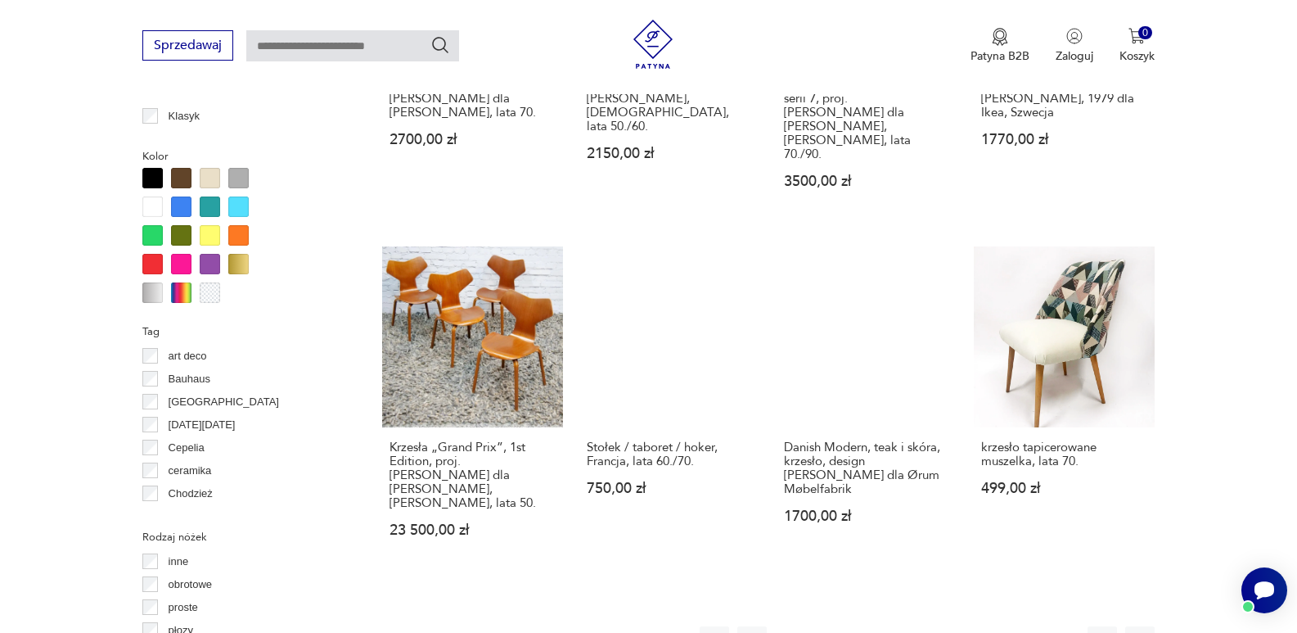
scroll to position [1687, 0]
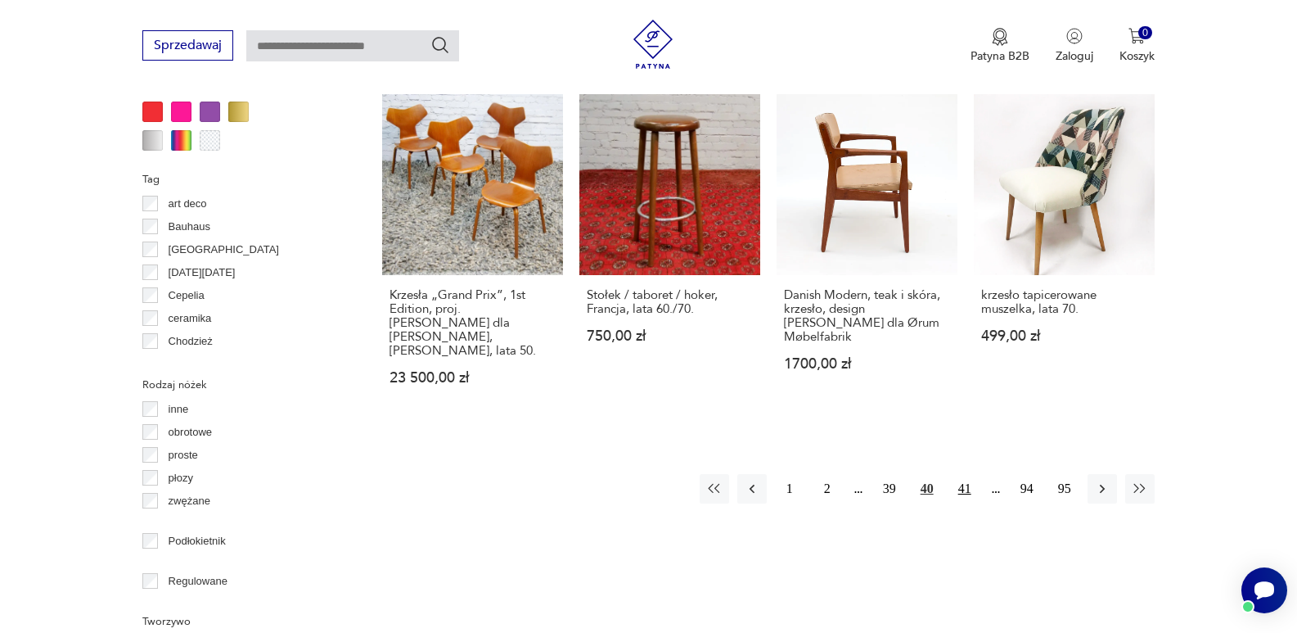
click at [966, 474] on button "41" at bounding box center [964, 488] width 29 height 29
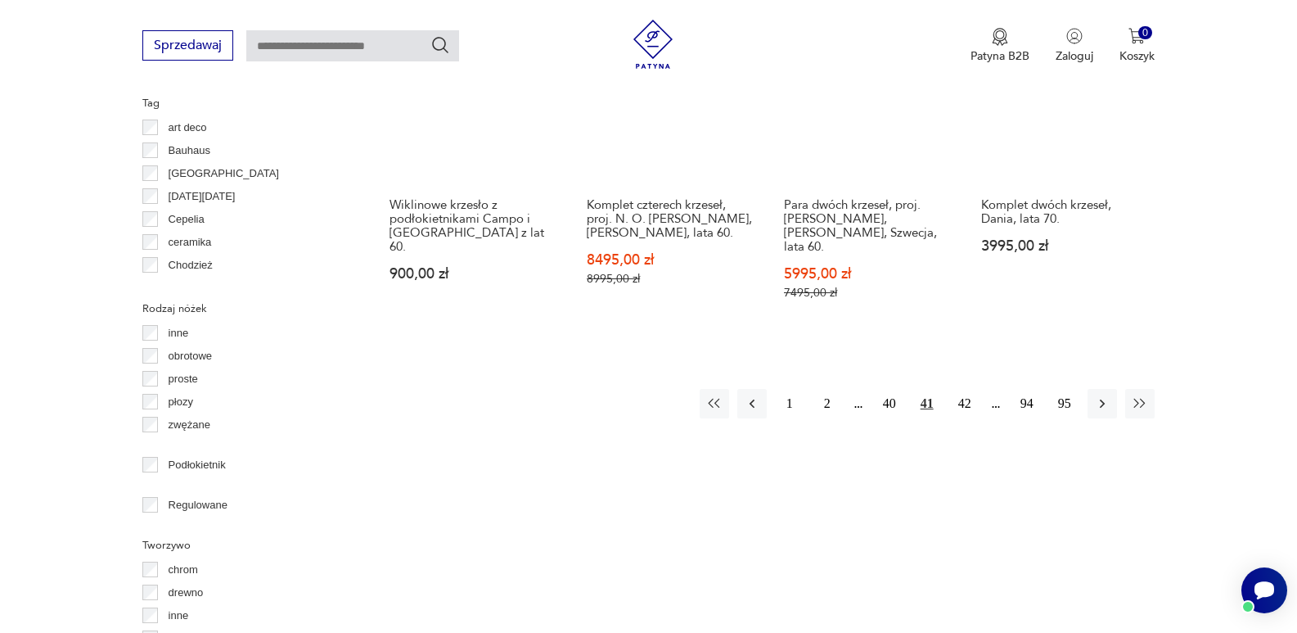
scroll to position [1796, 0]
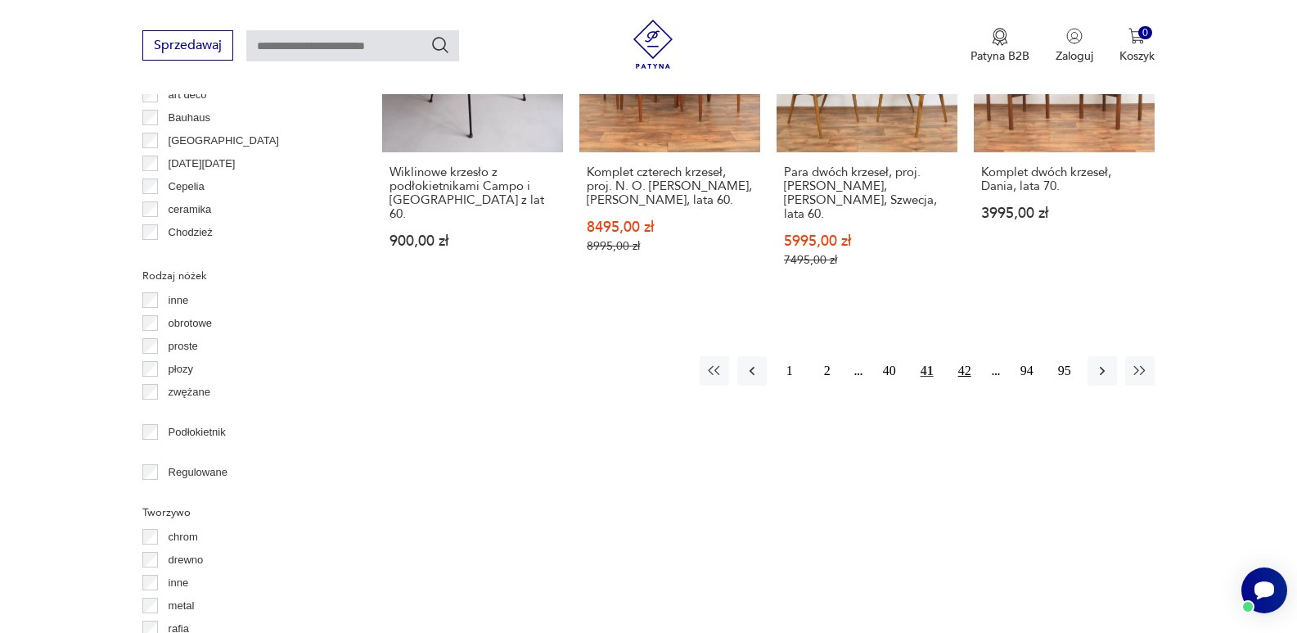
click at [964, 356] on button "42" at bounding box center [964, 370] width 29 height 29
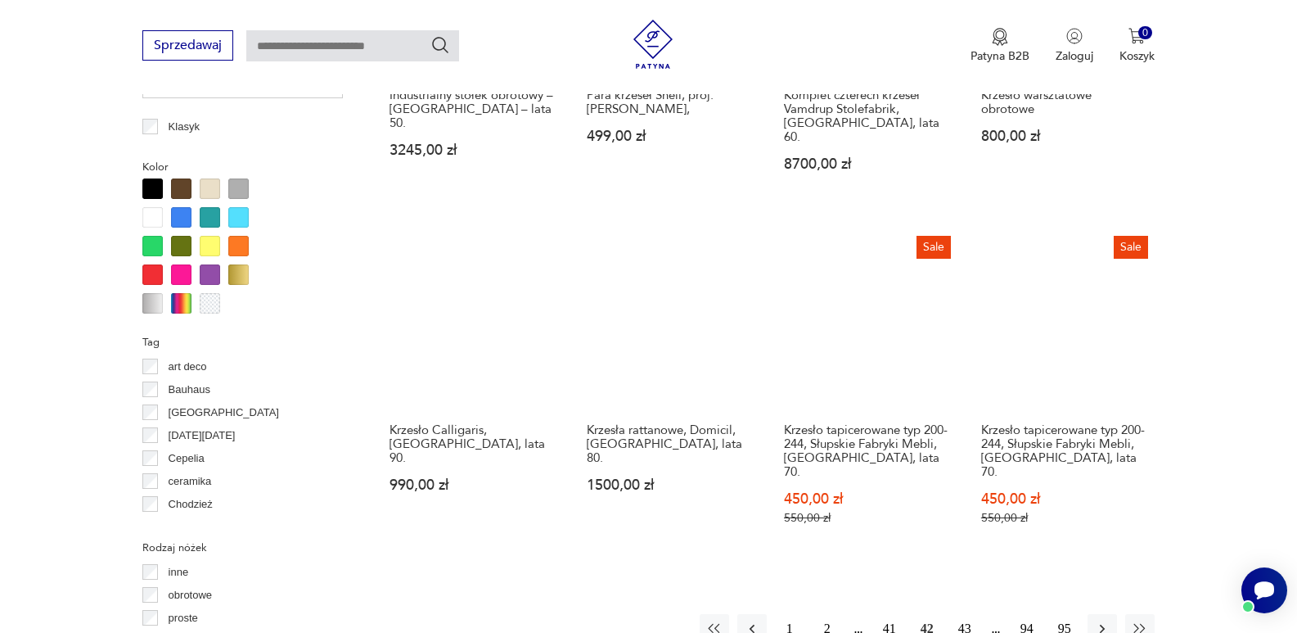
scroll to position [1546, 0]
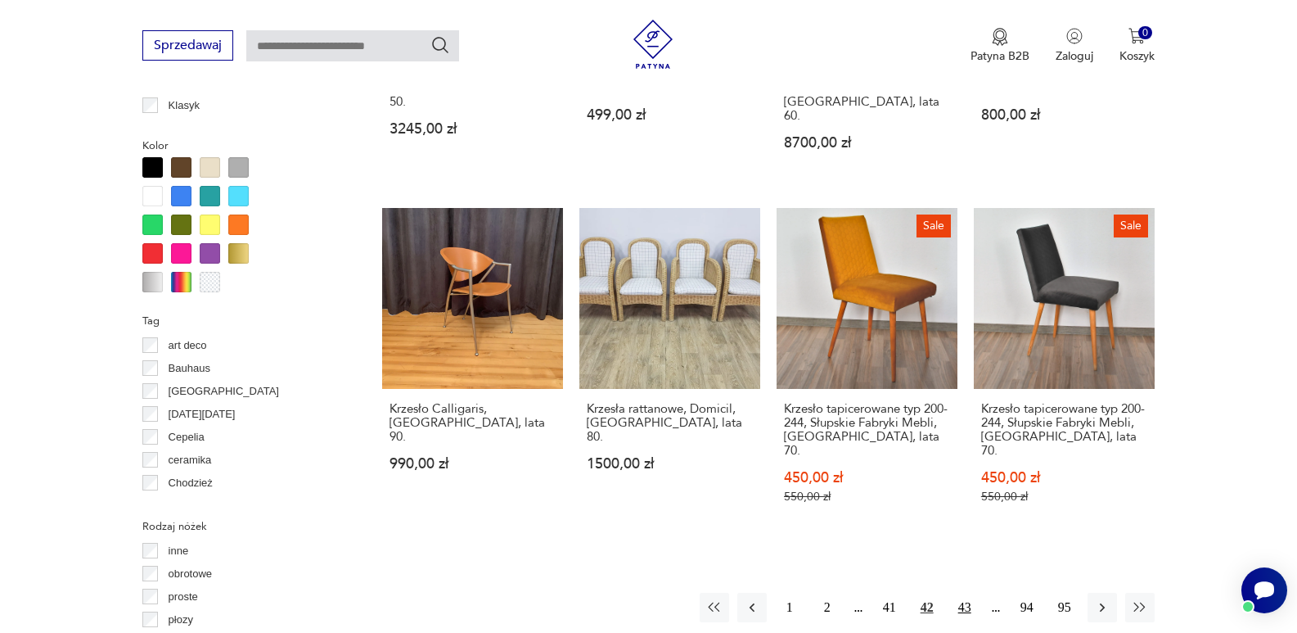
click at [961, 592] on button "43" at bounding box center [964, 606] width 29 height 29
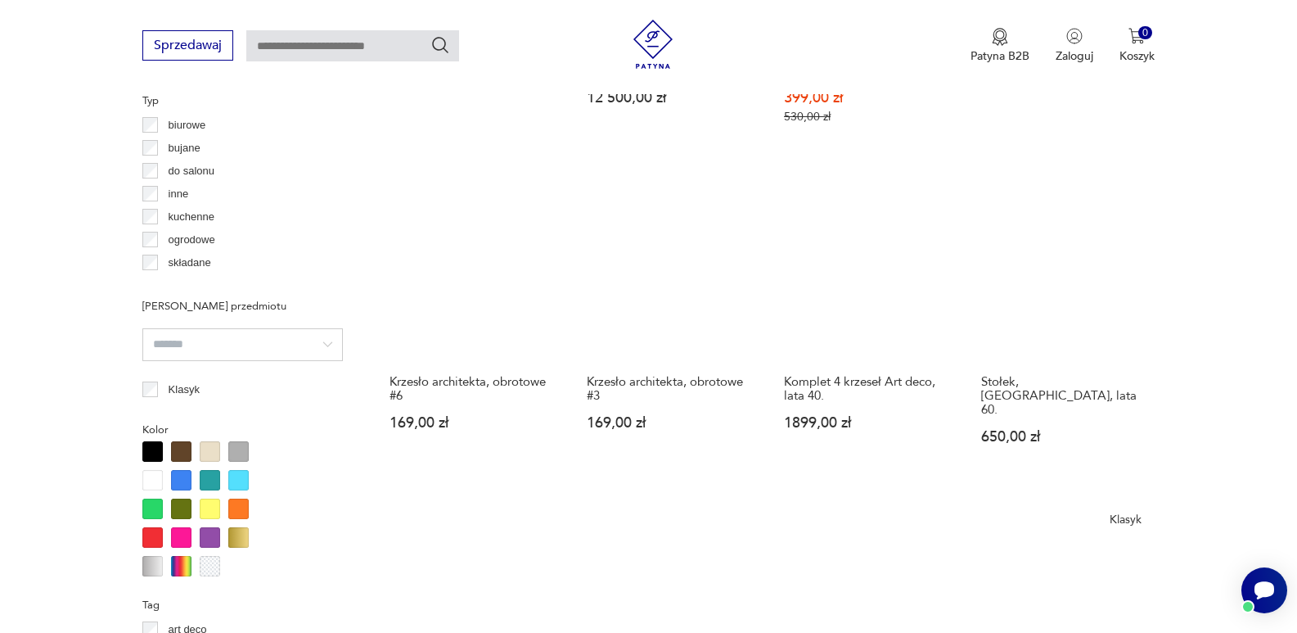
scroll to position [1263, 0]
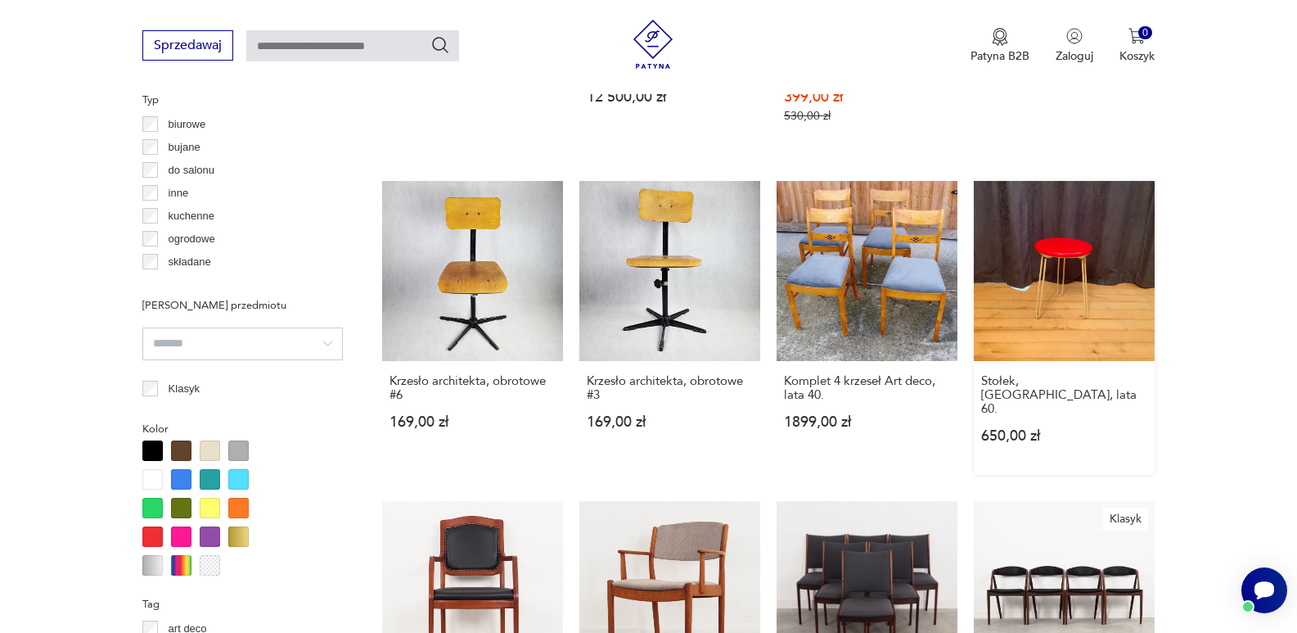
click at [1064, 221] on link "Stołek, [GEOGRAPHIC_DATA], lata 60. 650,00 zł" at bounding box center [1064, 328] width 181 height 295
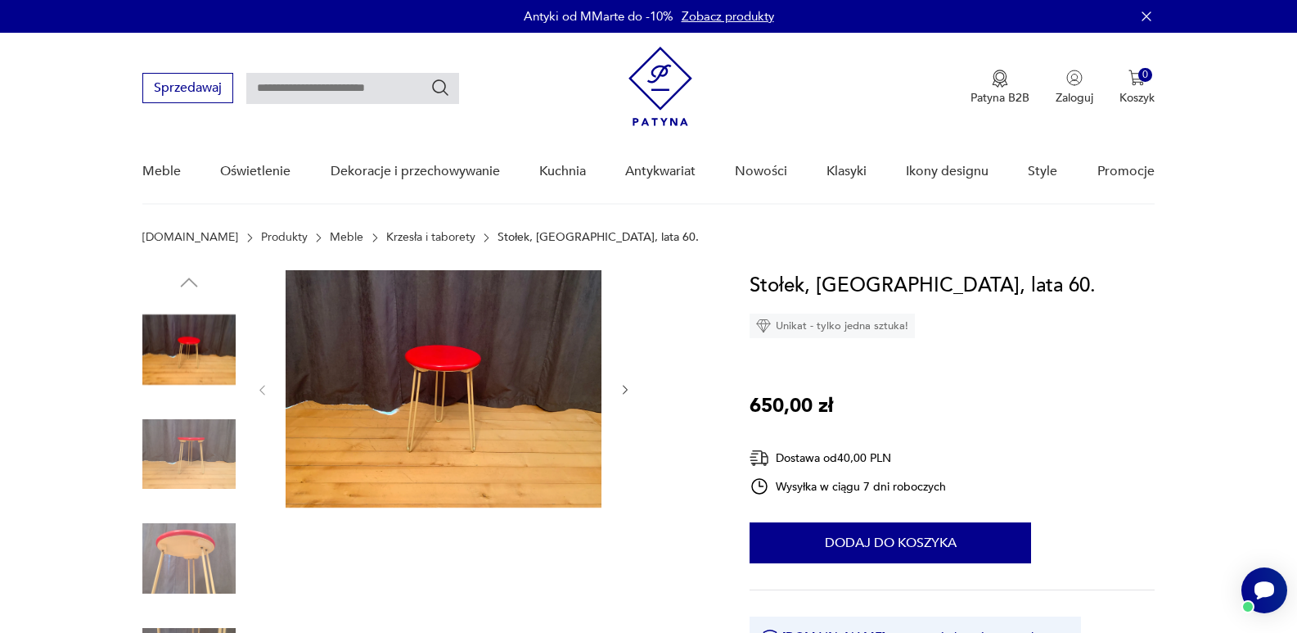
click at [444, 370] on img at bounding box center [444, 388] width 316 height 237
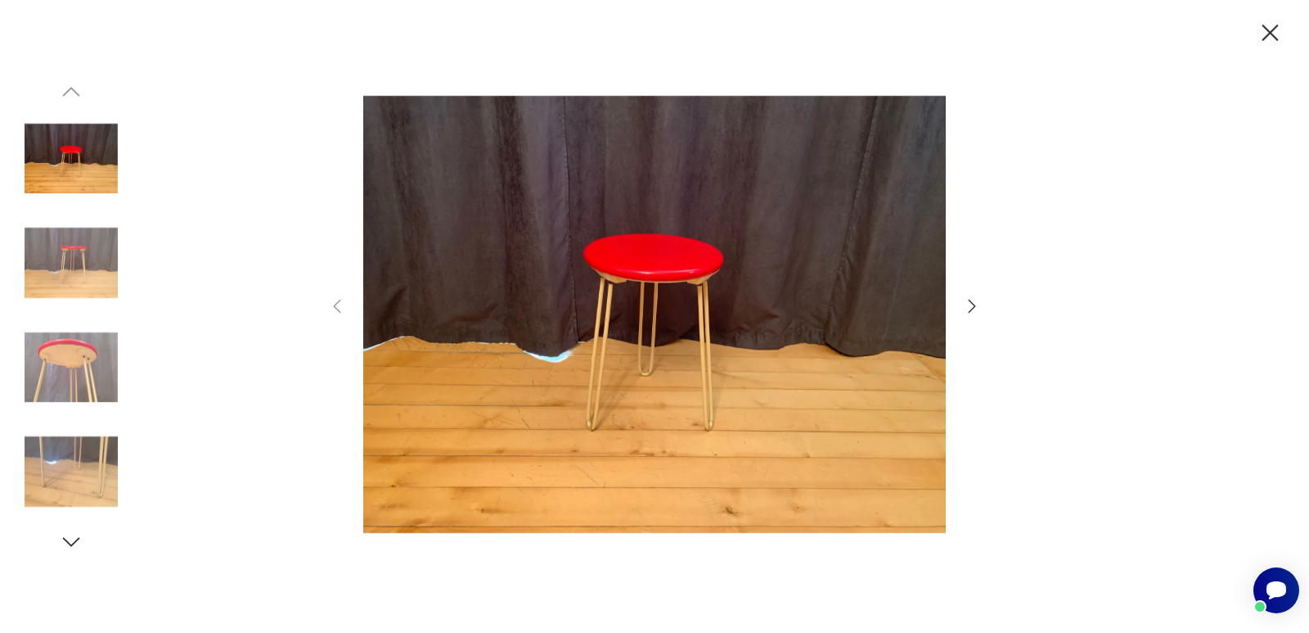
click at [975, 313] on icon "button" at bounding box center [972, 306] width 20 height 20
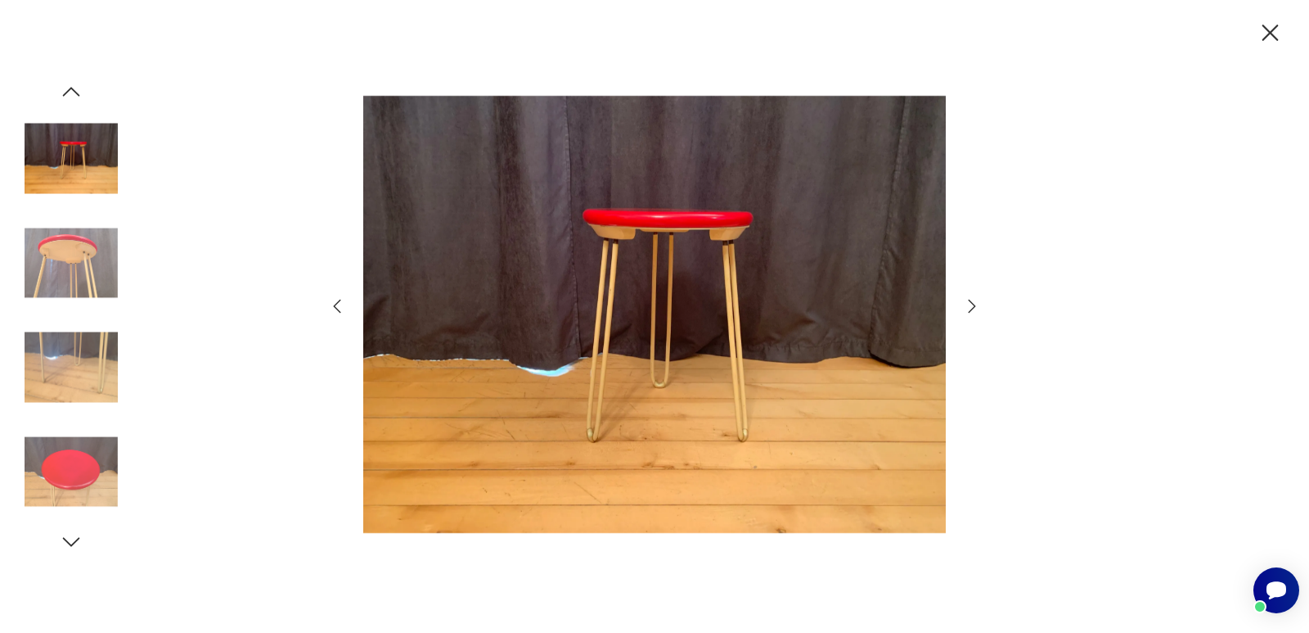
click at [969, 308] on icon "button" at bounding box center [972, 306] width 20 height 20
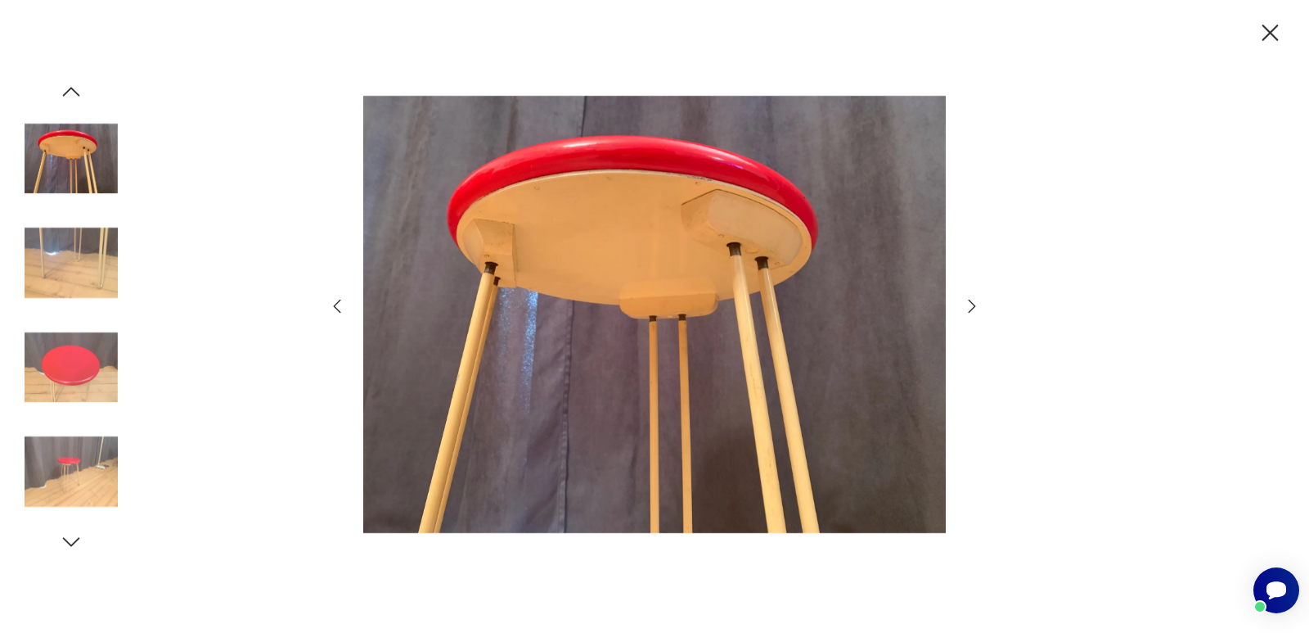
click at [969, 308] on icon "button" at bounding box center [972, 306] width 20 height 20
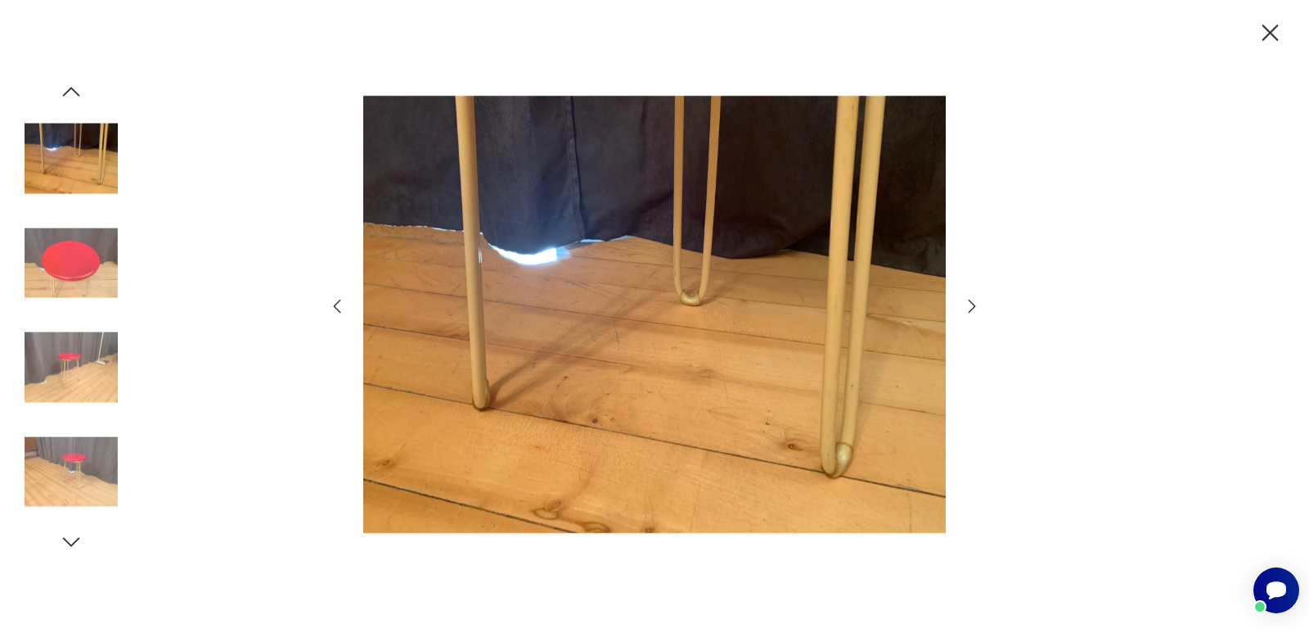
click at [969, 308] on icon "button" at bounding box center [972, 306] width 20 height 20
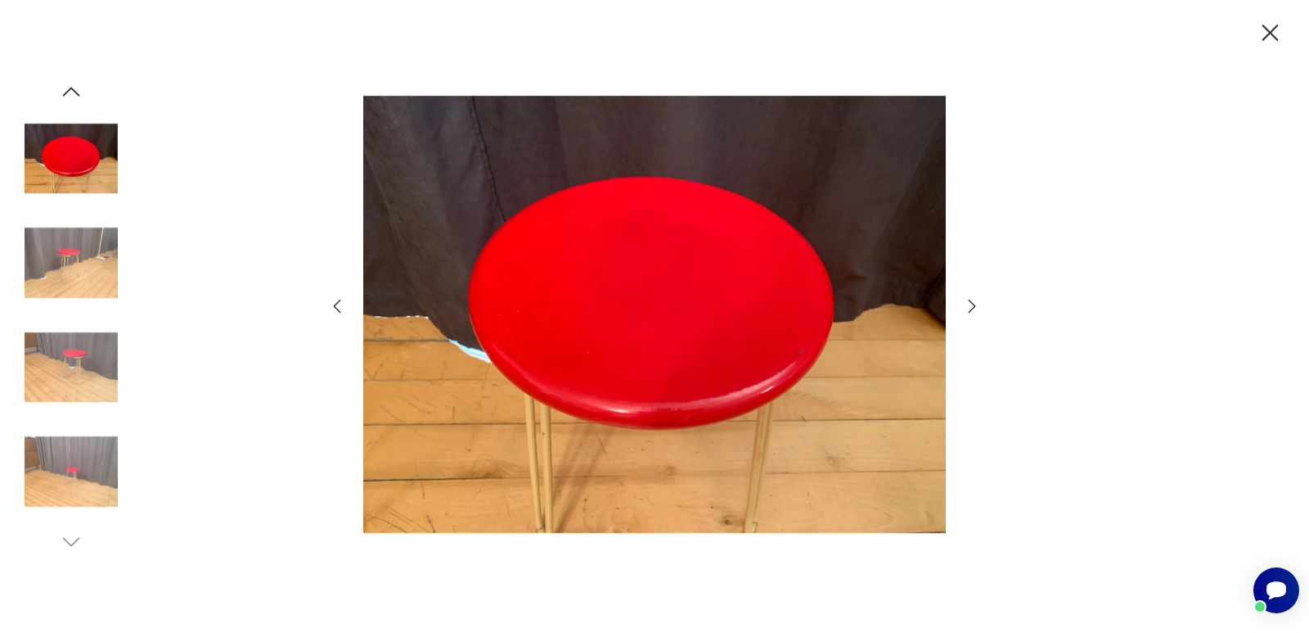
click at [969, 308] on icon "button" at bounding box center [972, 306] width 20 height 20
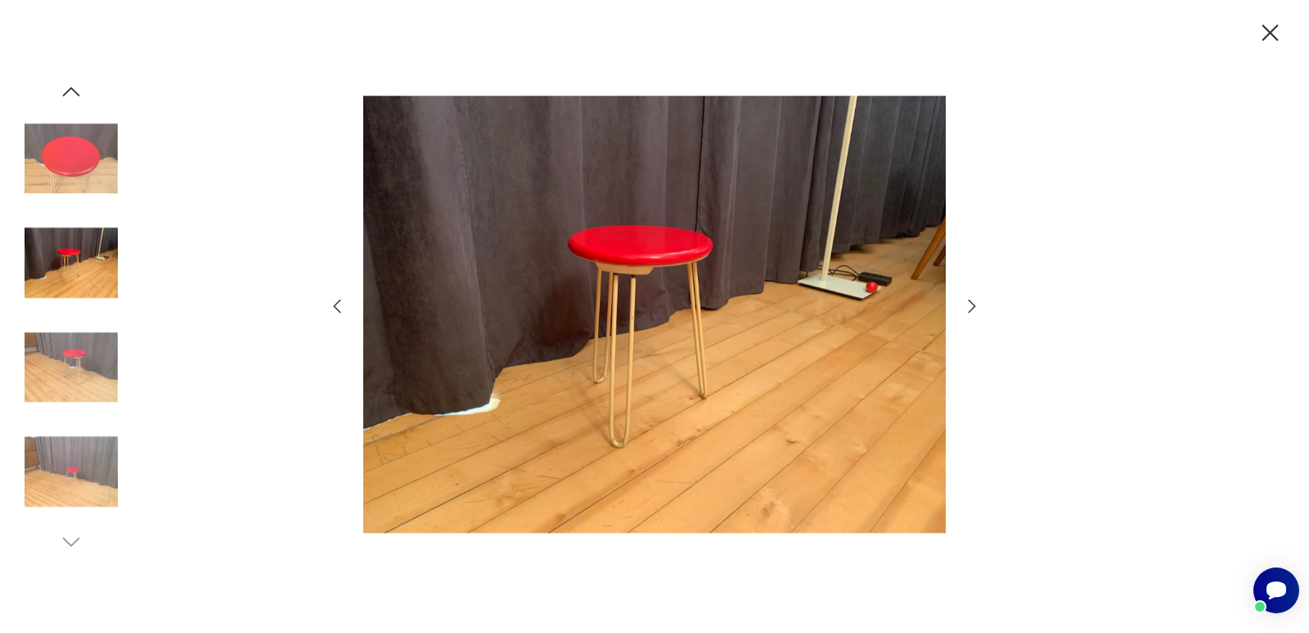
click at [969, 308] on icon "button" at bounding box center [972, 306] width 20 height 20
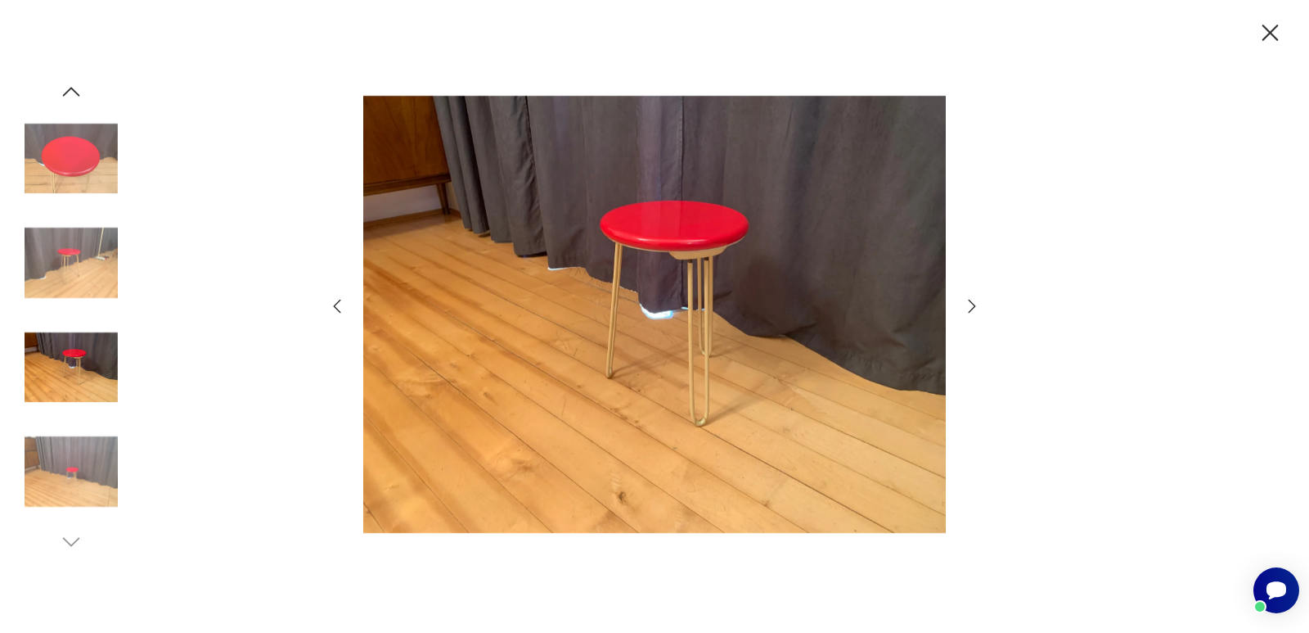
click at [1267, 32] on icon "button" at bounding box center [1270, 33] width 29 height 29
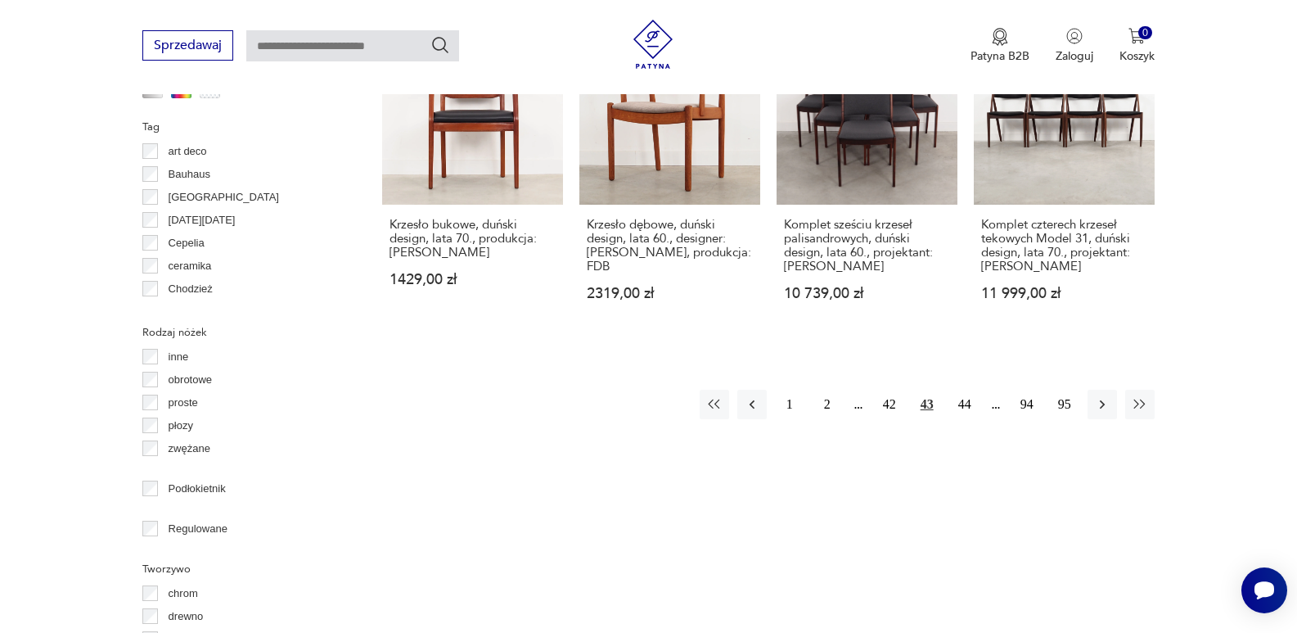
scroll to position [1794, 0]
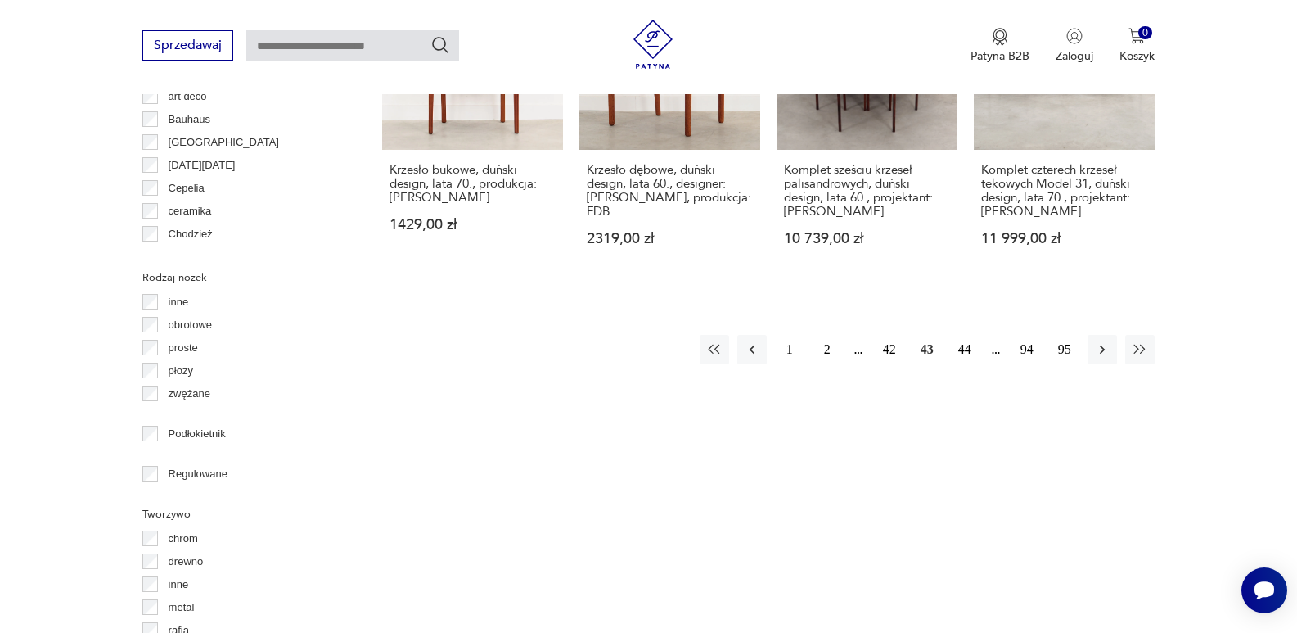
click at [962, 335] on button "44" at bounding box center [964, 349] width 29 height 29
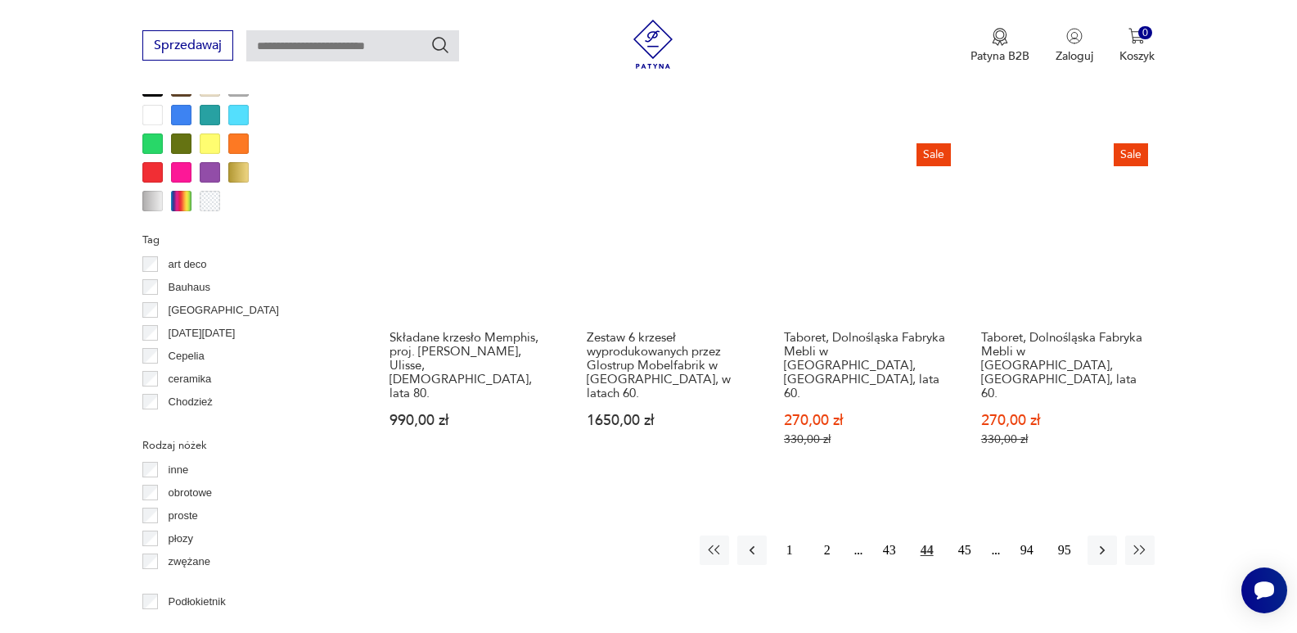
scroll to position [1633, 0]
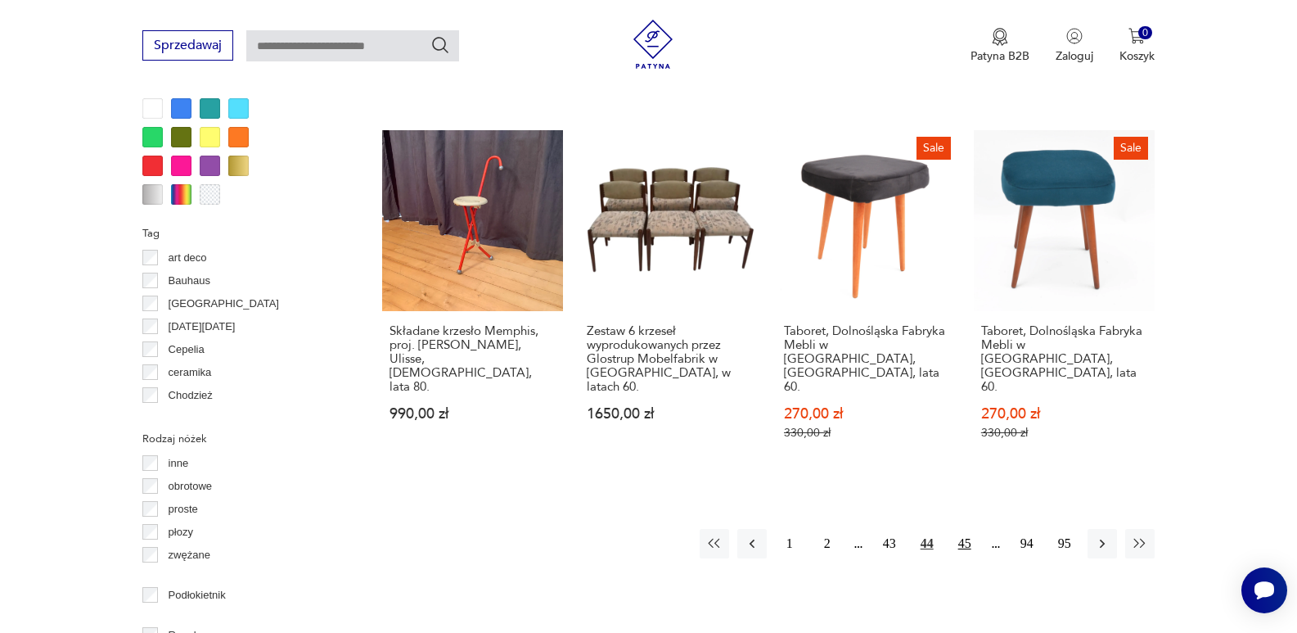
click at [967, 529] on button "45" at bounding box center [964, 543] width 29 height 29
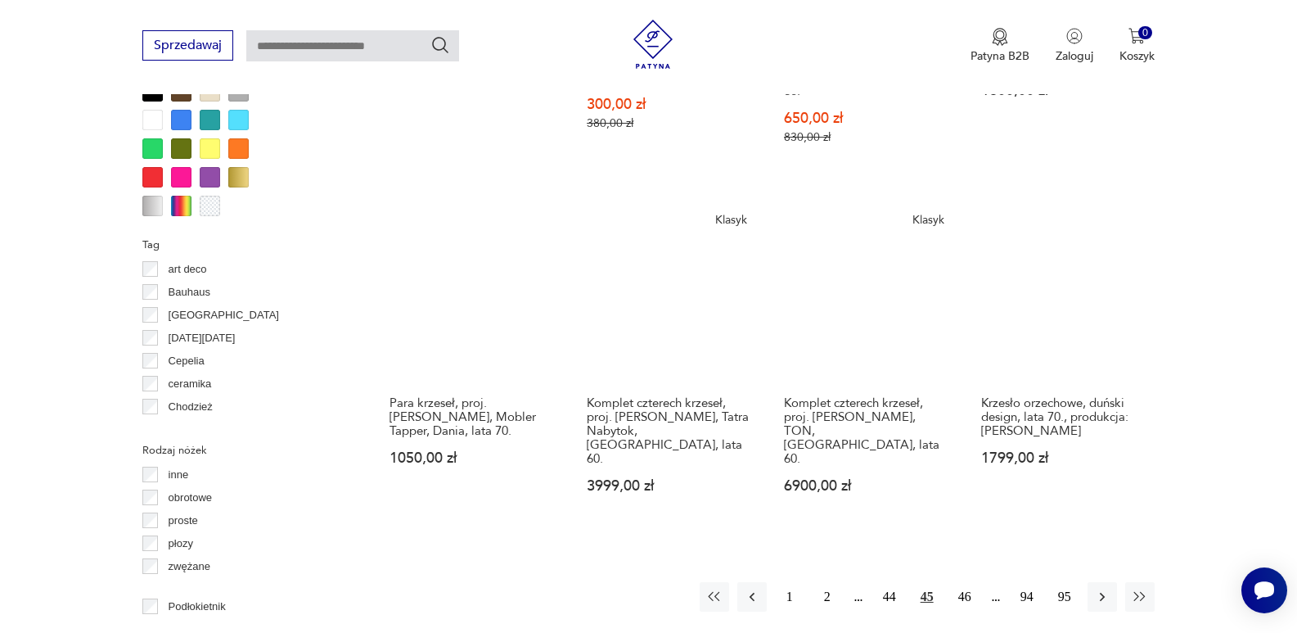
scroll to position [1654, 0]
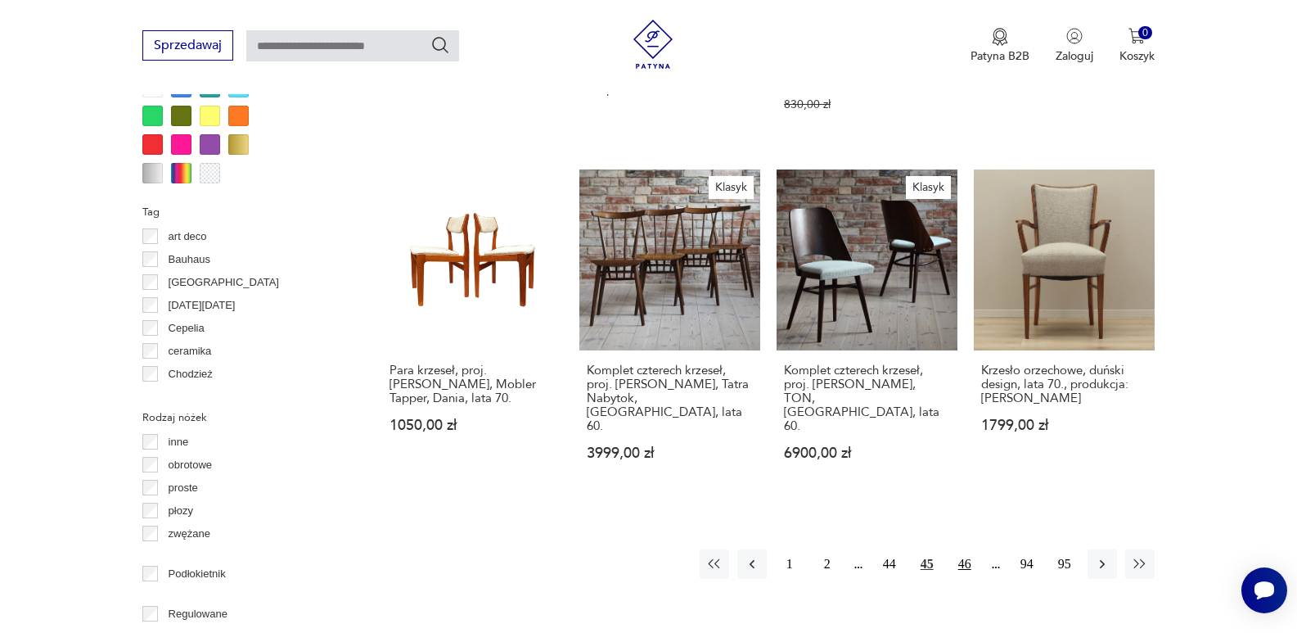
click at [966, 549] on button "46" at bounding box center [964, 563] width 29 height 29
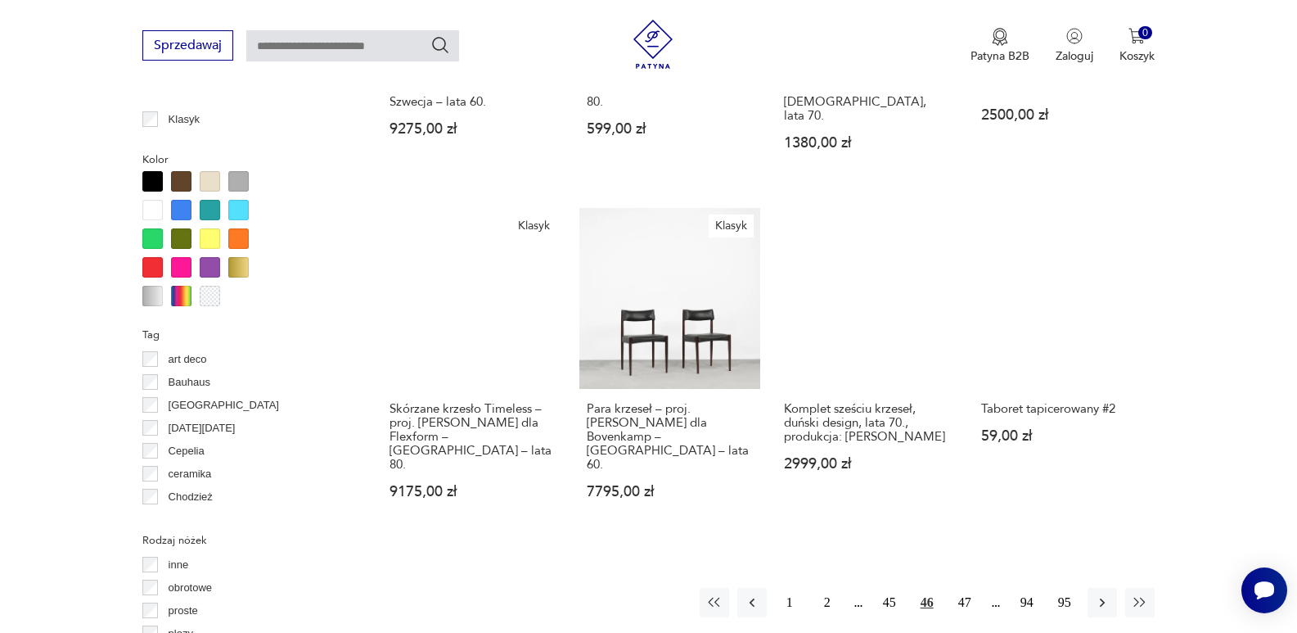
scroll to position [1546, 0]
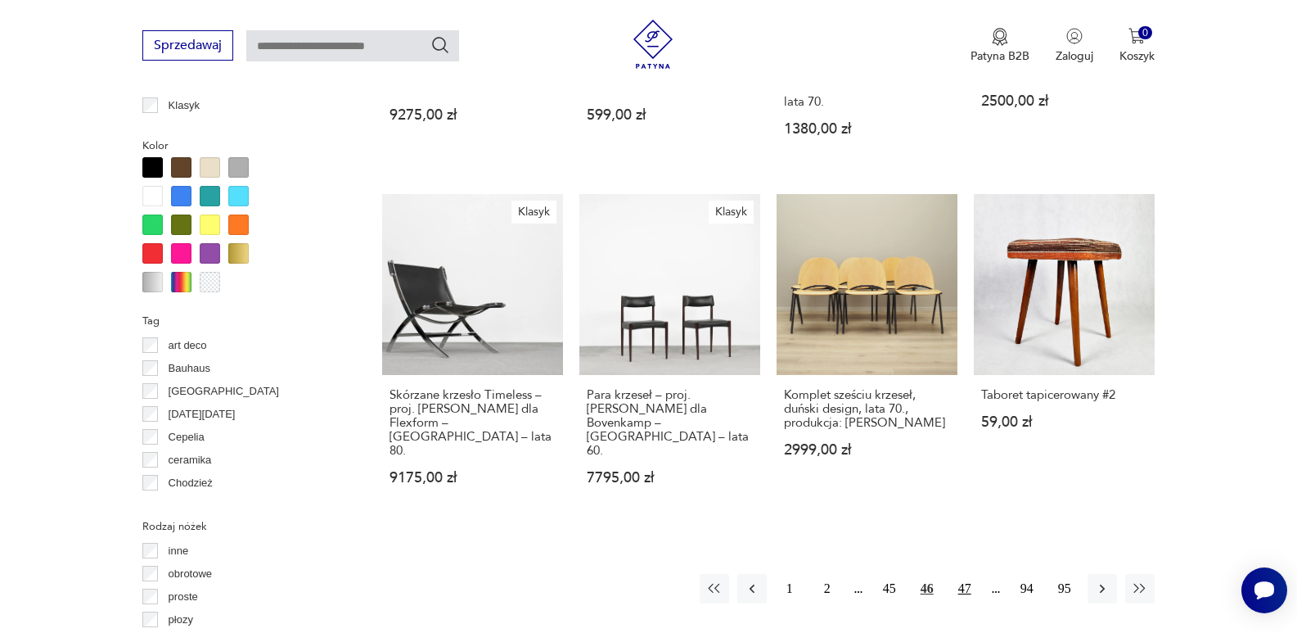
click at [963, 574] on button "47" at bounding box center [964, 588] width 29 height 29
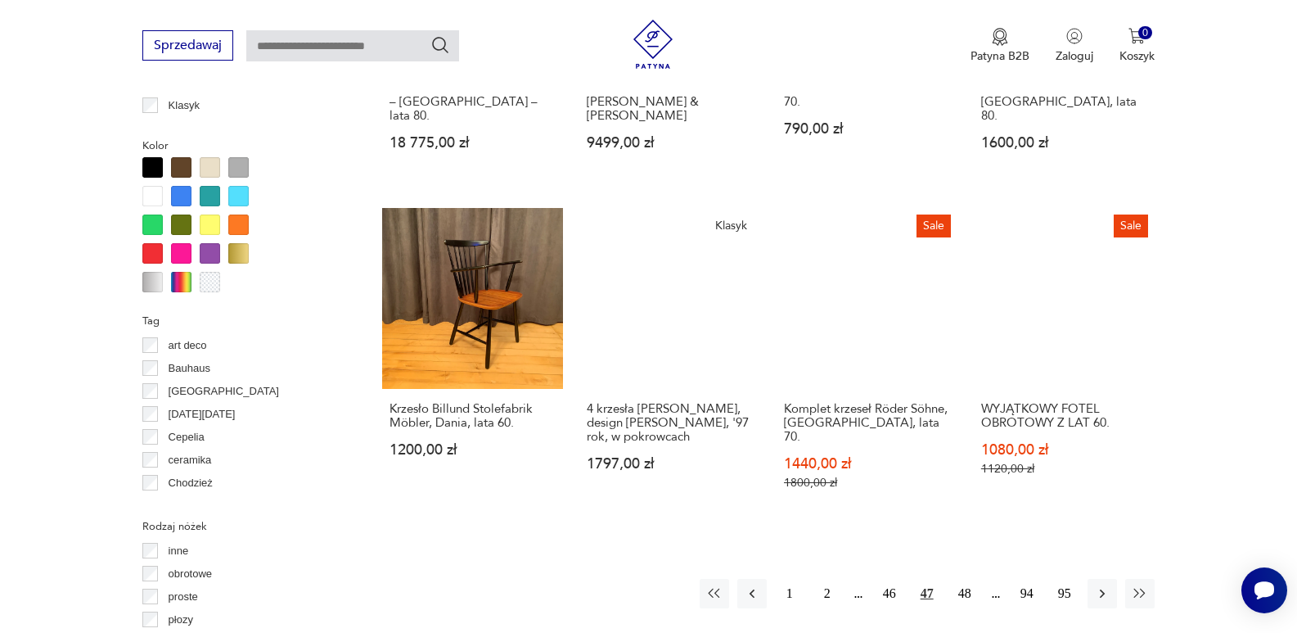
scroll to position [1557, 0]
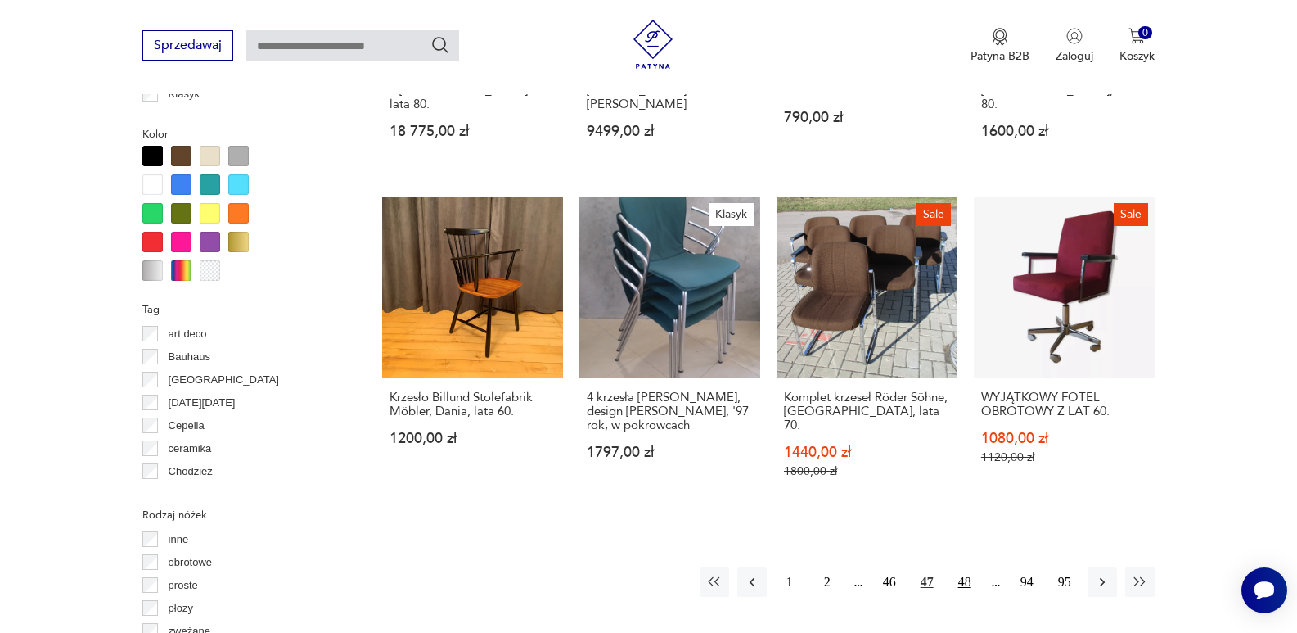
click at [961, 567] on button "48" at bounding box center [964, 581] width 29 height 29
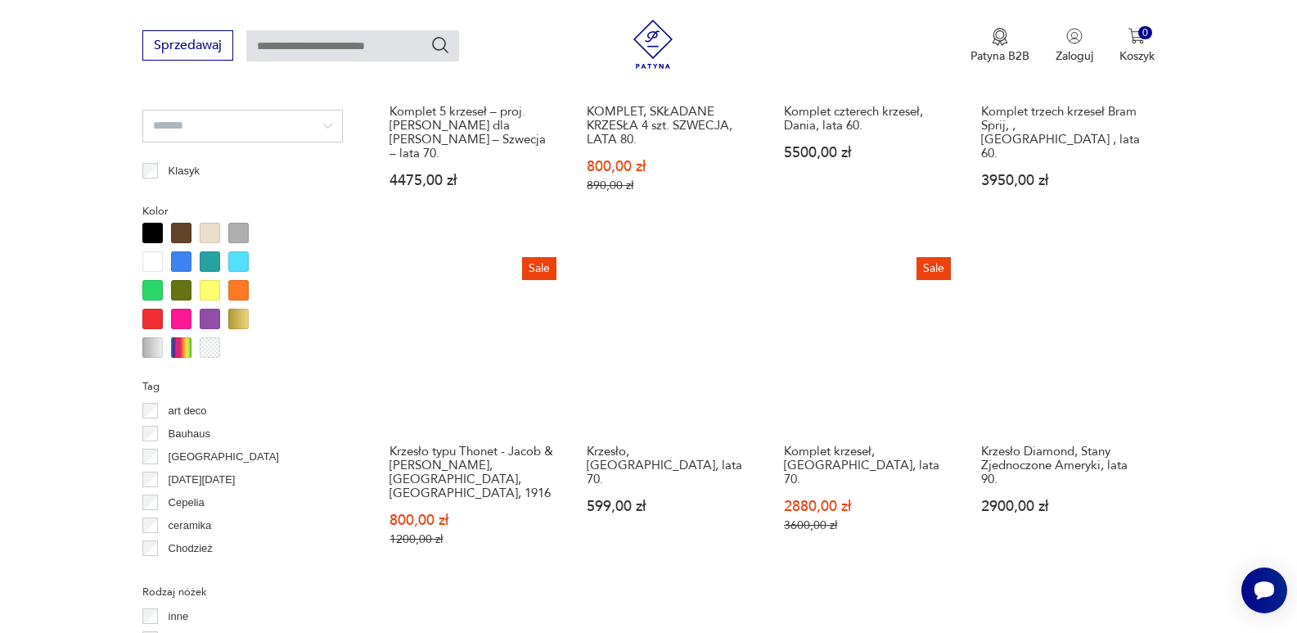
scroll to position [1546, 0]
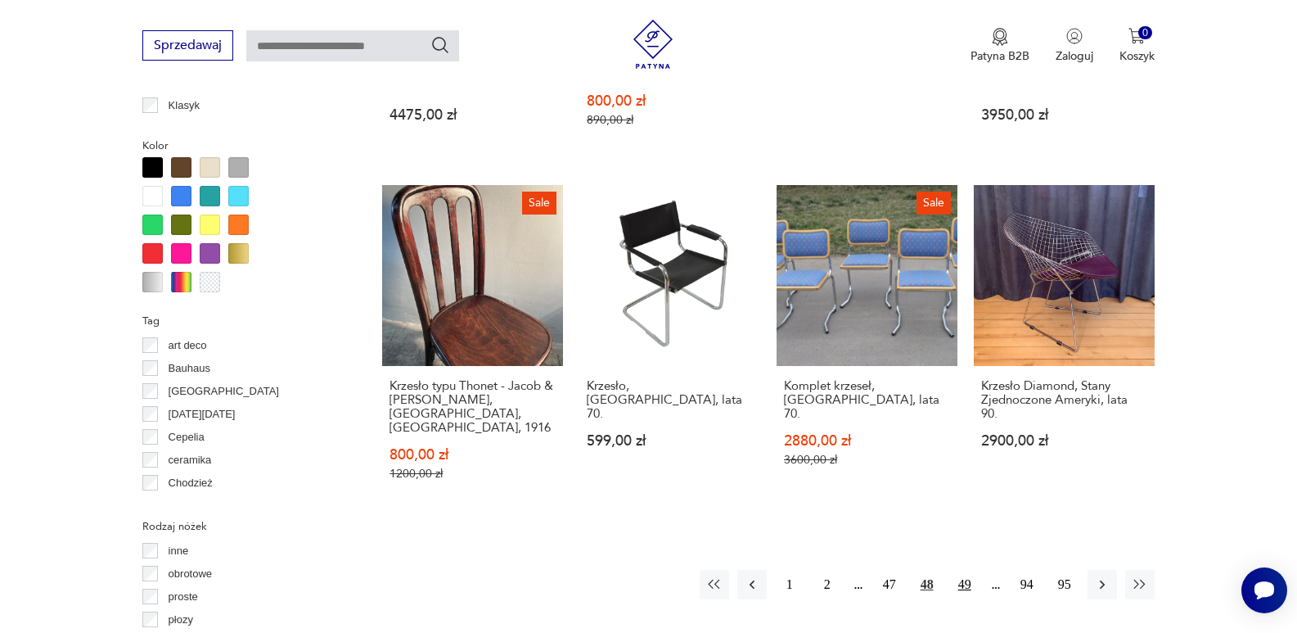
click at [963, 569] on button "49" at bounding box center [964, 583] width 29 height 29
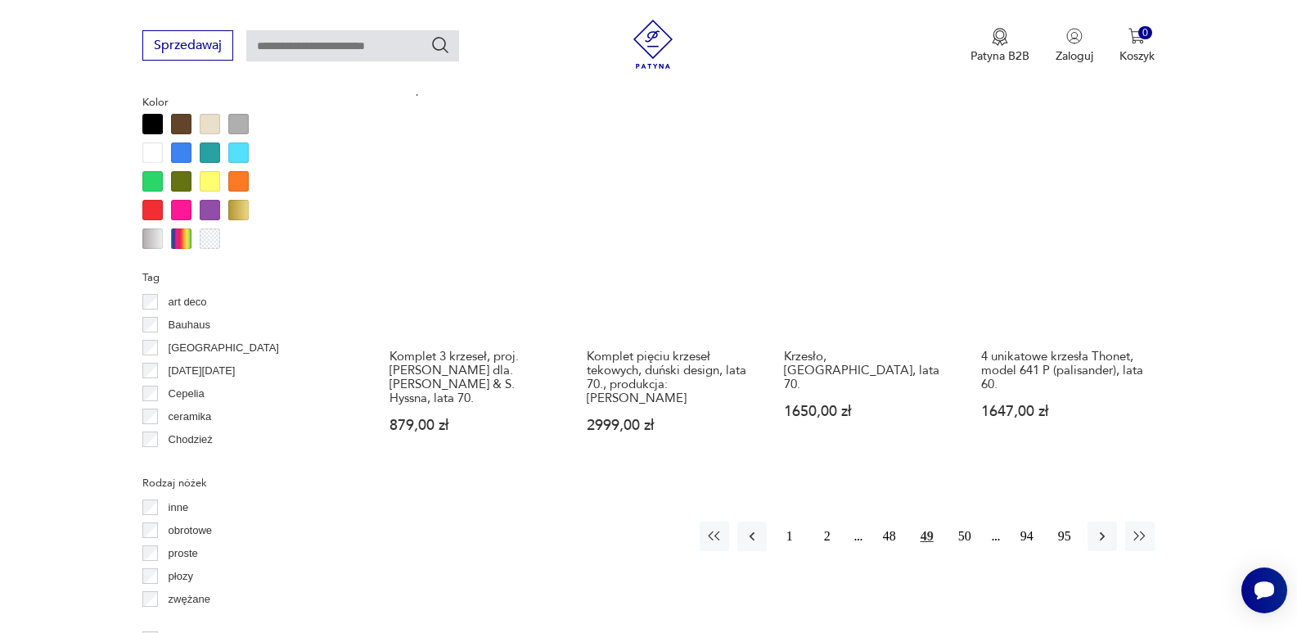
scroll to position [1644, 0]
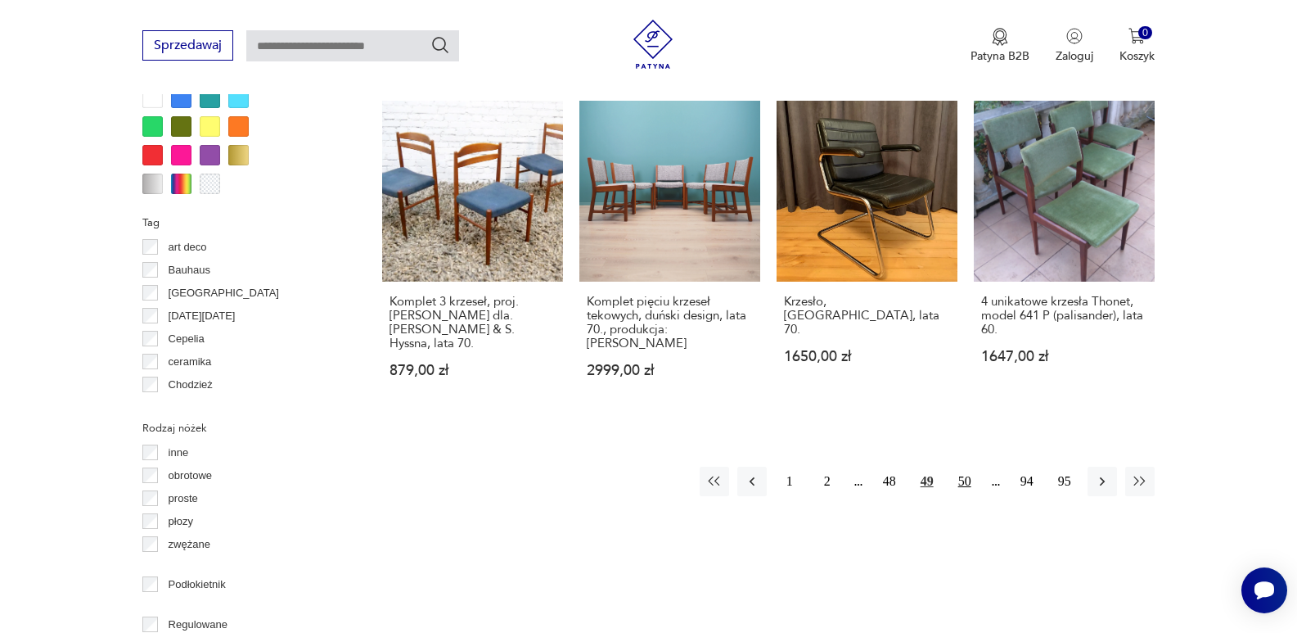
click at [961, 466] on button "50" at bounding box center [964, 480] width 29 height 29
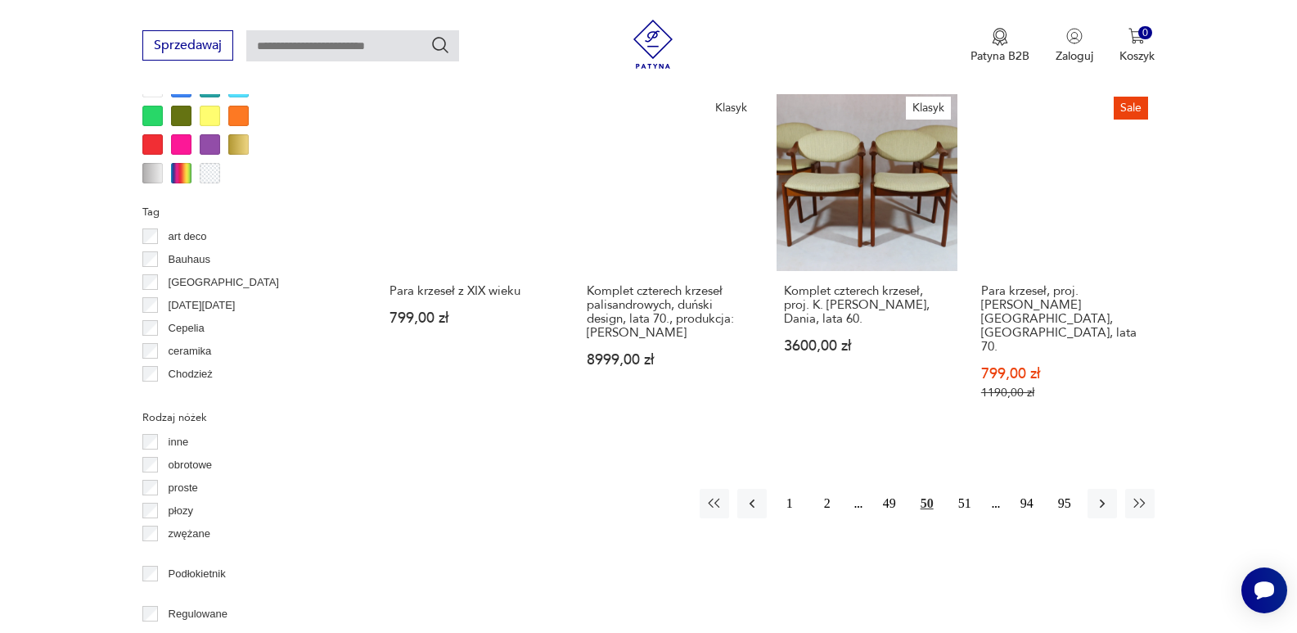
scroll to position [1687, 0]
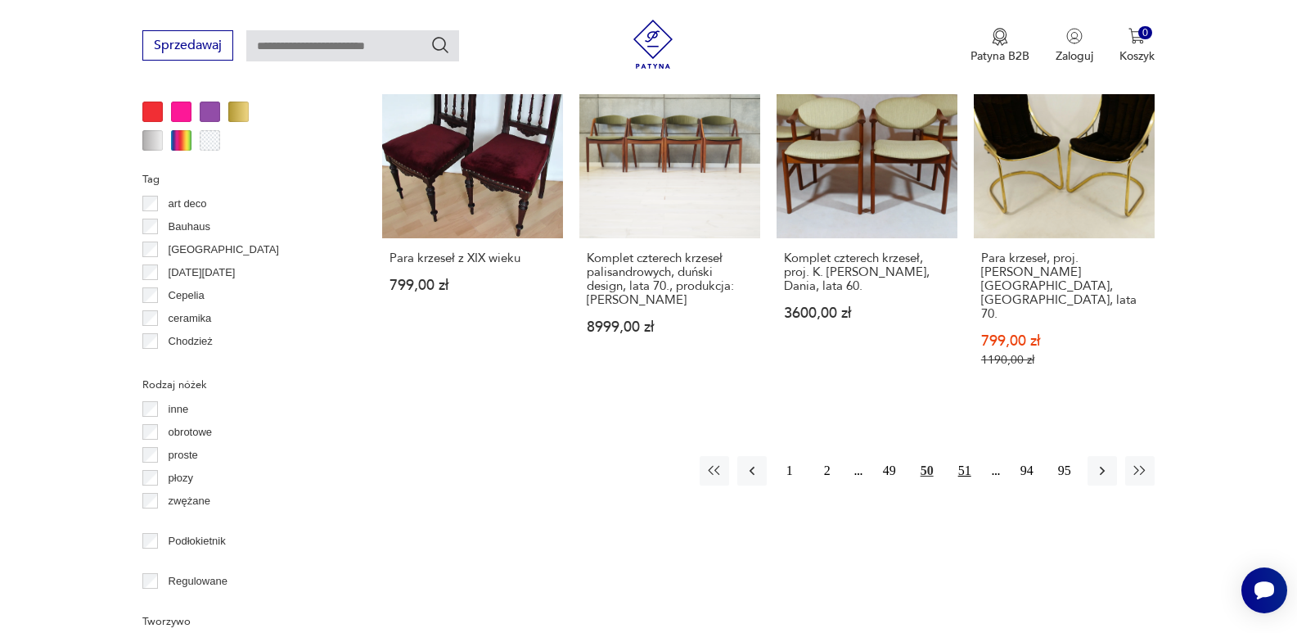
click at [966, 456] on button "51" at bounding box center [964, 470] width 29 height 29
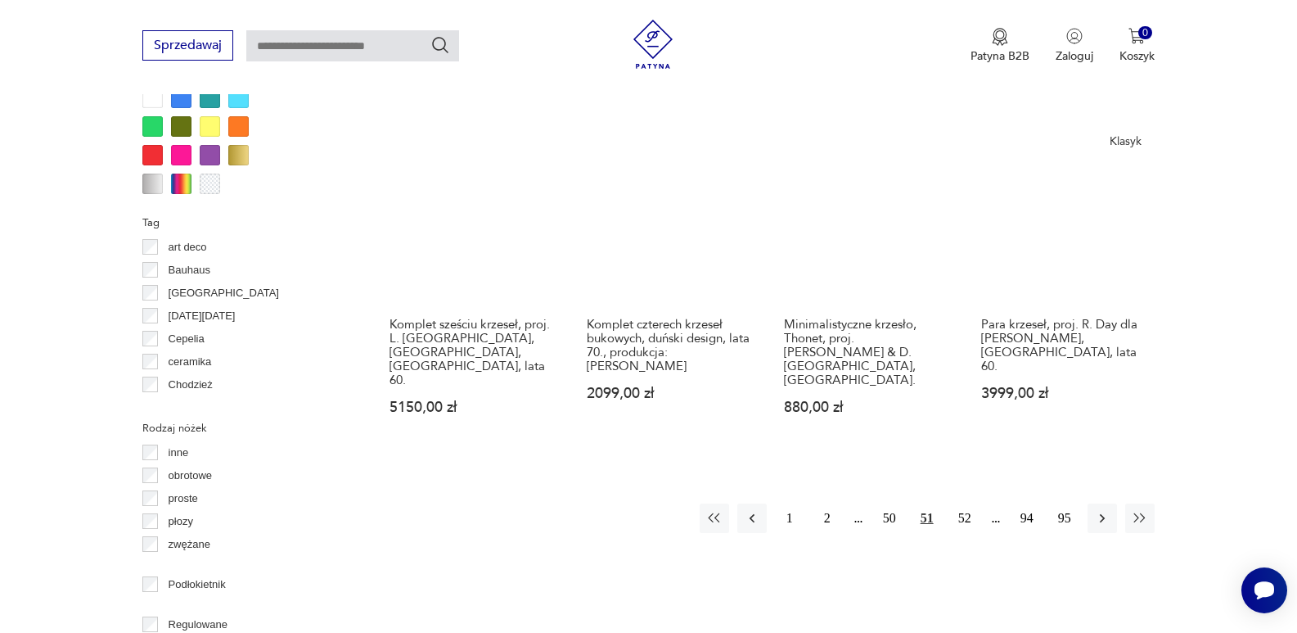
scroll to position [1720, 0]
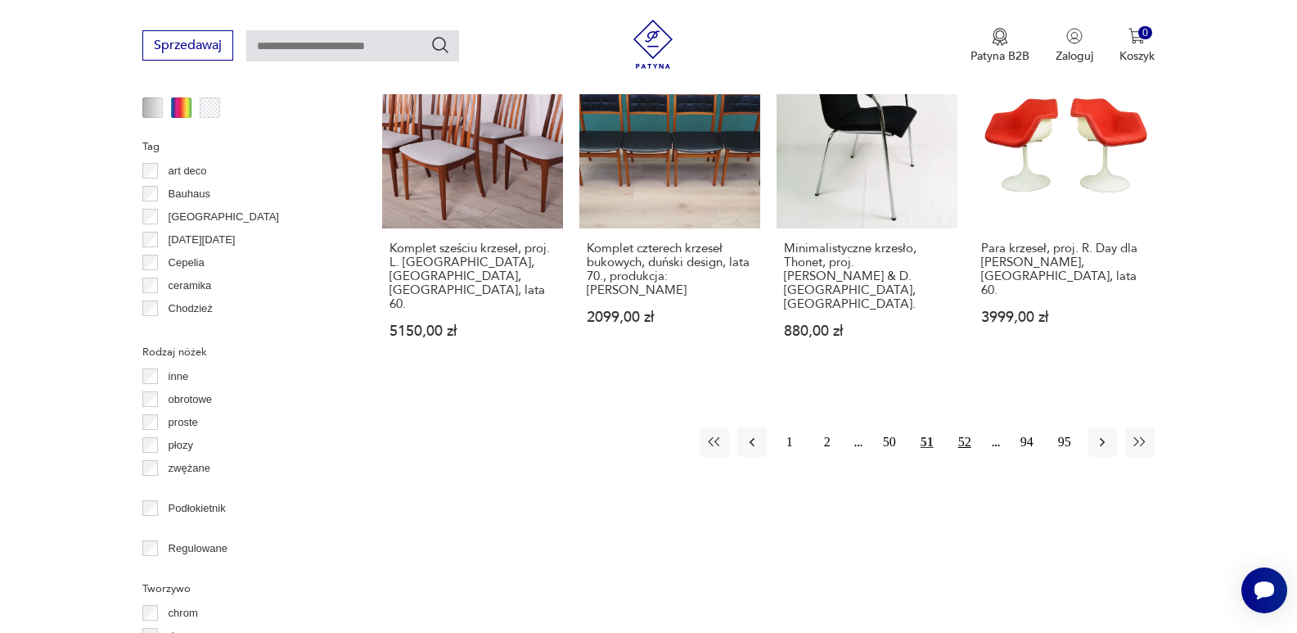
click at [961, 427] on button "52" at bounding box center [964, 441] width 29 height 29
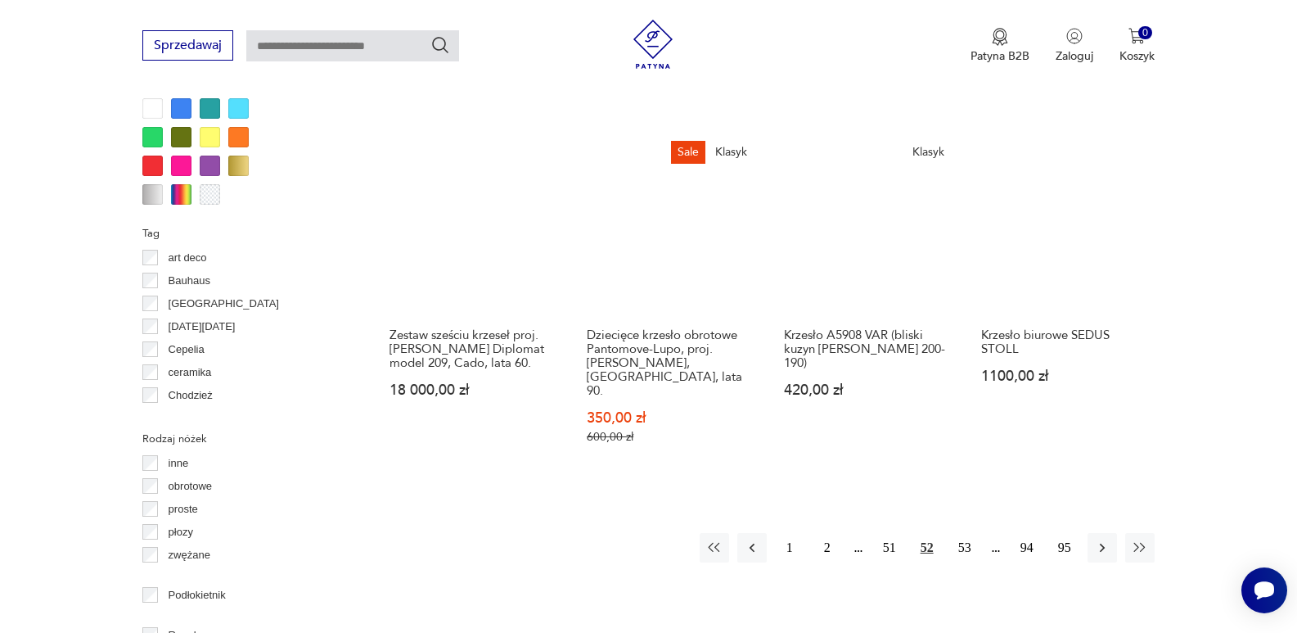
scroll to position [1698, 0]
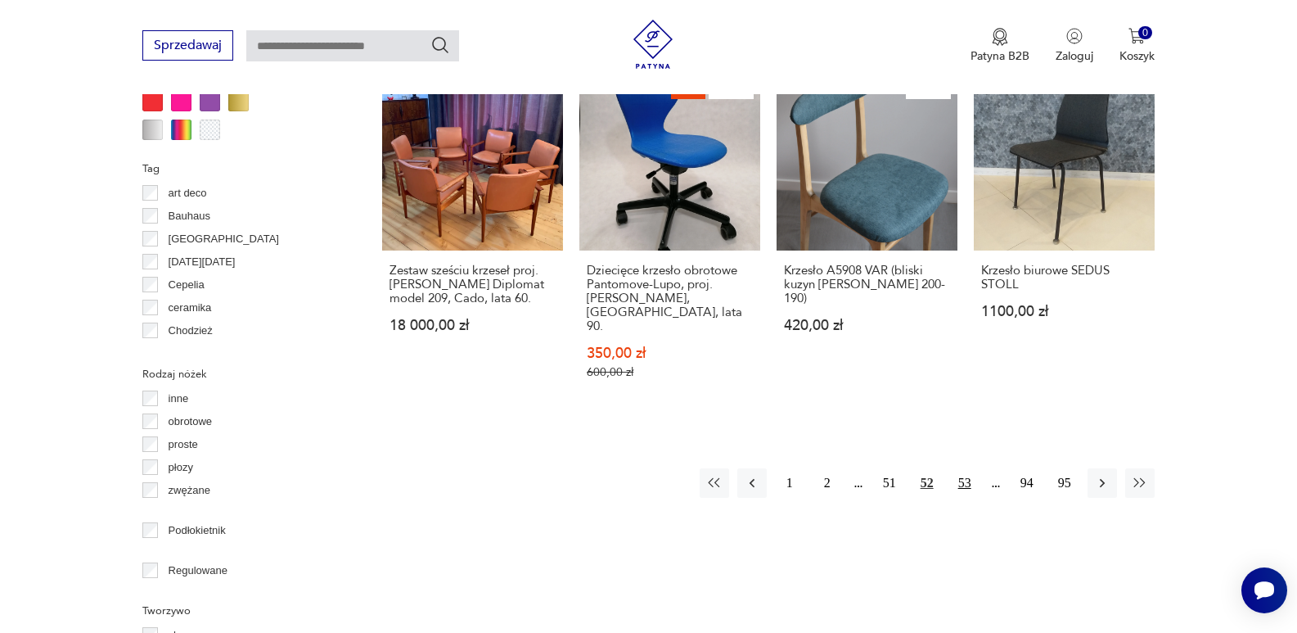
click at [969, 468] on button "53" at bounding box center [964, 482] width 29 height 29
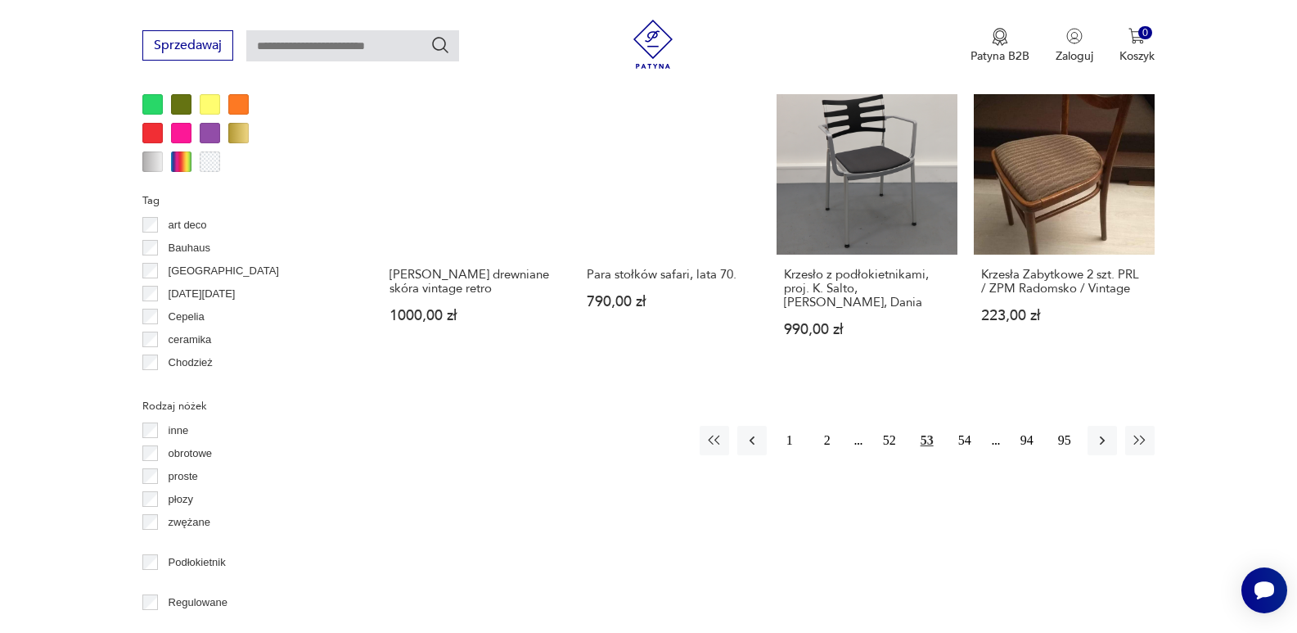
scroll to position [1709, 0]
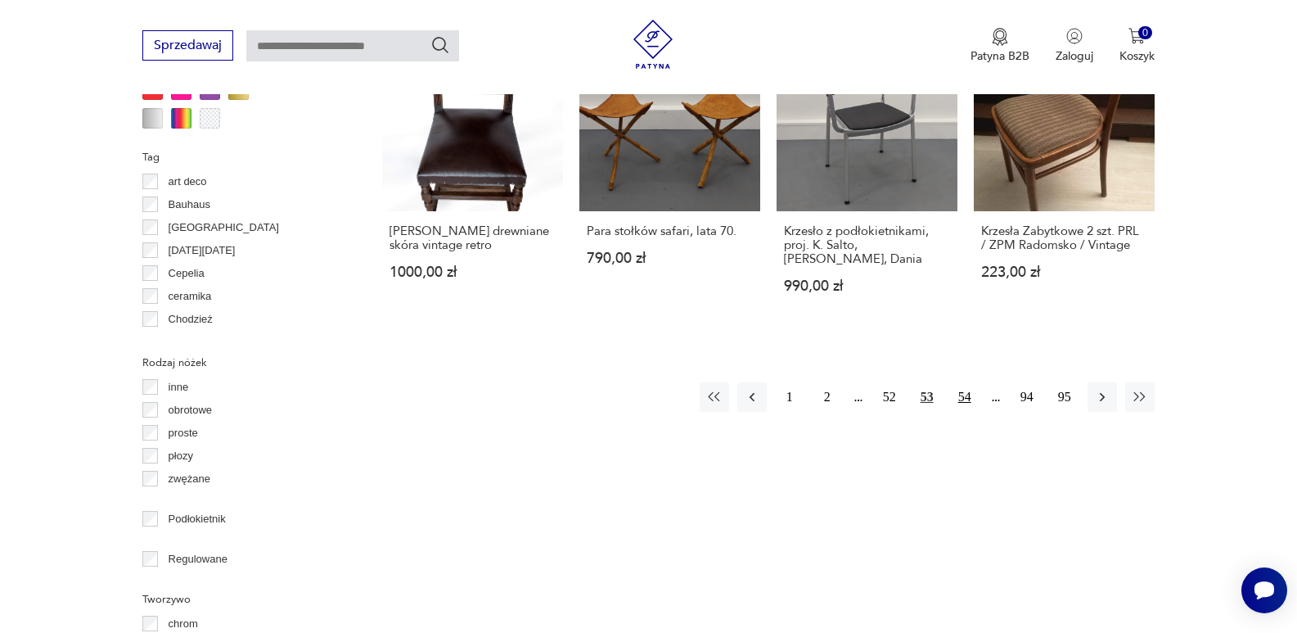
click at [964, 382] on button "54" at bounding box center [964, 396] width 29 height 29
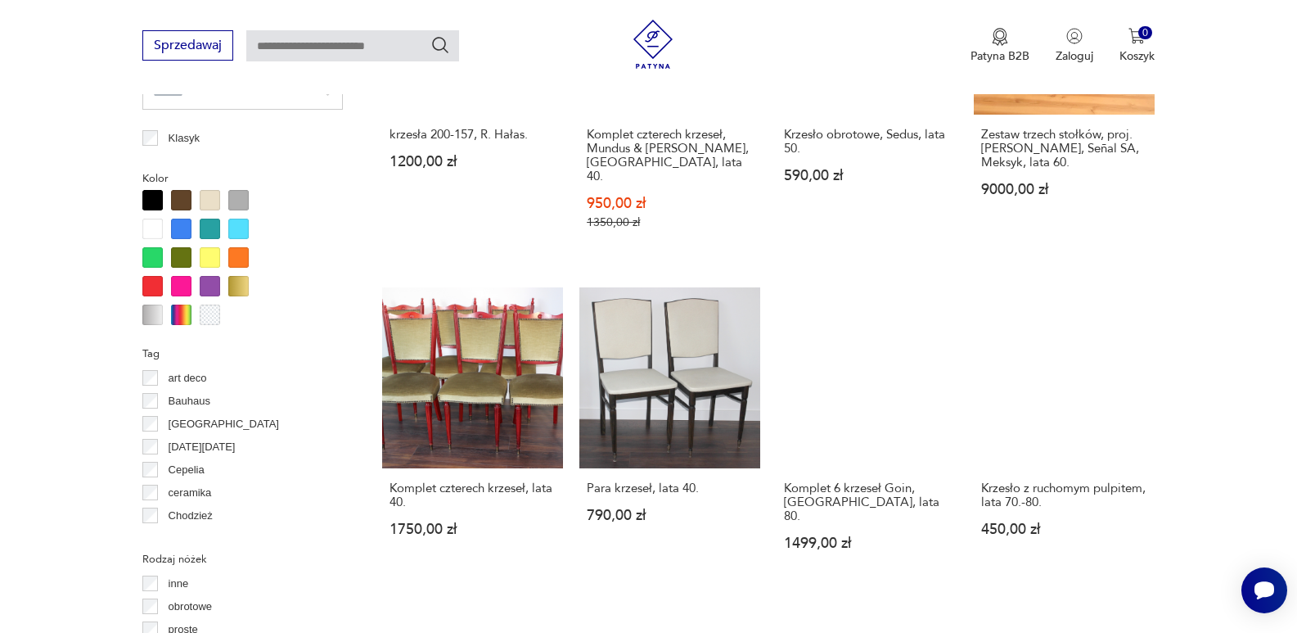
scroll to position [1578, 0]
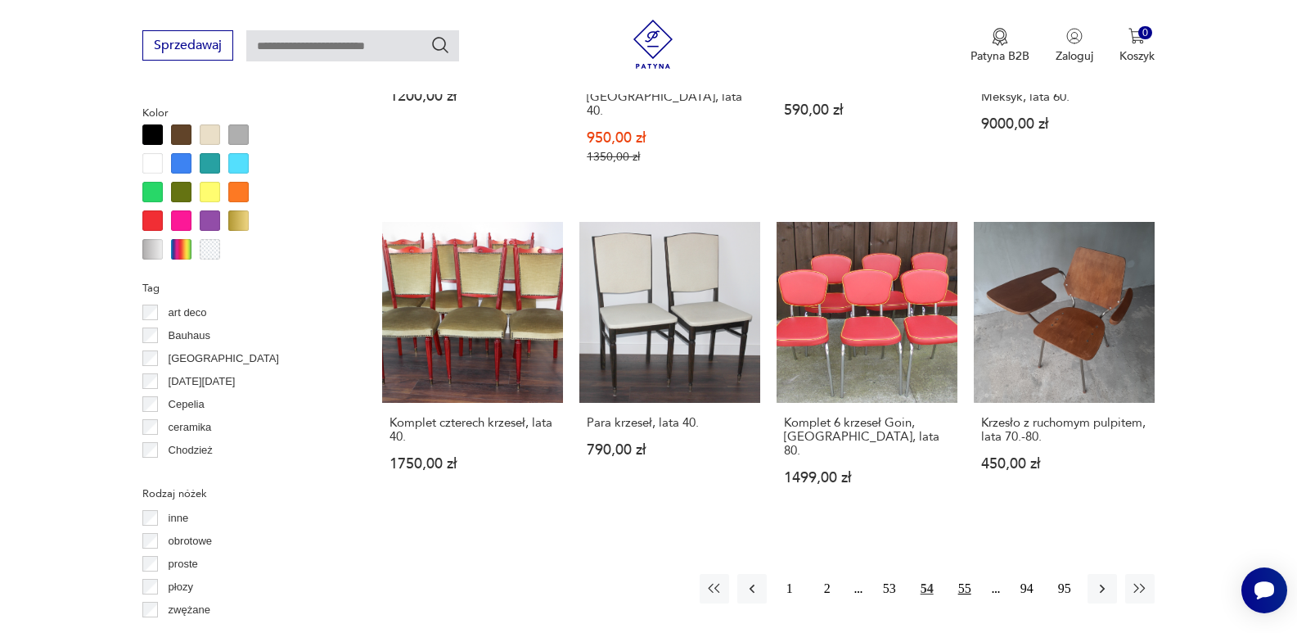
click at [965, 574] on button "55" at bounding box center [964, 588] width 29 height 29
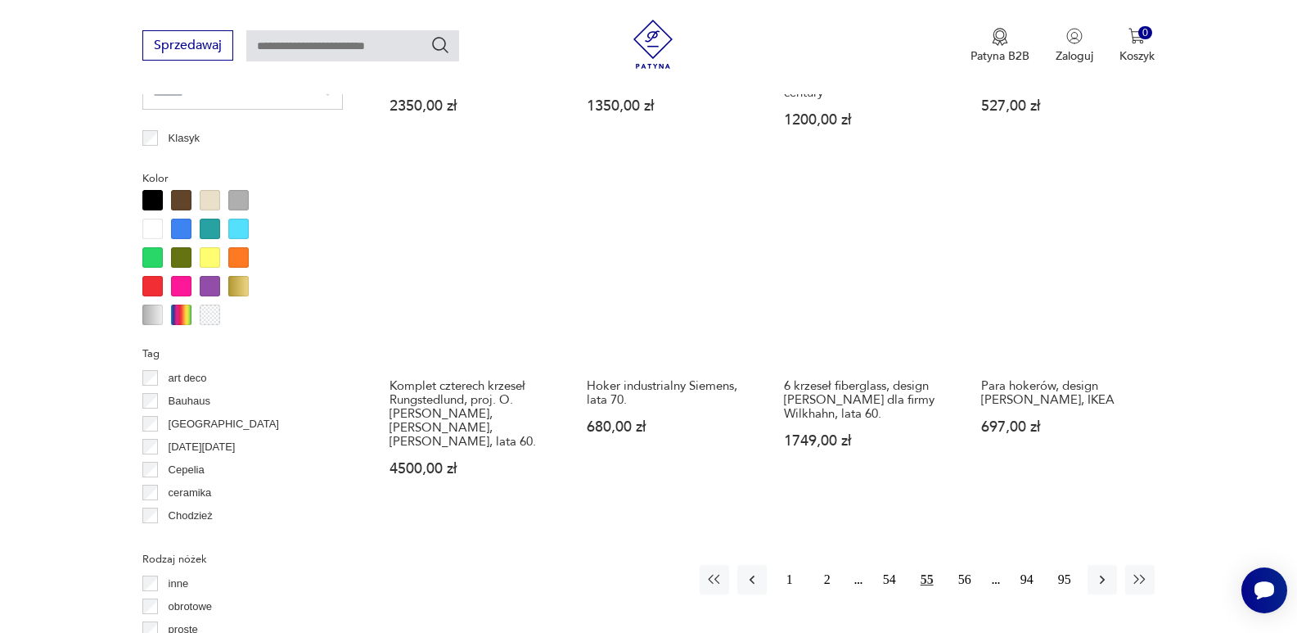
scroll to position [1546, 0]
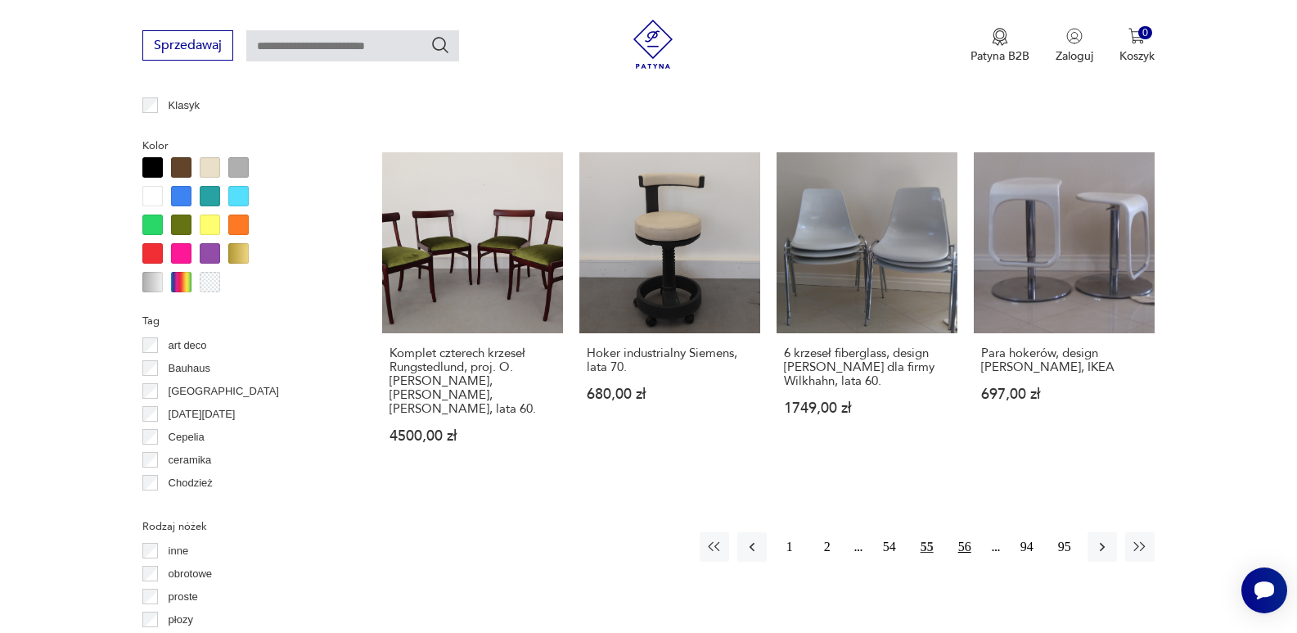
click at [965, 532] on button "56" at bounding box center [964, 546] width 29 height 29
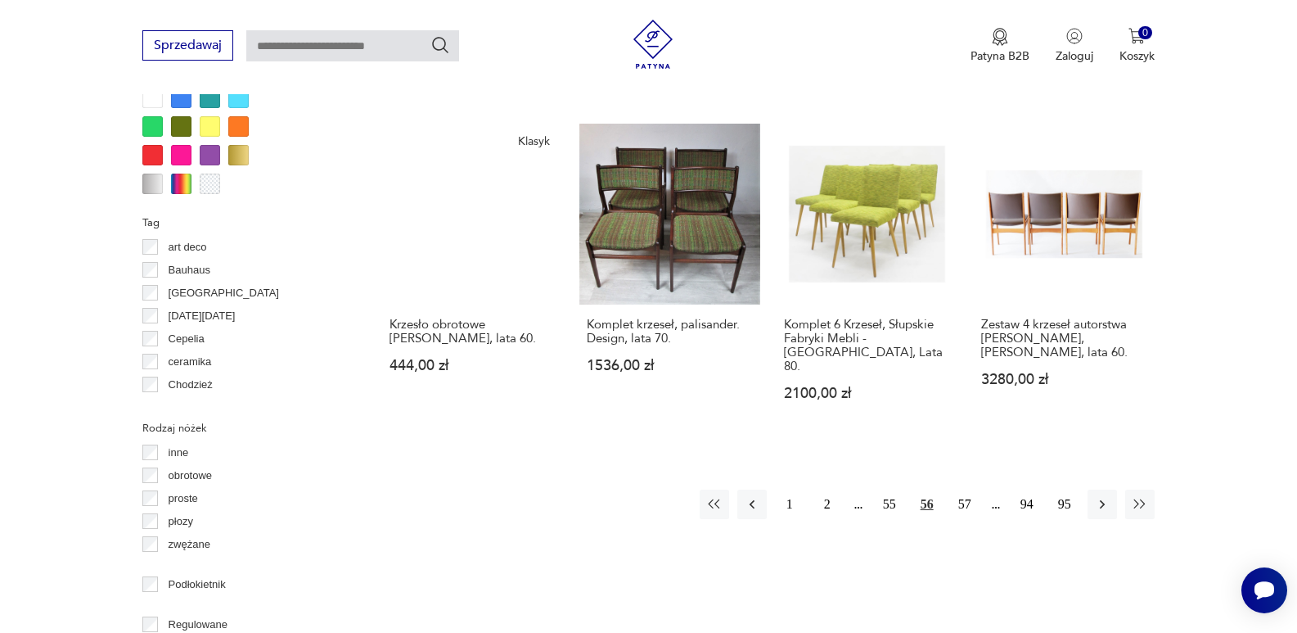
scroll to position [1666, 0]
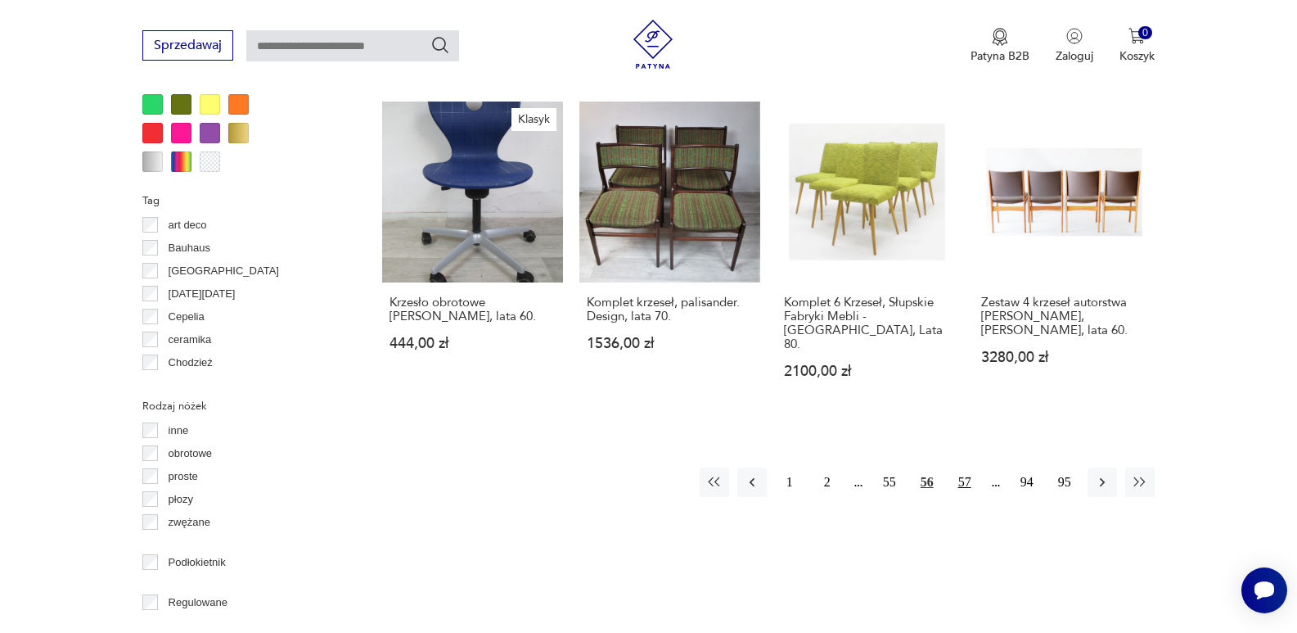
click at [962, 467] on button "57" at bounding box center [964, 481] width 29 height 29
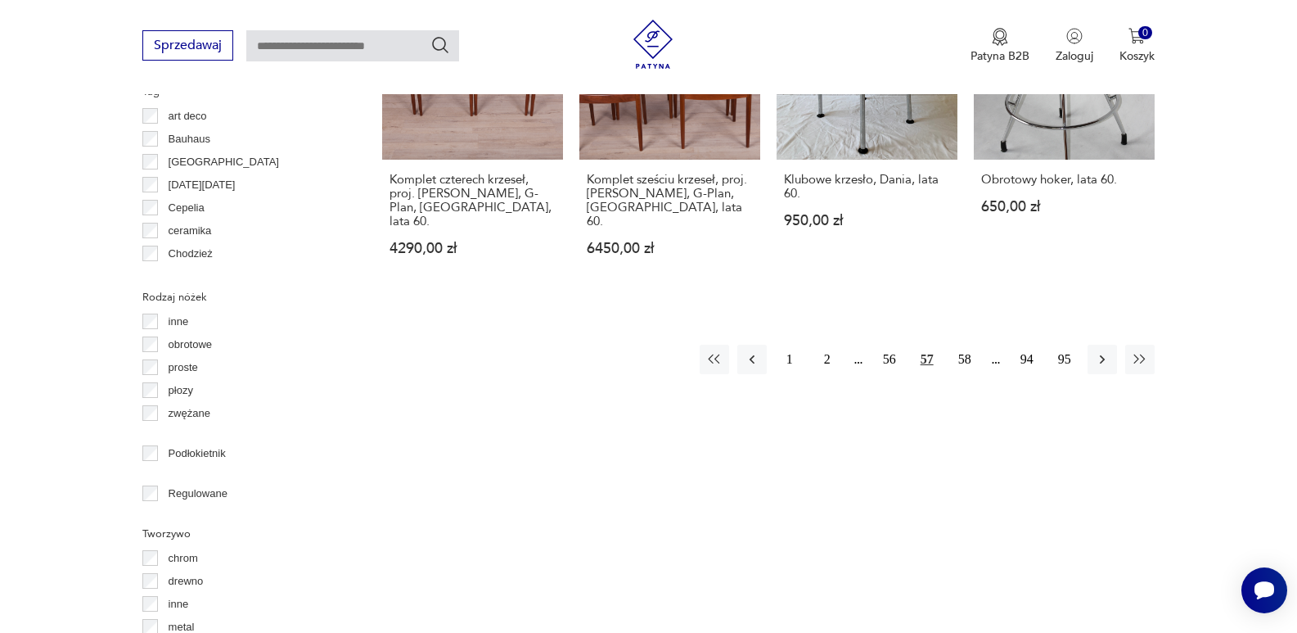
scroll to position [1785, 0]
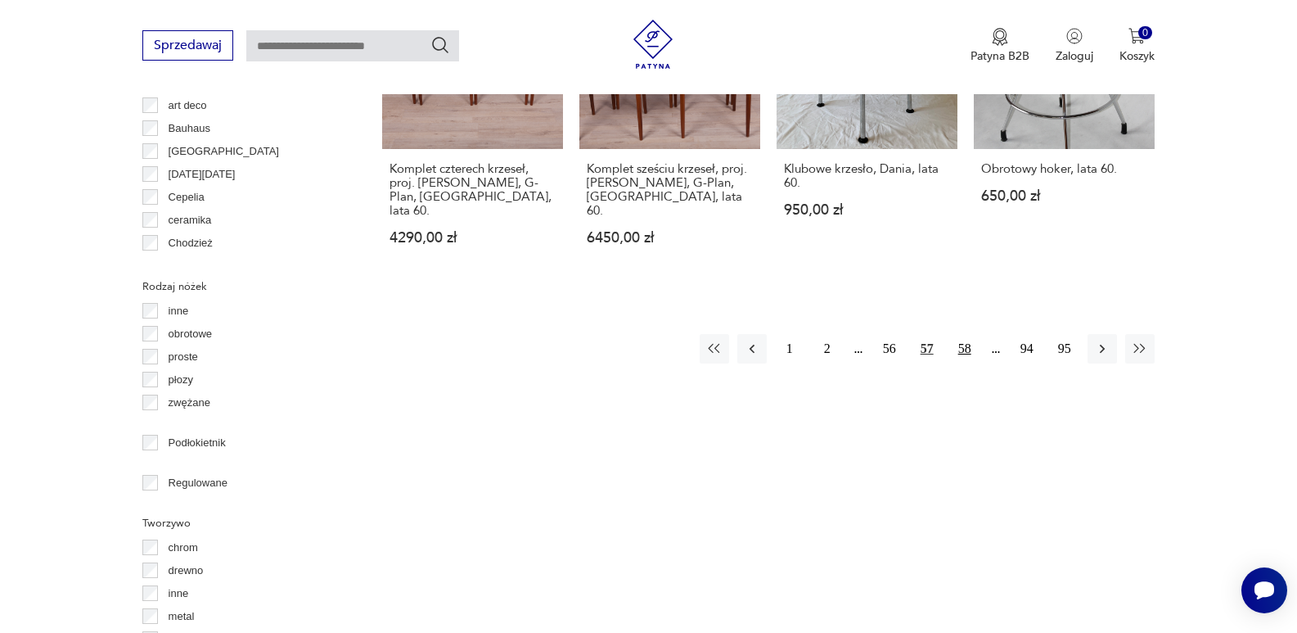
click at [966, 334] on button "58" at bounding box center [964, 348] width 29 height 29
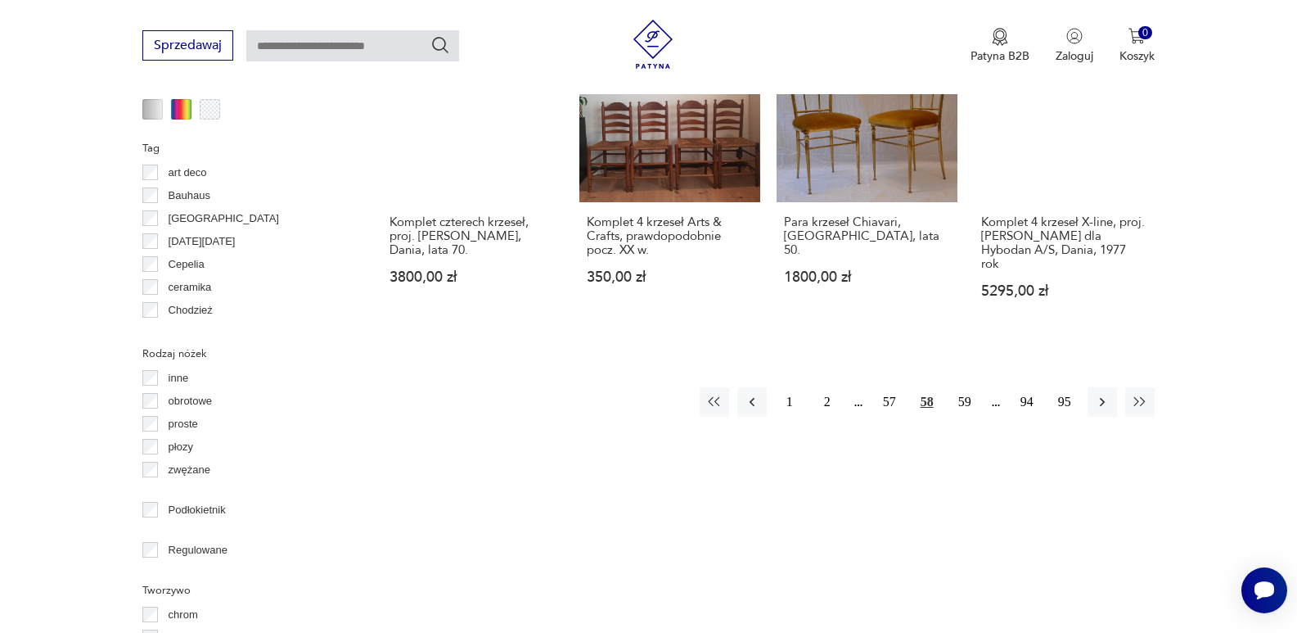
scroll to position [1763, 0]
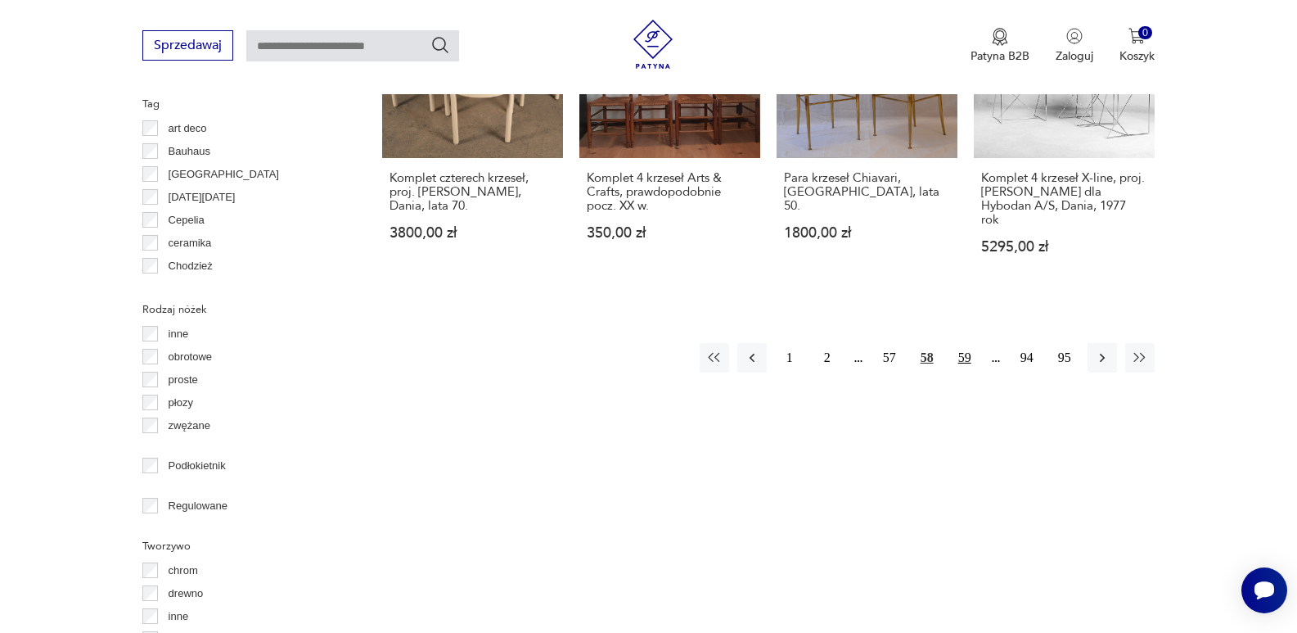
click at [966, 343] on button "59" at bounding box center [964, 357] width 29 height 29
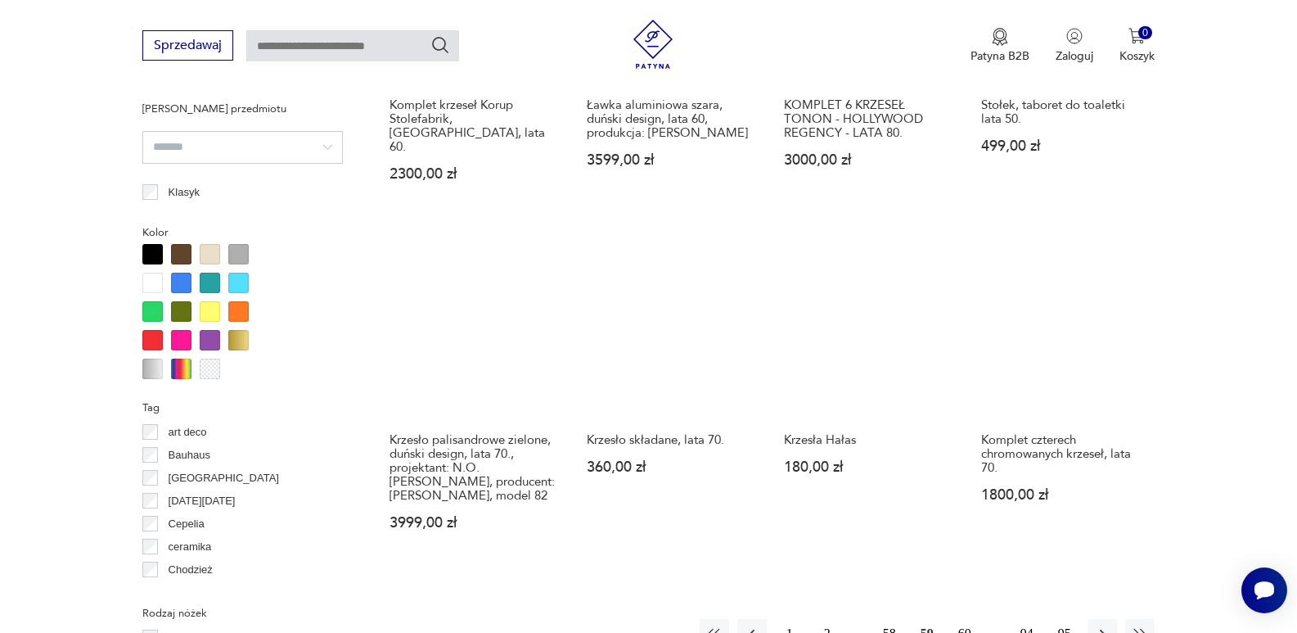
scroll to position [1492, 0]
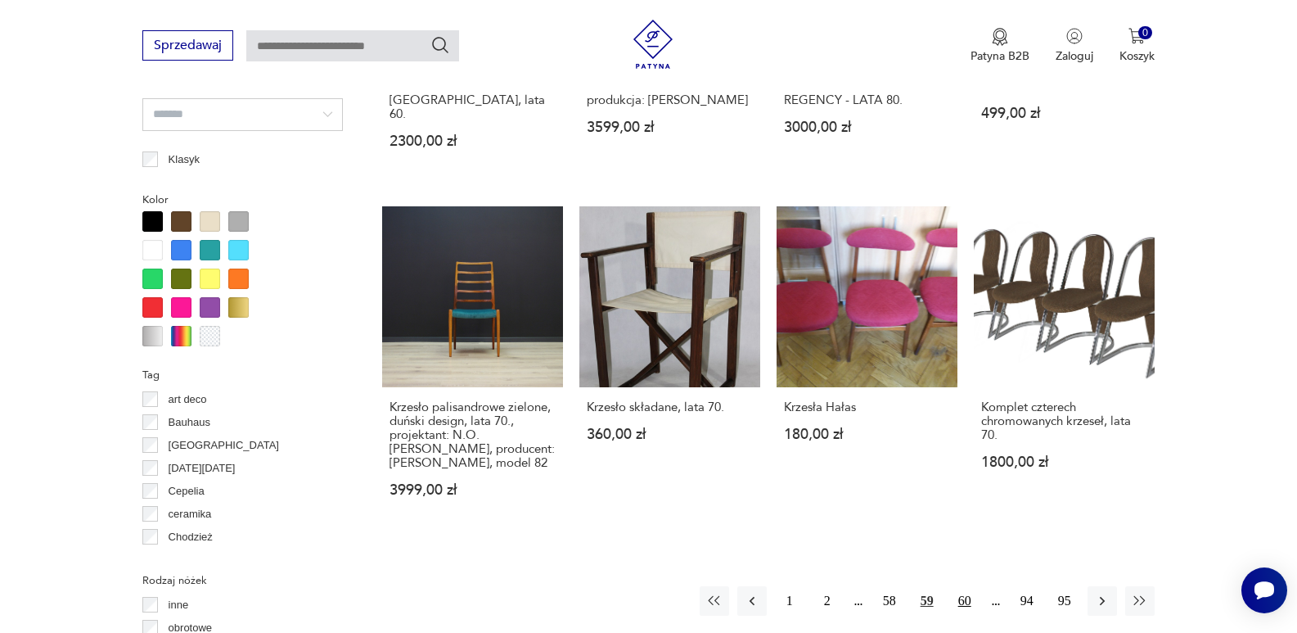
click at [969, 586] on button "60" at bounding box center [964, 600] width 29 height 29
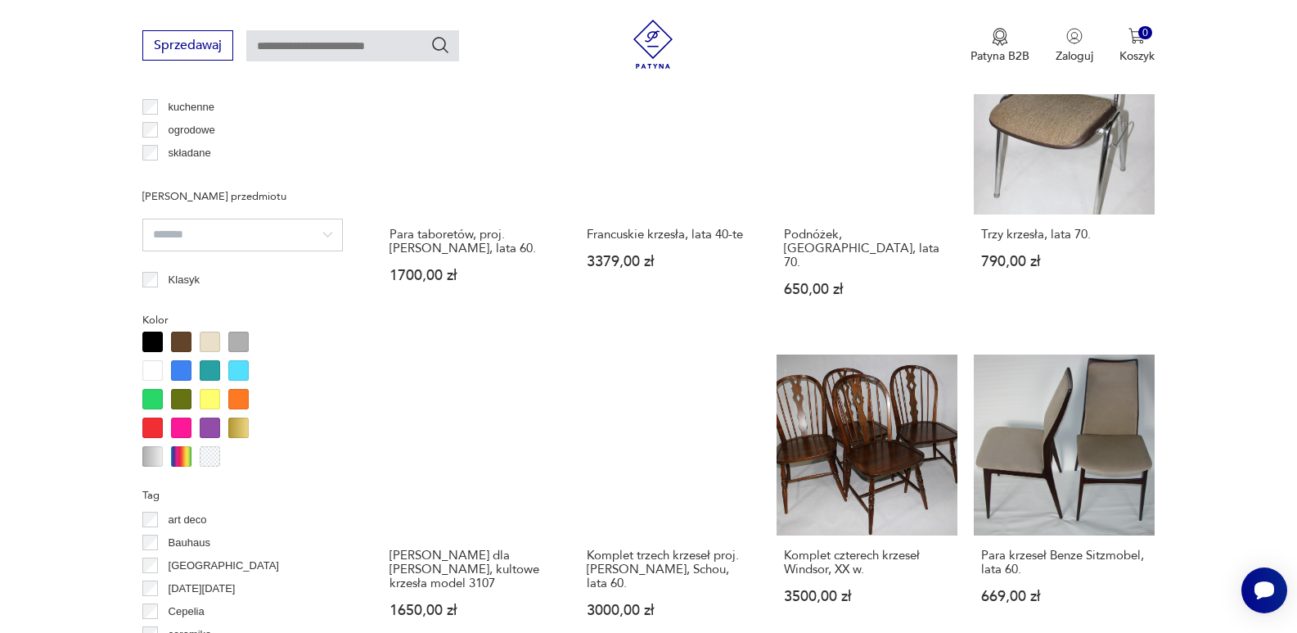
scroll to position [1492, 0]
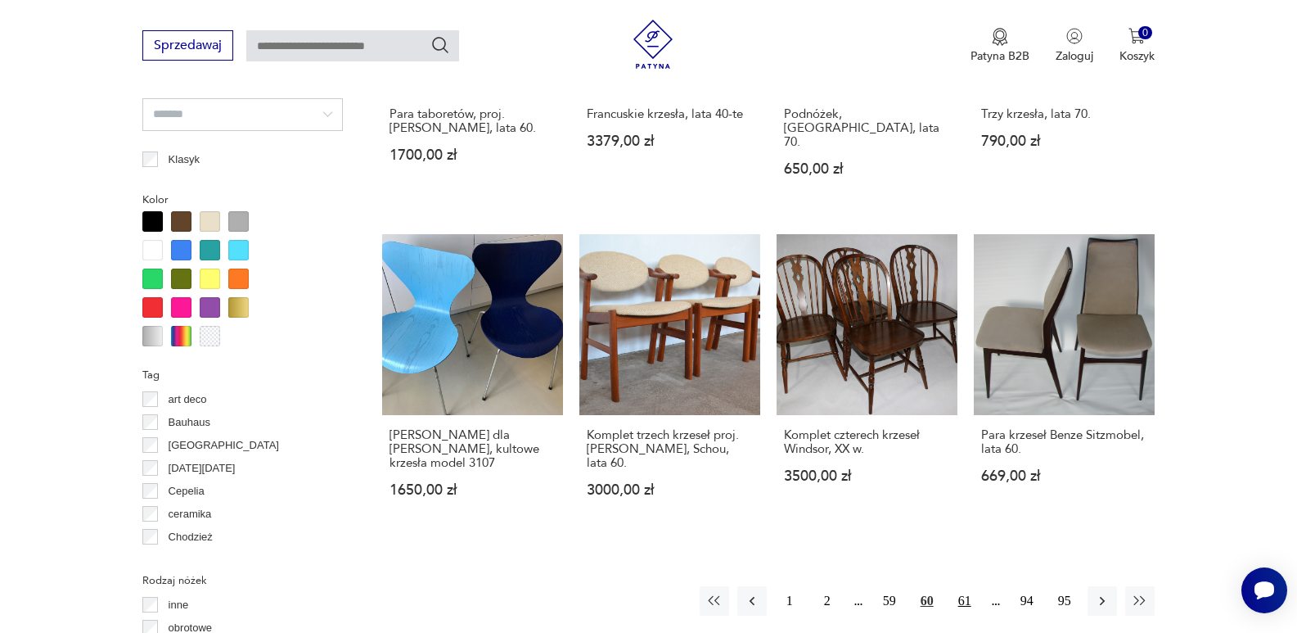
click at [967, 586] on button "61" at bounding box center [964, 600] width 29 height 29
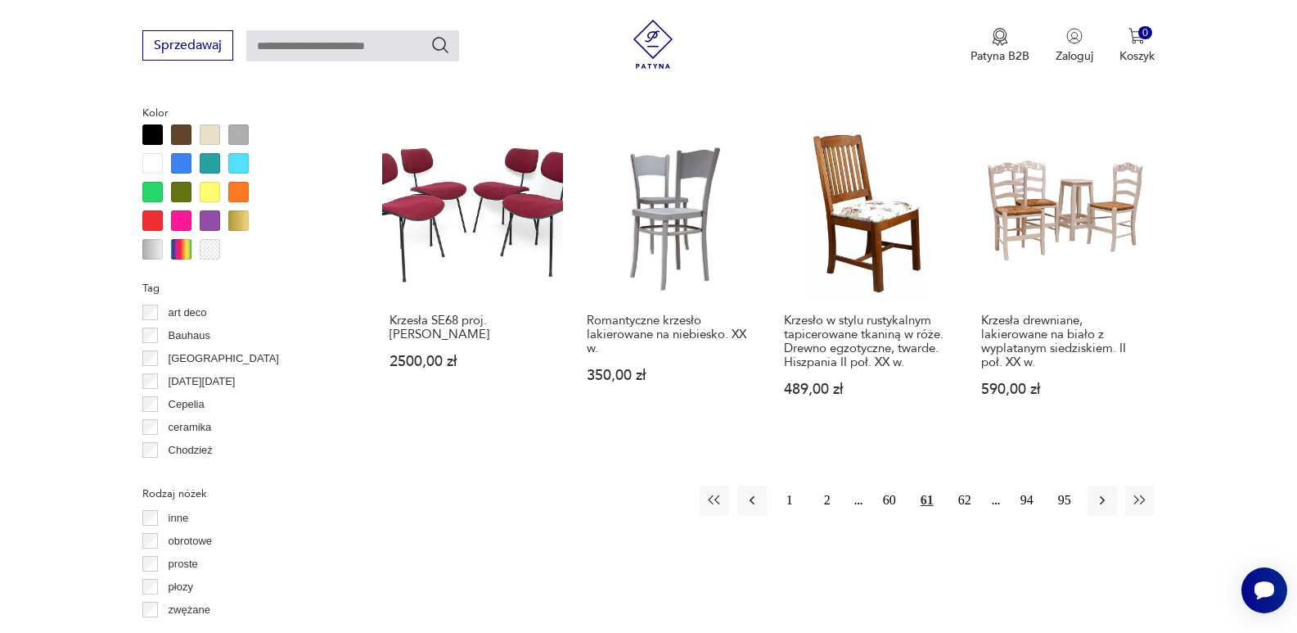
scroll to position [1644, 0]
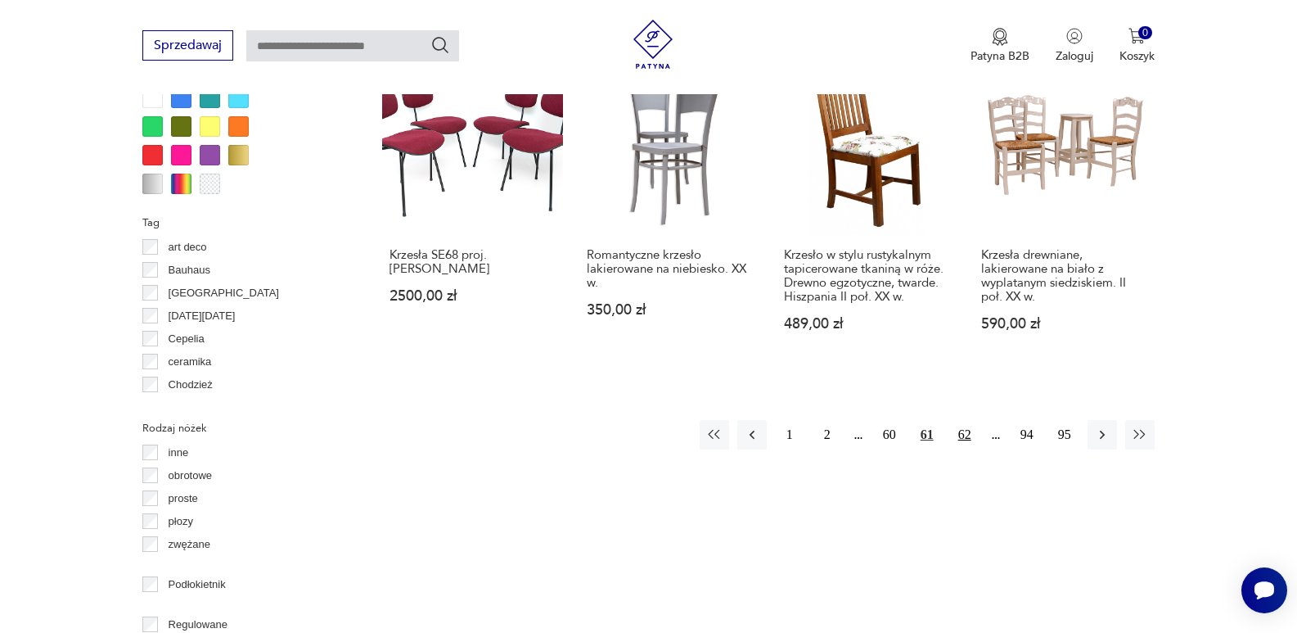
click at [965, 420] on button "62" at bounding box center [964, 434] width 29 height 29
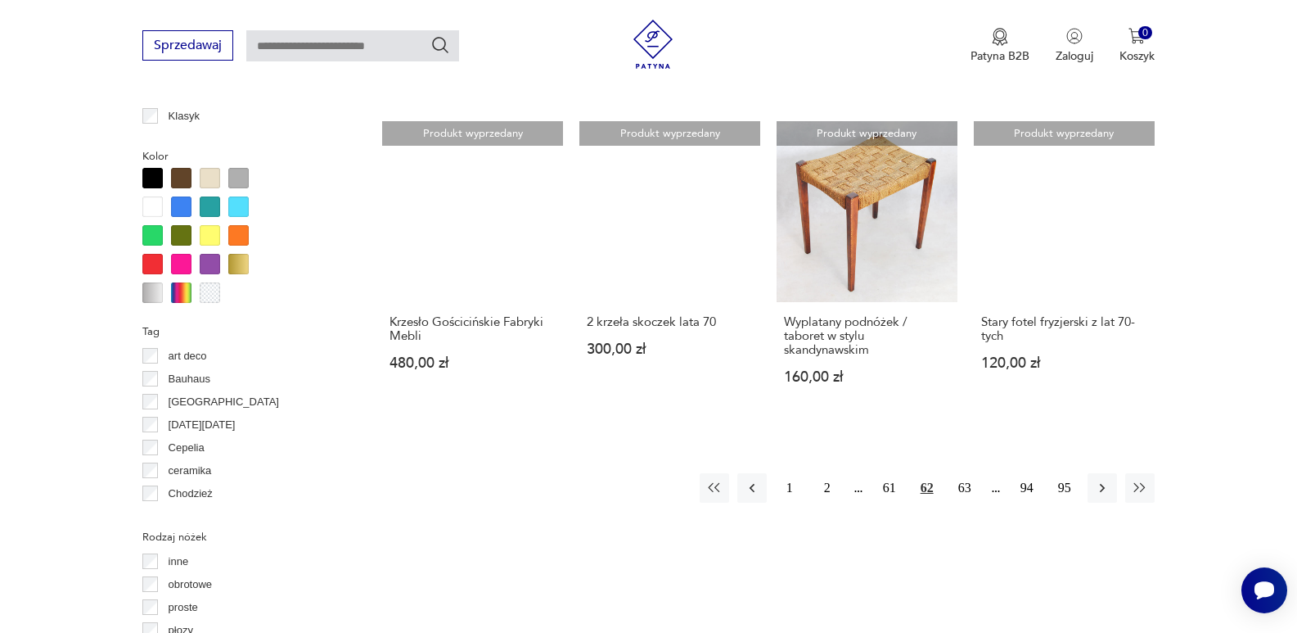
scroll to position [1546, 0]
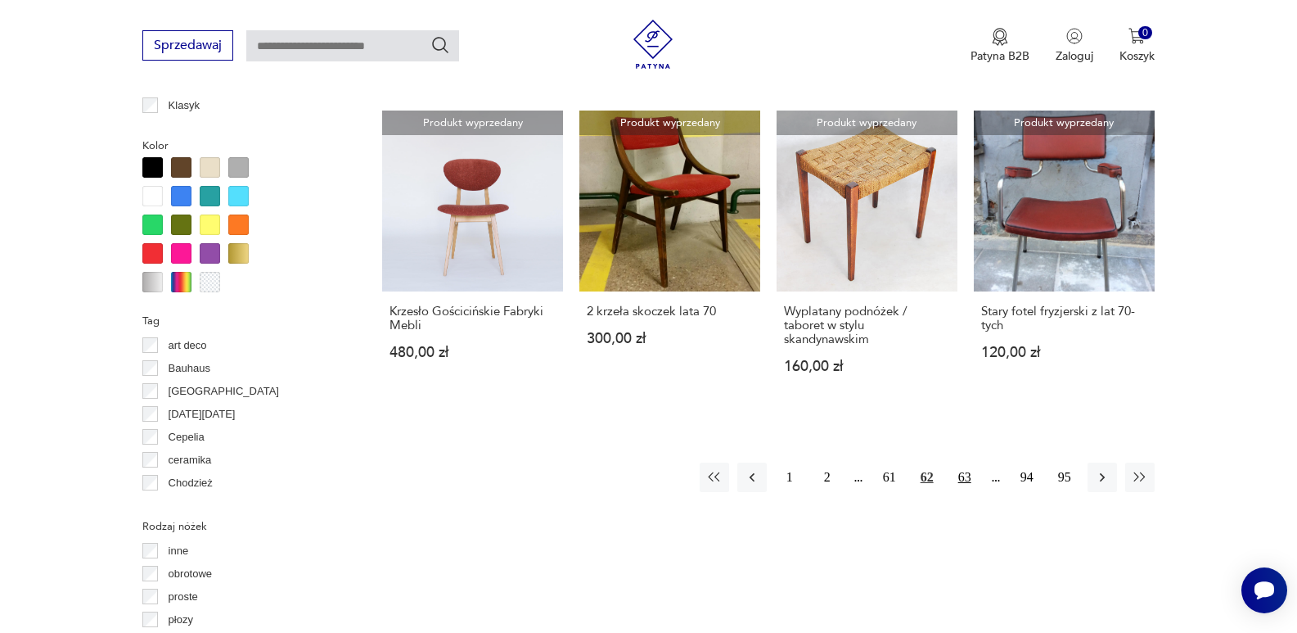
click at [966, 472] on button "63" at bounding box center [964, 476] width 29 height 29
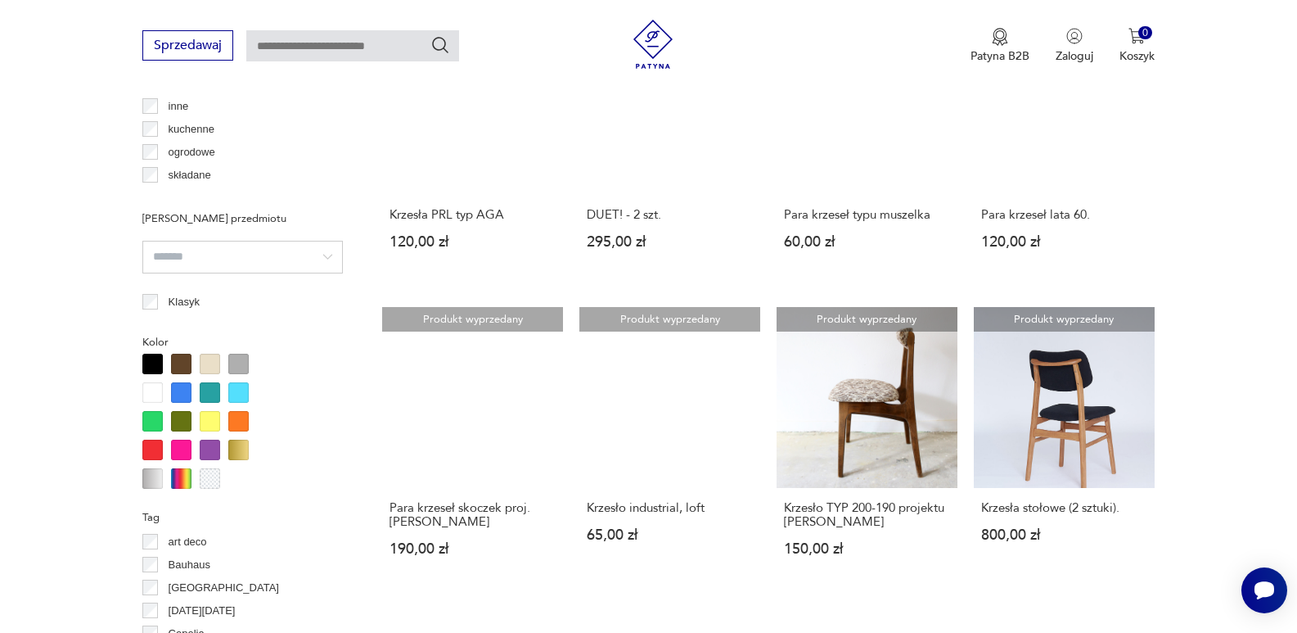
scroll to position [1404, 0]
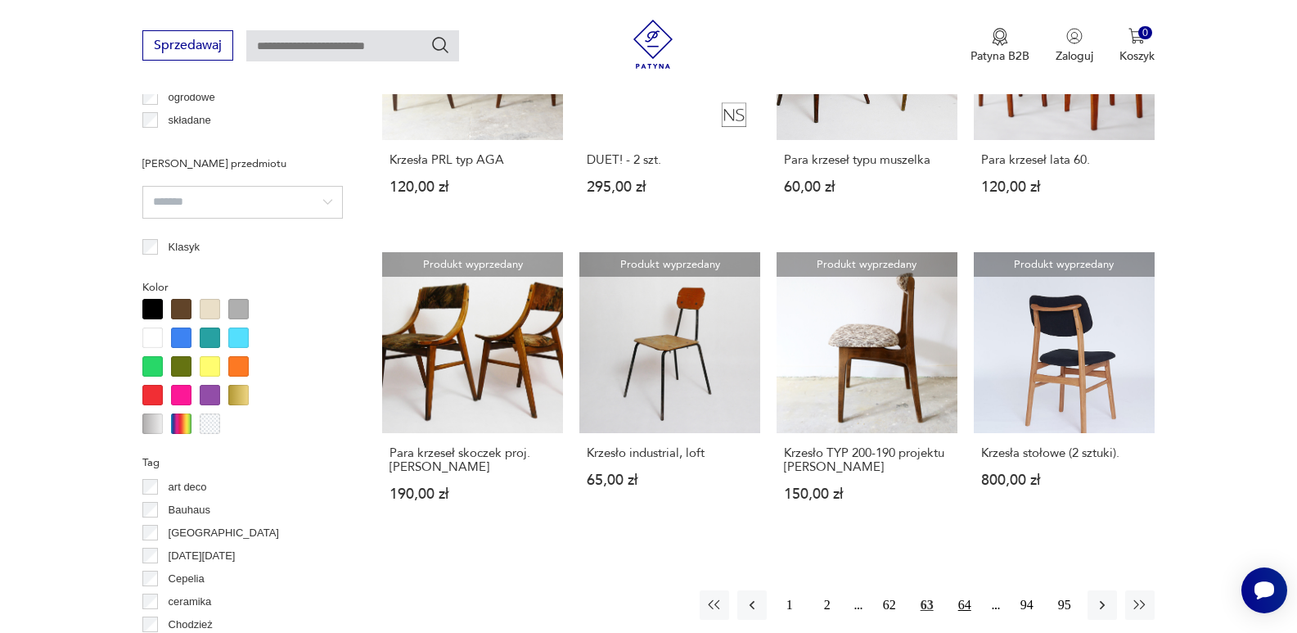
click at [967, 592] on button "64" at bounding box center [964, 604] width 29 height 29
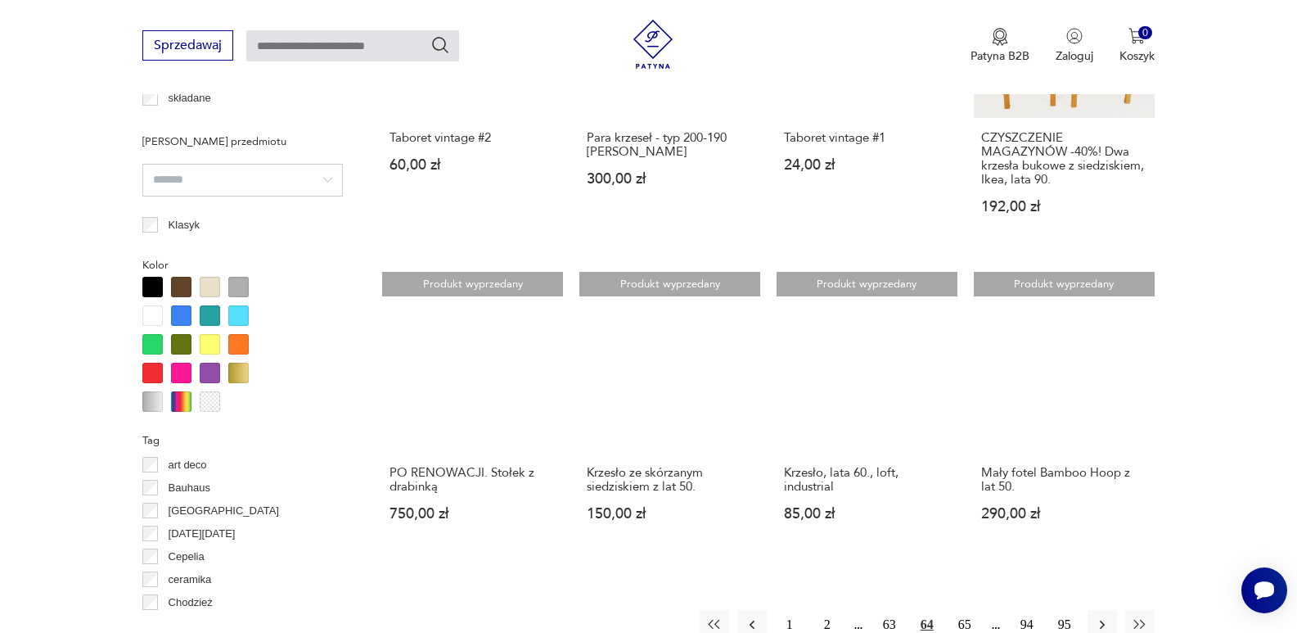
scroll to position [1502, 0]
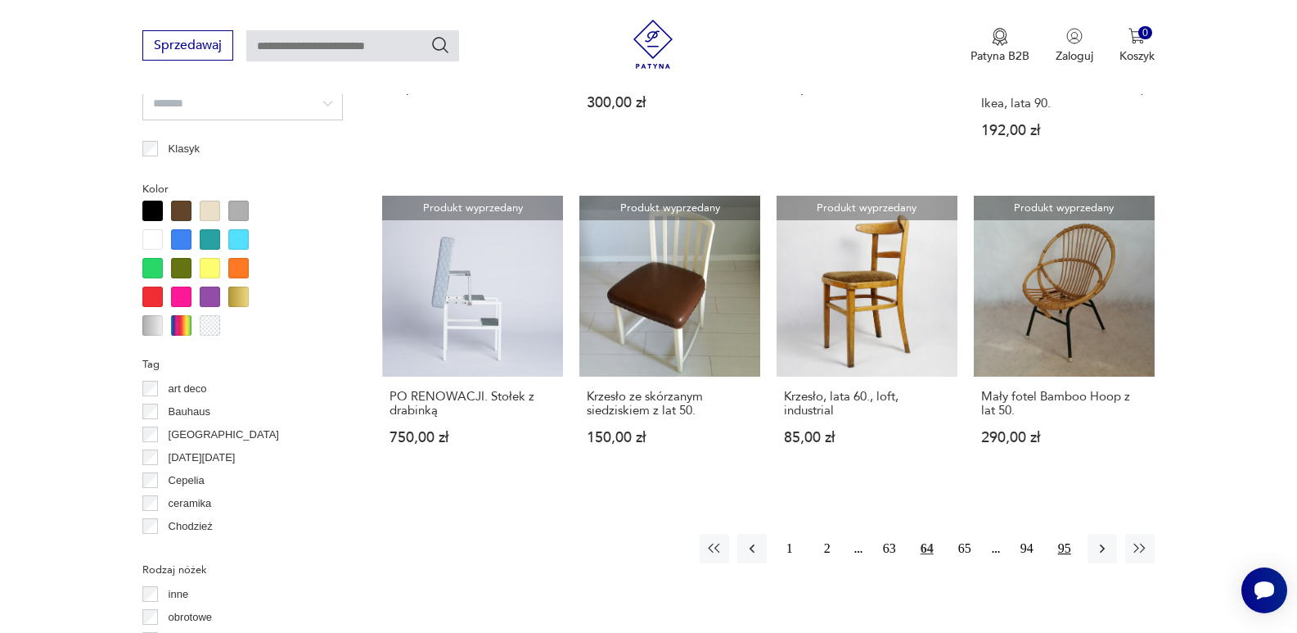
click at [1065, 533] on button "95" at bounding box center [1064, 547] width 29 height 29
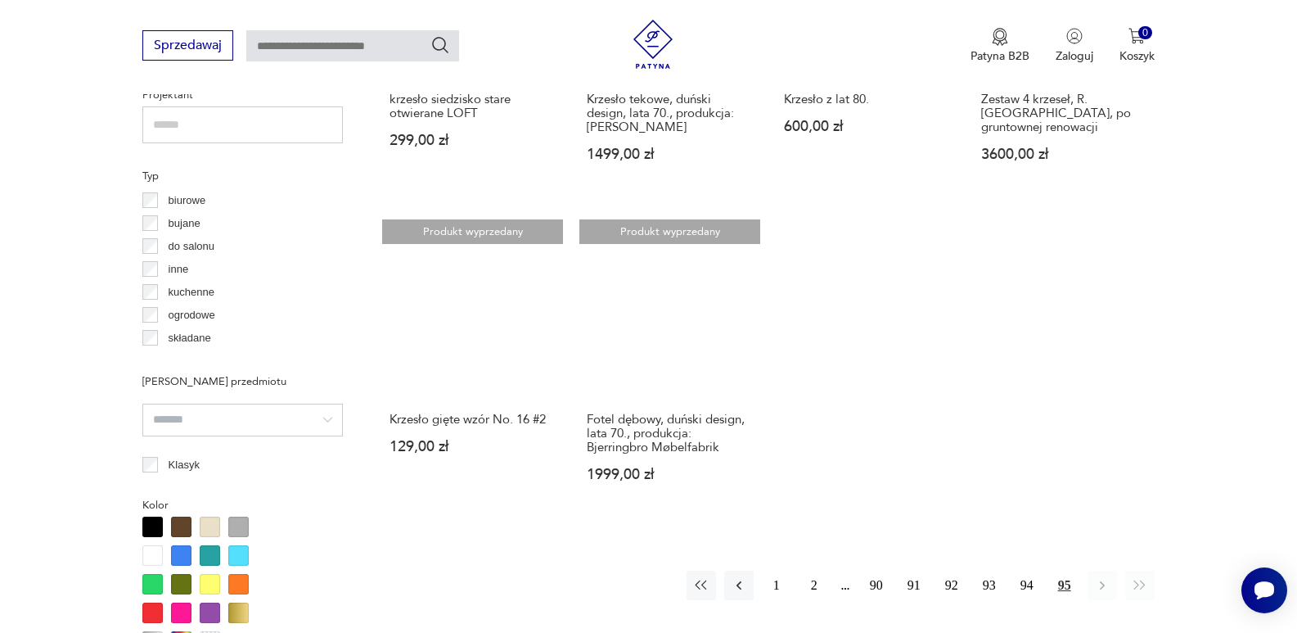
scroll to position [1219, 0]
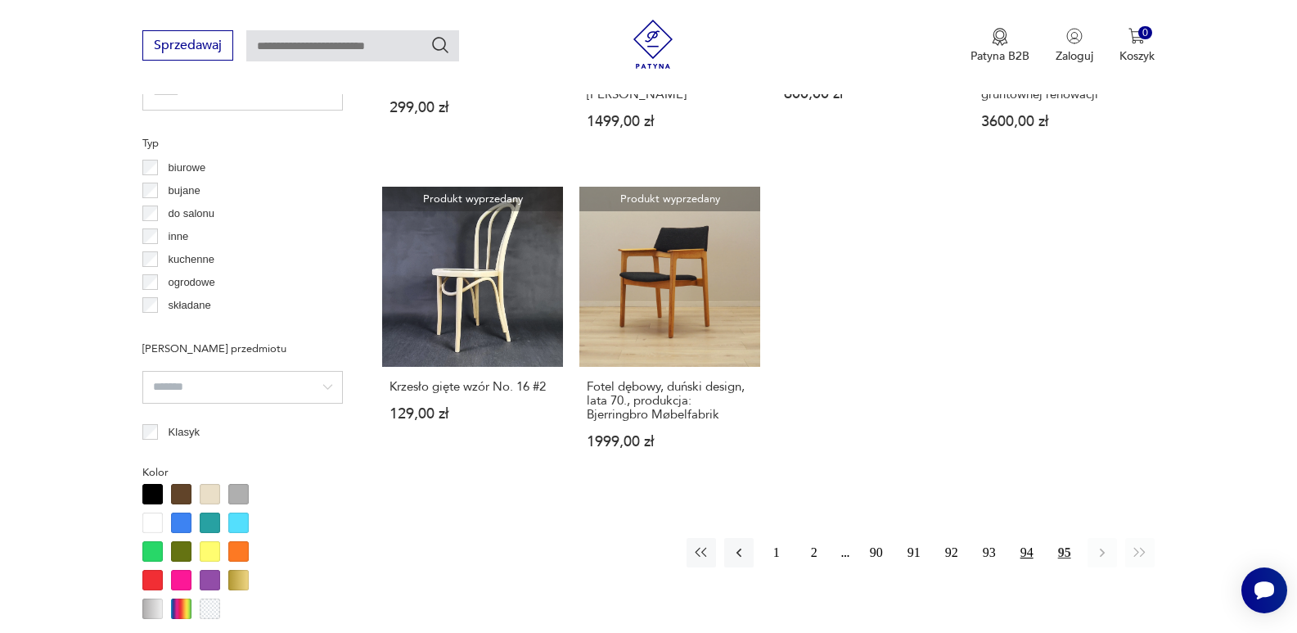
click at [1023, 538] on button "94" at bounding box center [1026, 552] width 29 height 29
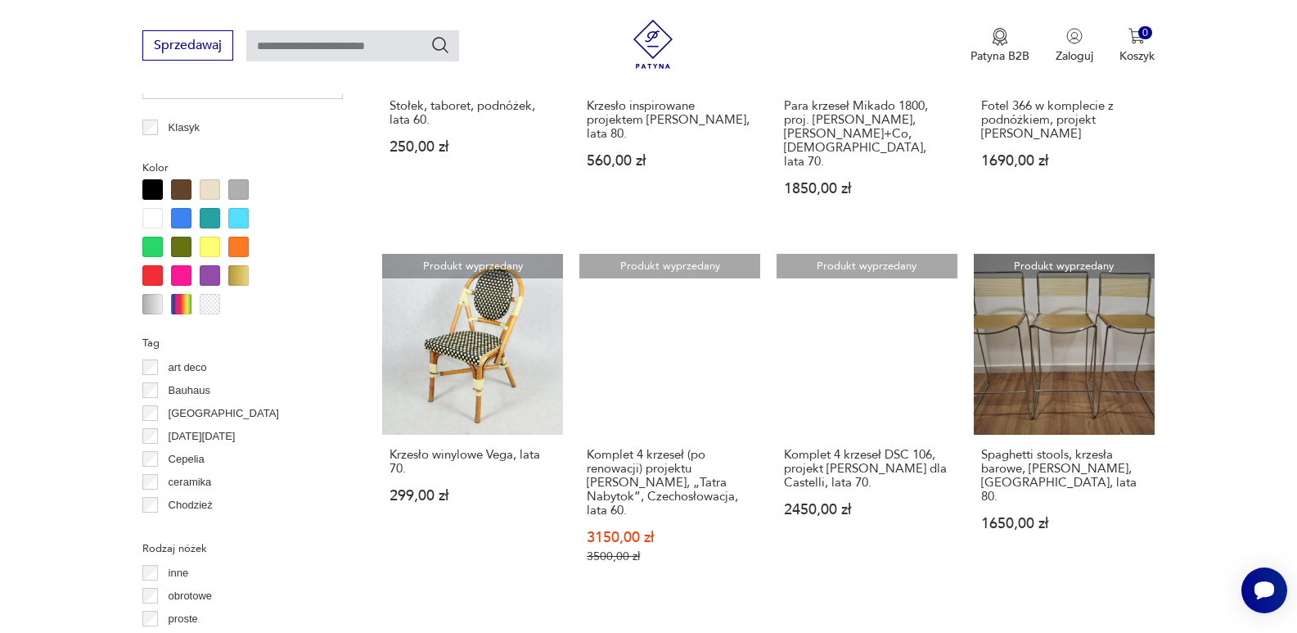
scroll to position [1644, 0]
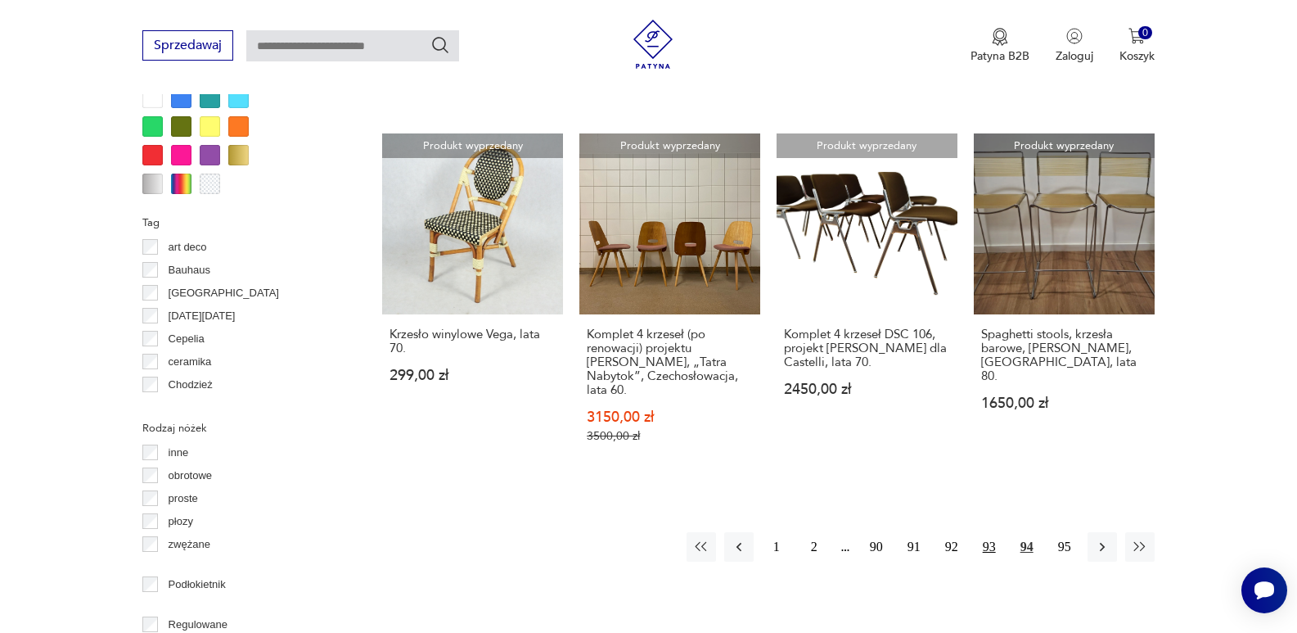
click at [984, 532] on button "93" at bounding box center [989, 546] width 29 height 29
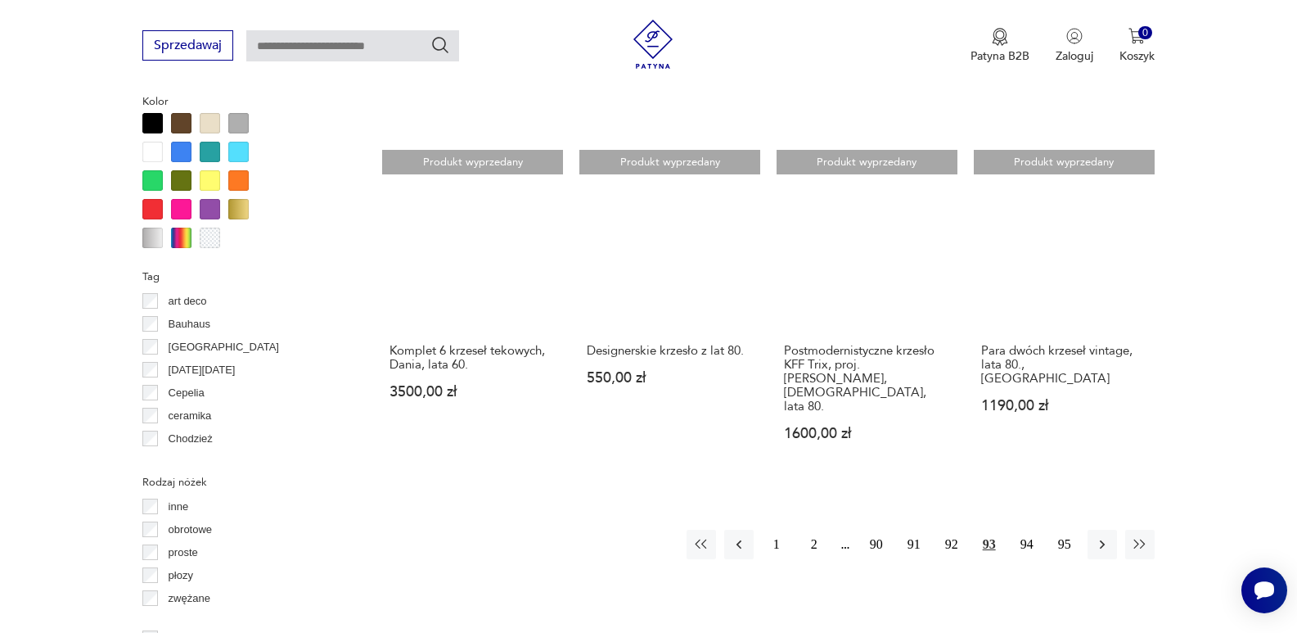
scroll to position [1622, 0]
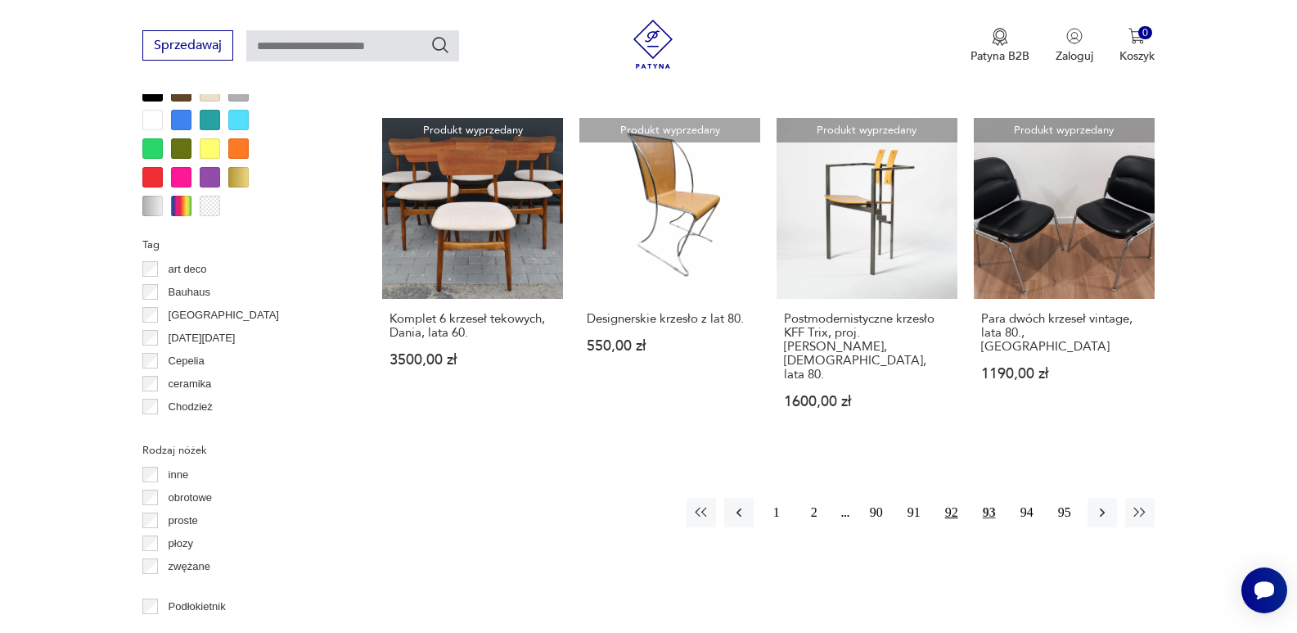
click at [948, 497] on button "92" at bounding box center [951, 511] width 29 height 29
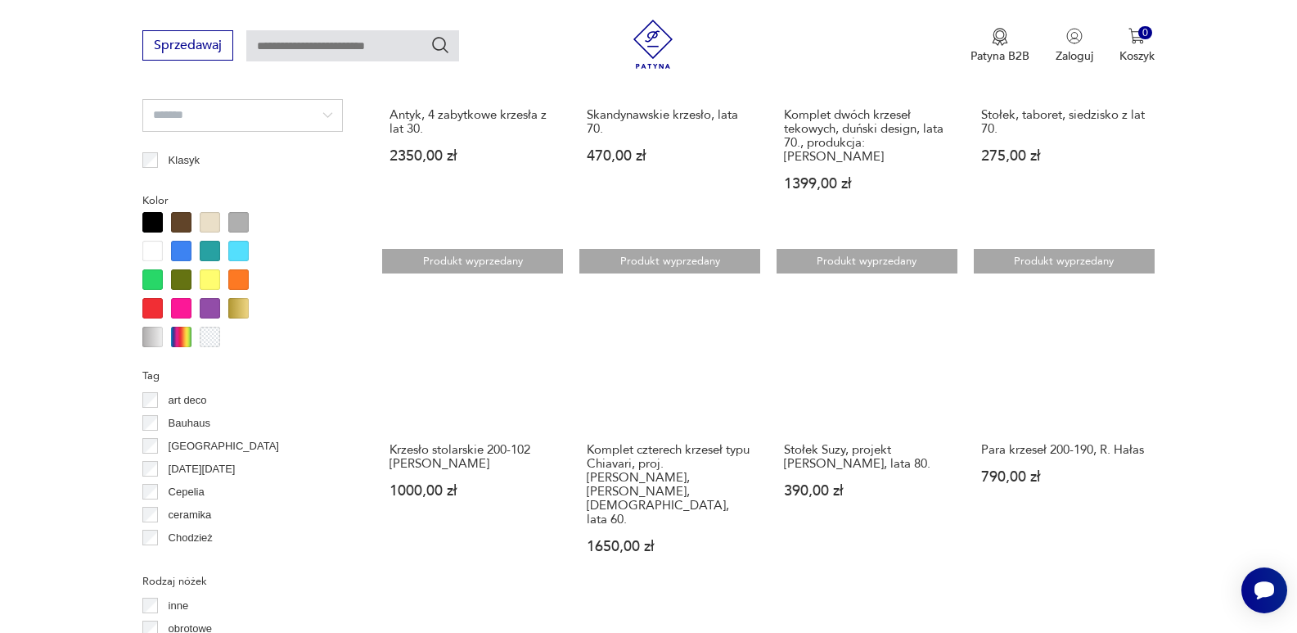
scroll to position [1513, 0]
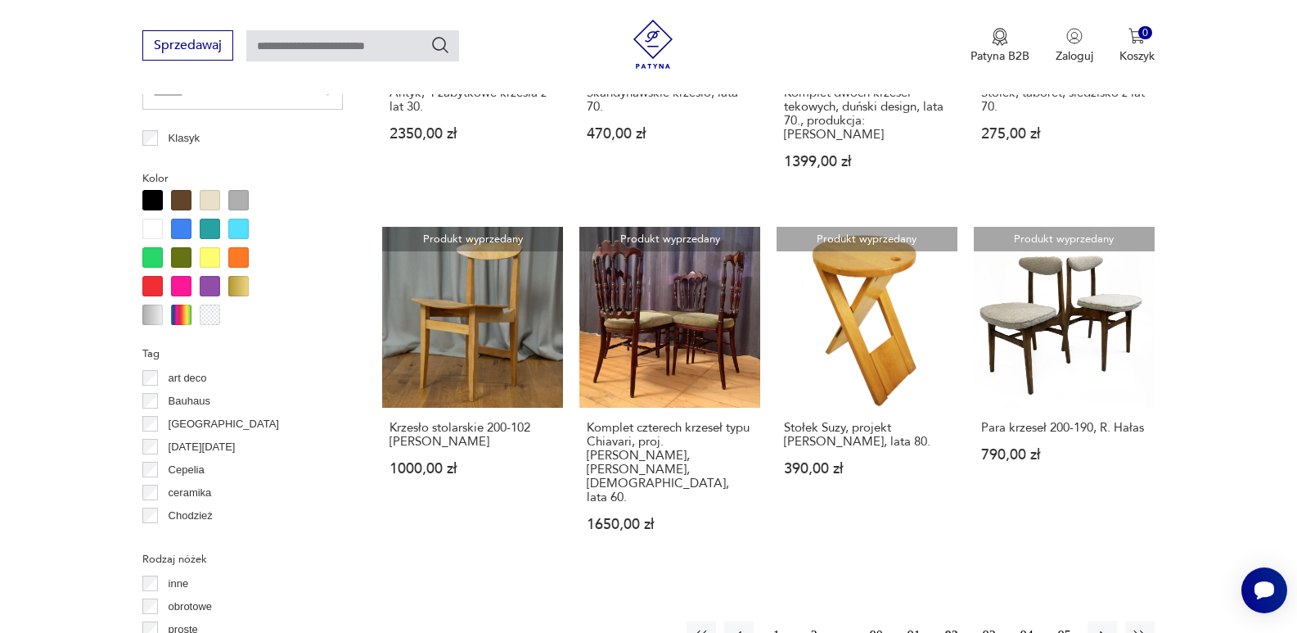
click at [908, 620] on button "91" at bounding box center [913, 634] width 29 height 29
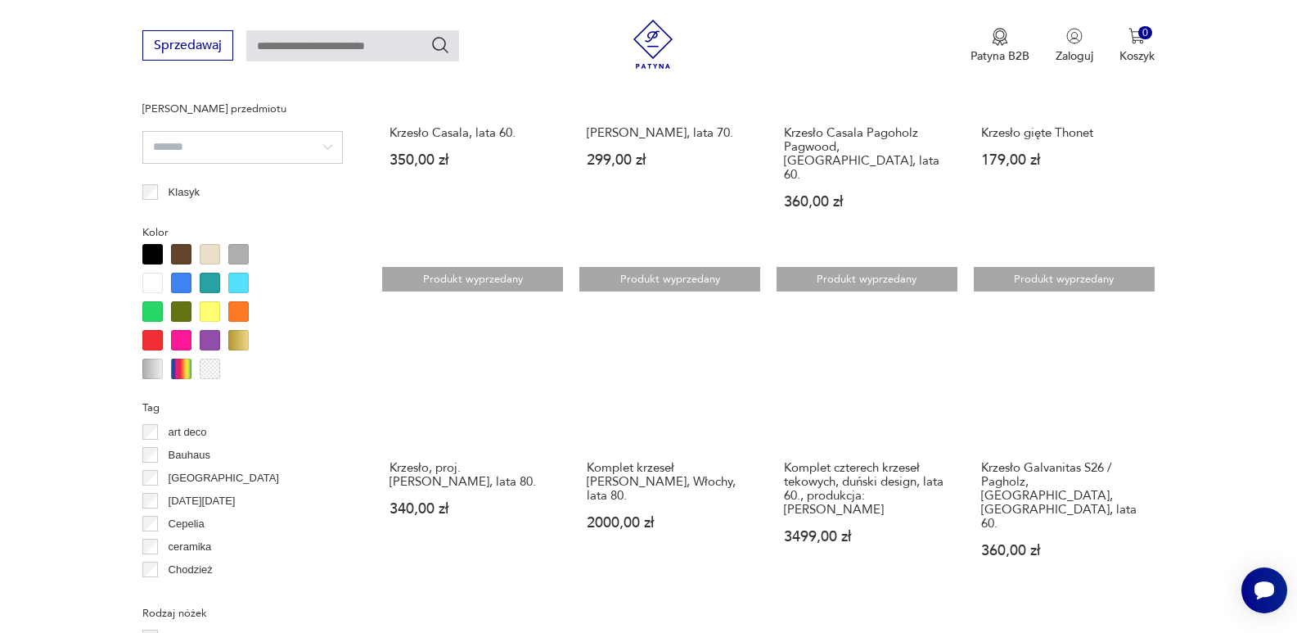
scroll to position [1524, 0]
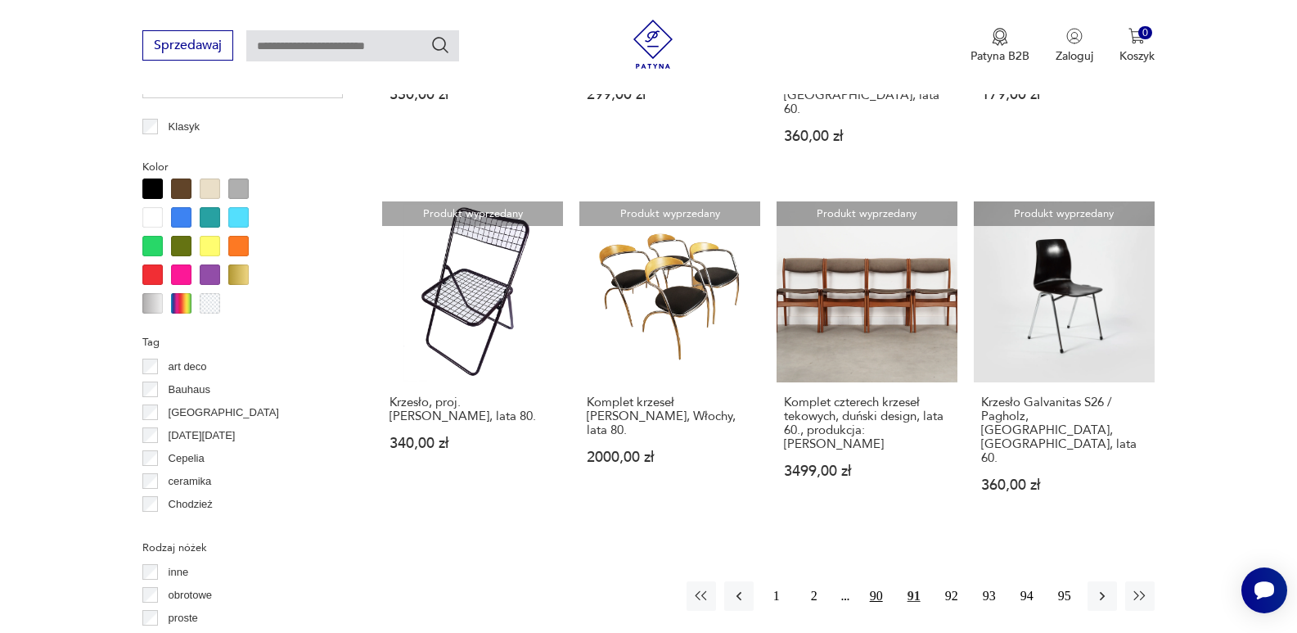
click at [872, 581] on button "90" at bounding box center [876, 595] width 29 height 29
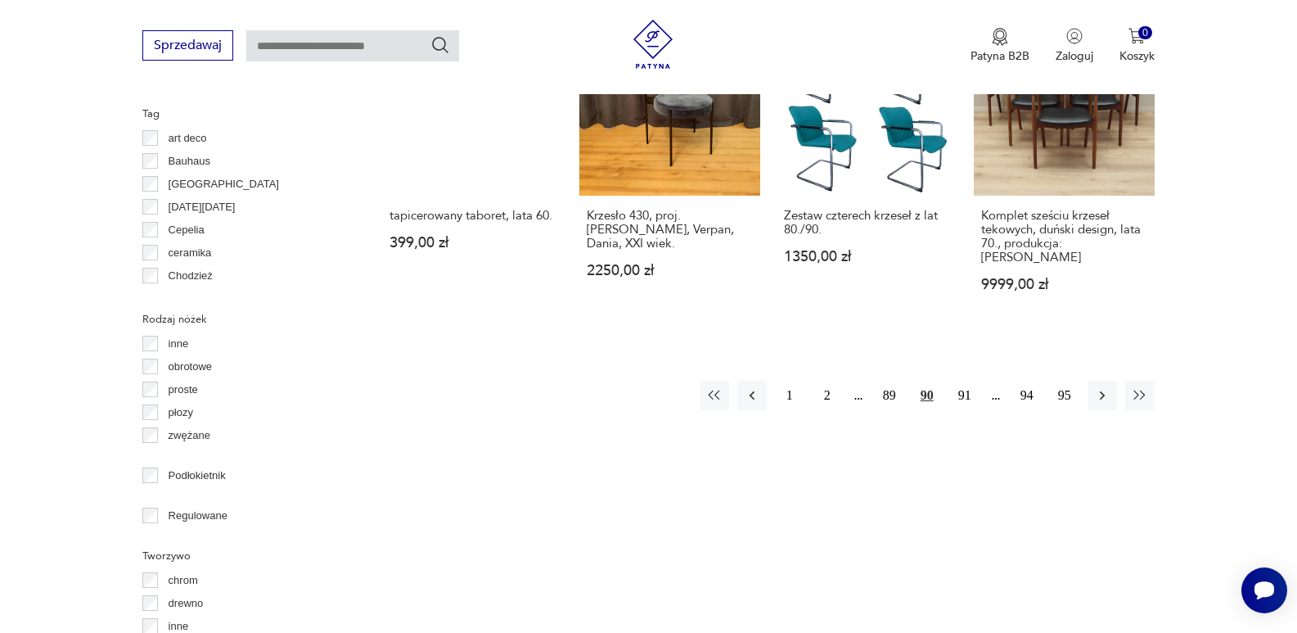
scroll to position [1763, 0]
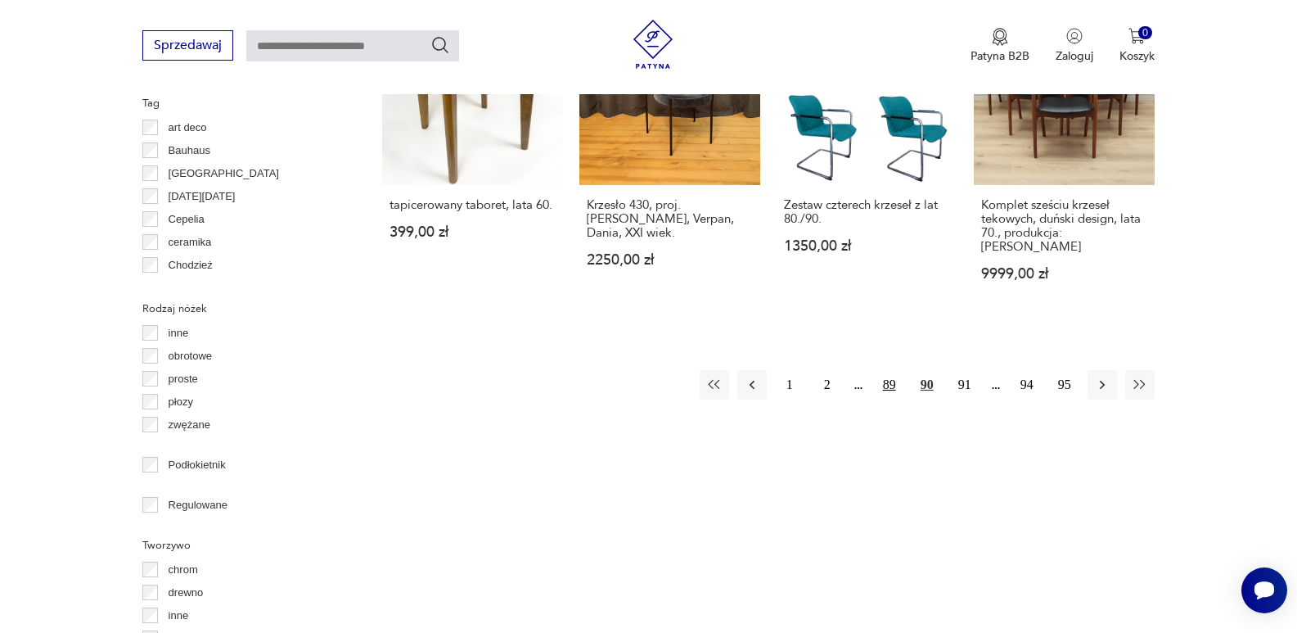
click at [889, 370] on button "89" at bounding box center [889, 384] width 29 height 29
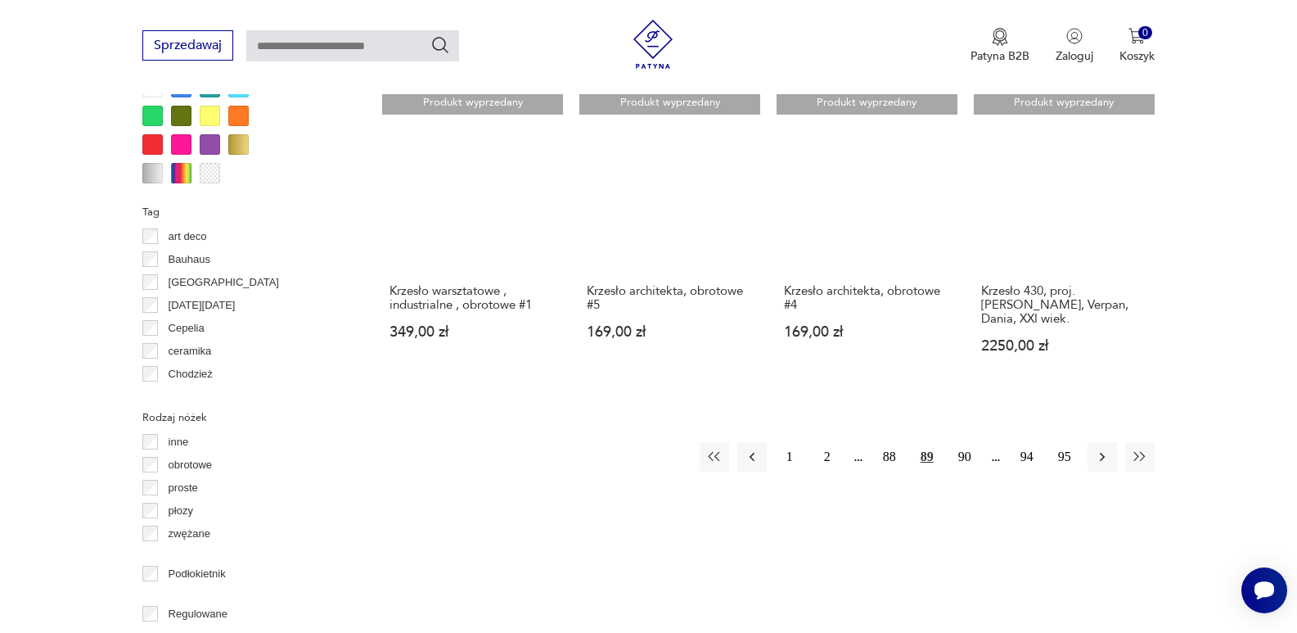
scroll to position [1742, 0]
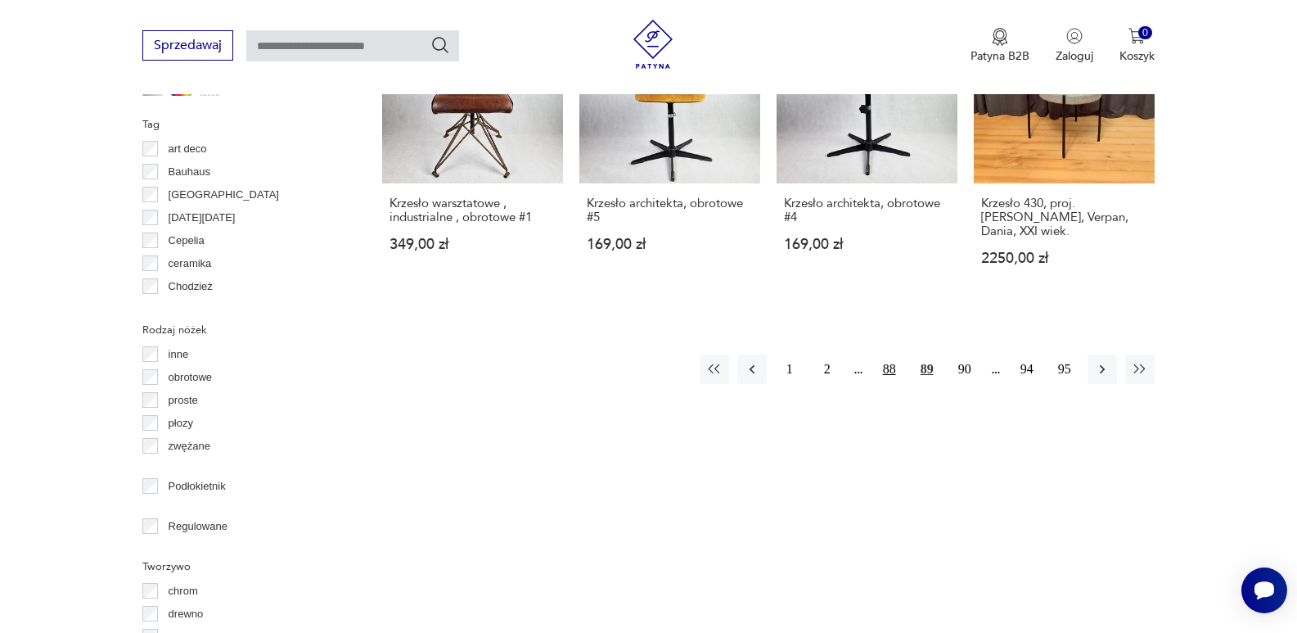
click at [889, 354] on button "88" at bounding box center [889, 368] width 29 height 29
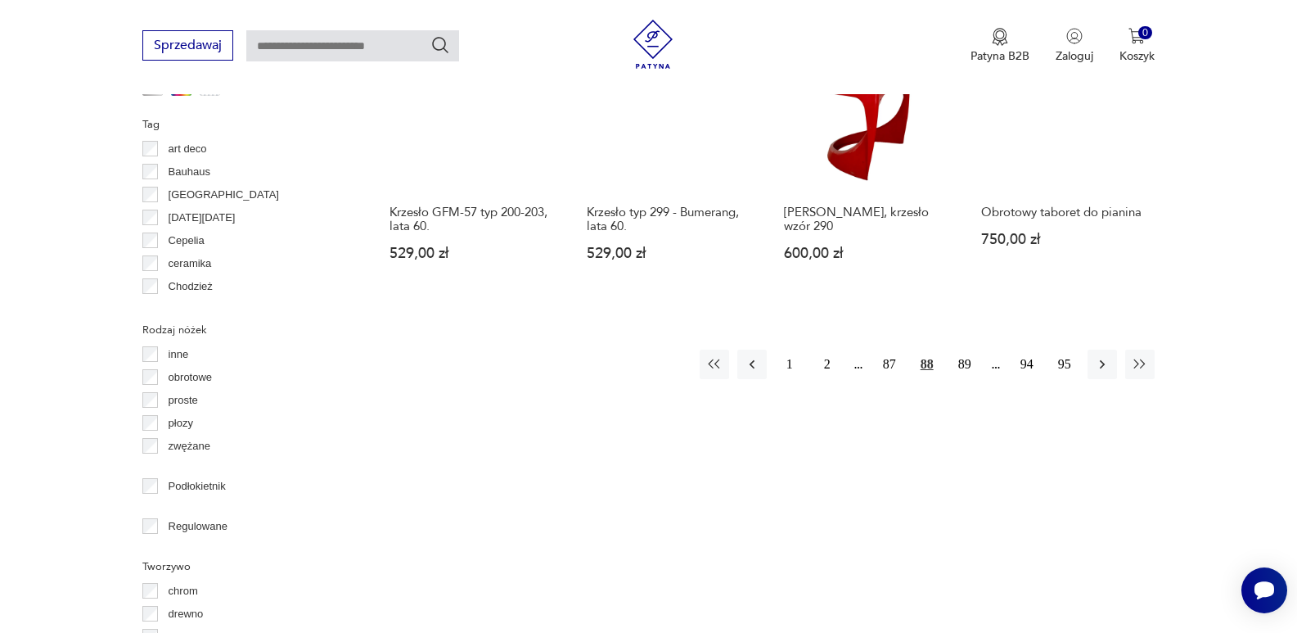
scroll to position [1763, 0]
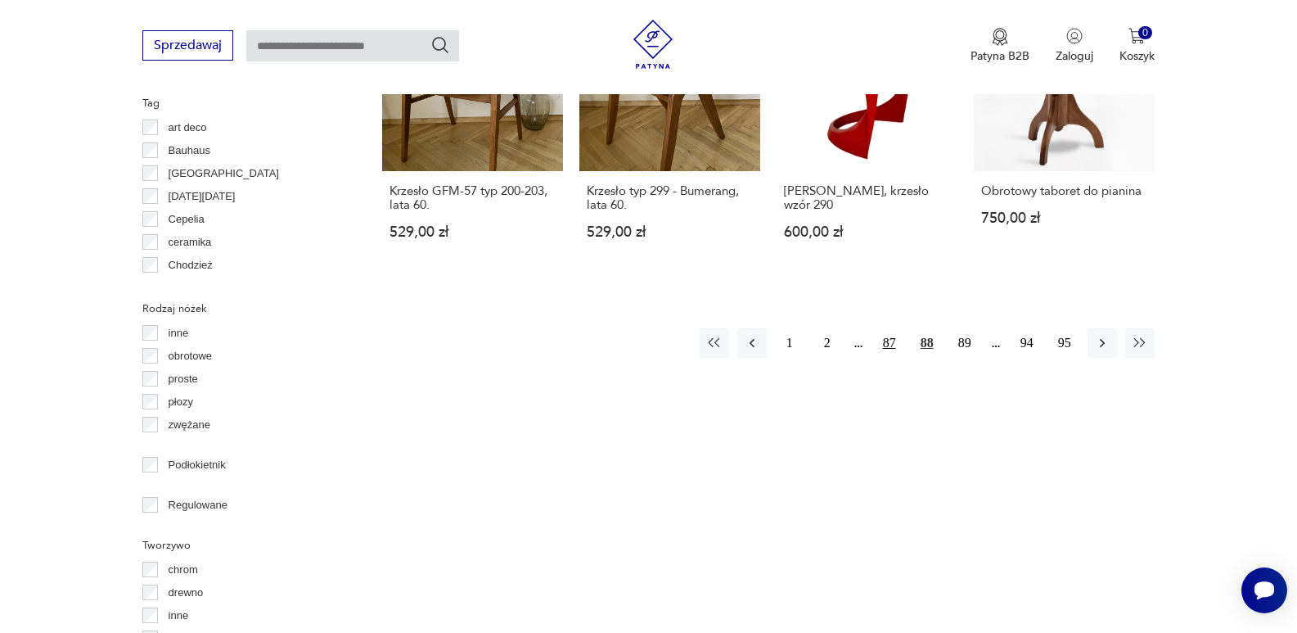
click at [889, 328] on button "87" at bounding box center [889, 342] width 29 height 29
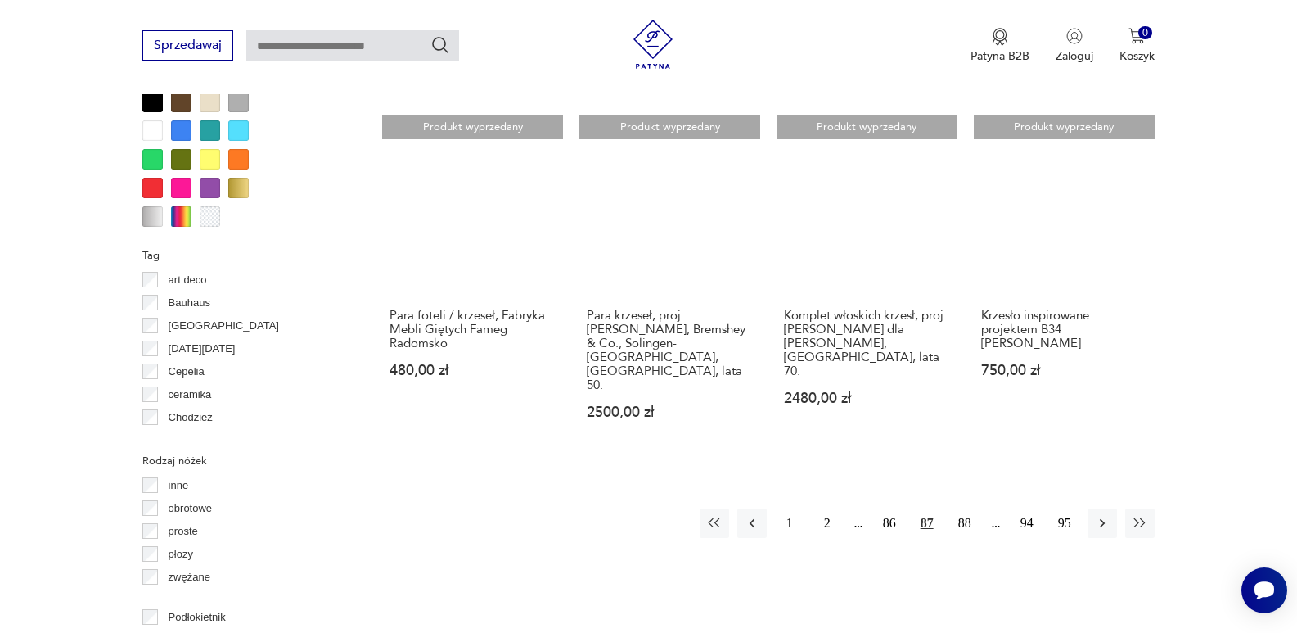
scroll to position [1666, 0]
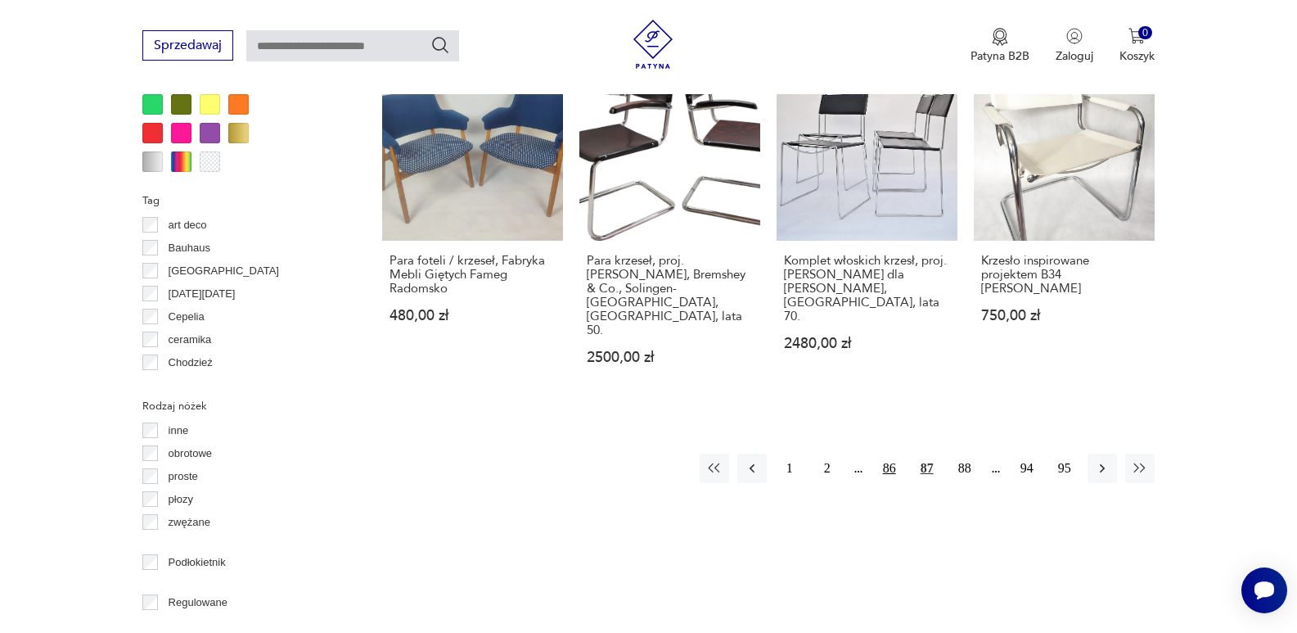
click at [891, 453] on button "86" at bounding box center [889, 467] width 29 height 29
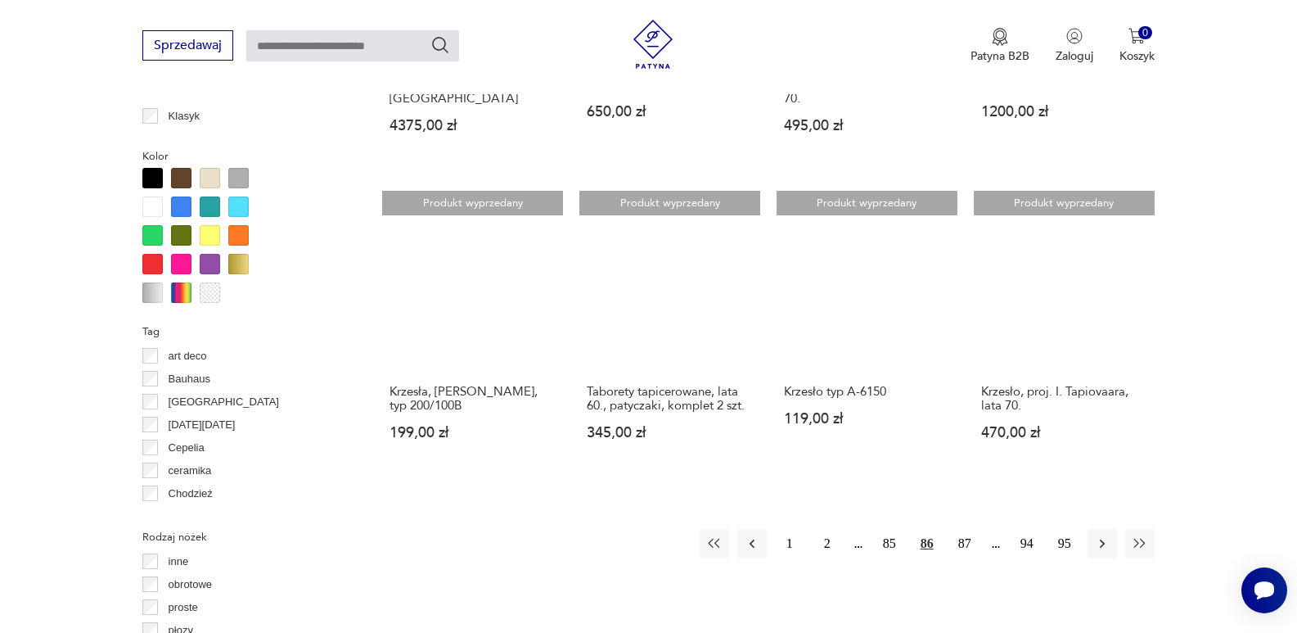
scroll to position [1556, 0]
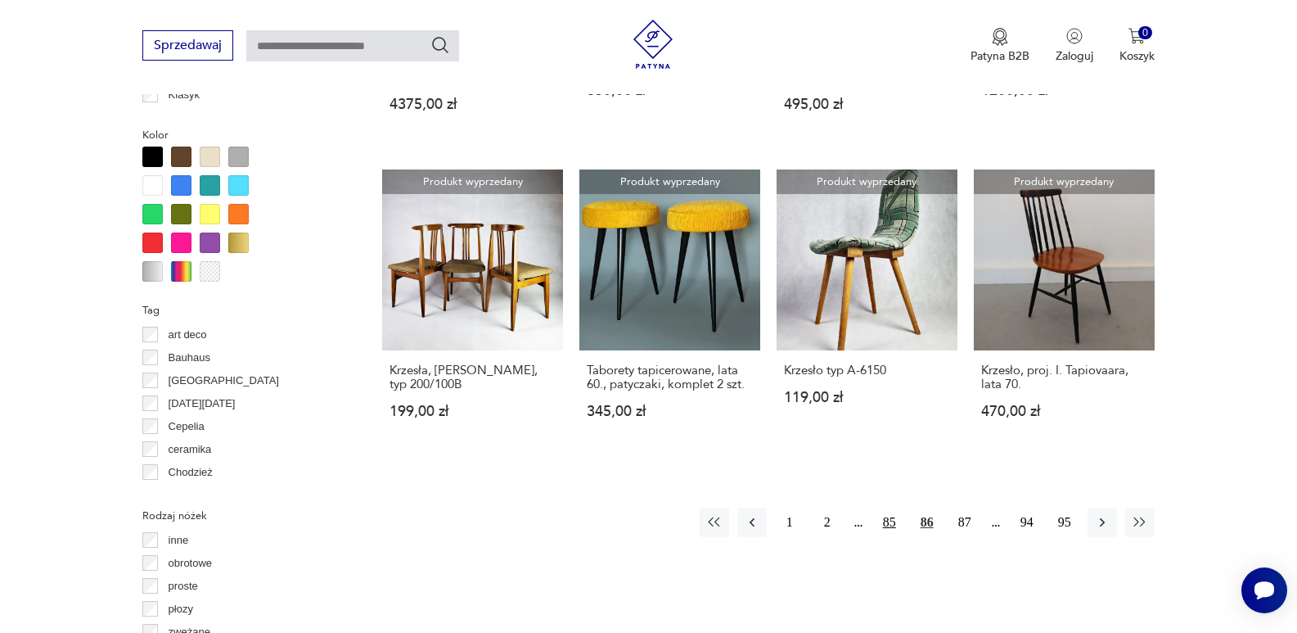
click at [883, 507] on button "85" at bounding box center [889, 521] width 29 height 29
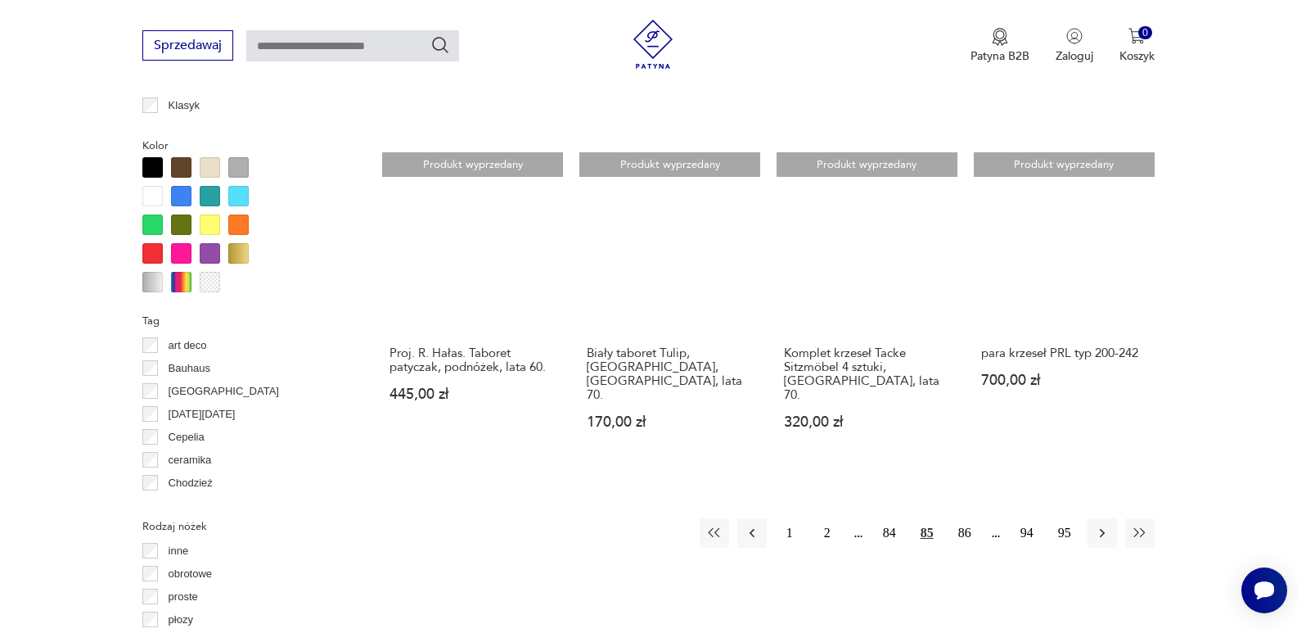
scroll to position [1589, 0]
